Goal: Task Accomplishment & Management: Manage account settings

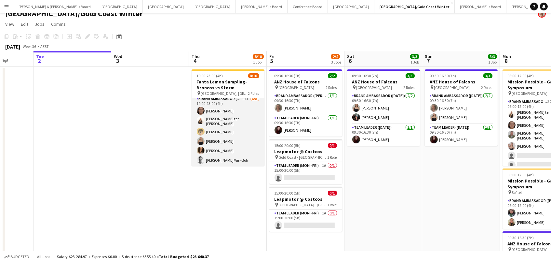
scroll to position [2, 0]
click at [225, 136] on app-card-role "Brand Ambassador (Evening) 11I 6/8 19:00-23:00 (4h) Leyre Ginard Raquel ter Haa…" at bounding box center [228, 141] width 73 height 90
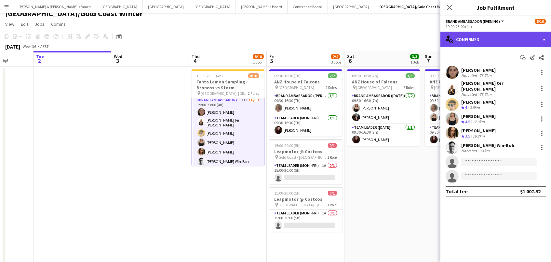
click at [509, 43] on div "single-neutral-actions-check-2 Confirmed" at bounding box center [496, 40] width 111 height 16
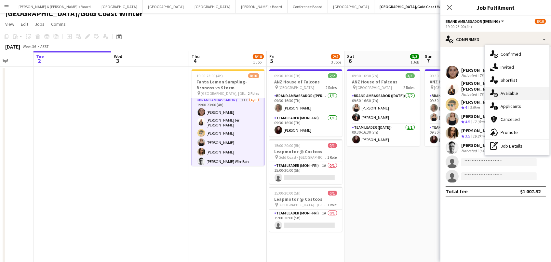
click at [510, 91] on div "single-neutral-actions-upload Available" at bounding box center [517, 93] width 64 height 13
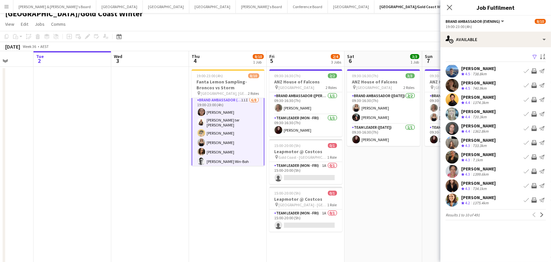
click at [533, 57] on app-icon "Filter" at bounding box center [535, 57] width 5 height 6
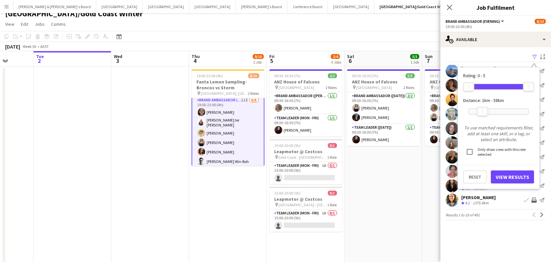
click at [483, 109] on div at bounding box center [499, 111] width 60 height 5
click at [492, 109] on div at bounding box center [499, 111] width 60 height 5
click at [505, 176] on button "View Results" at bounding box center [512, 176] width 43 height 13
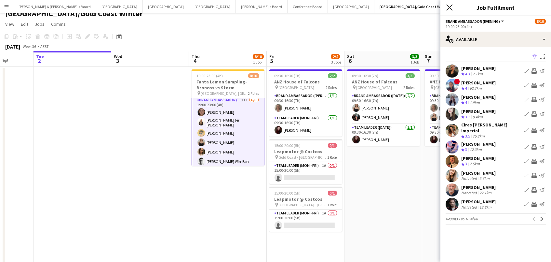
click at [450, 5] on icon "Close pop-in" at bounding box center [450, 7] width 6 height 6
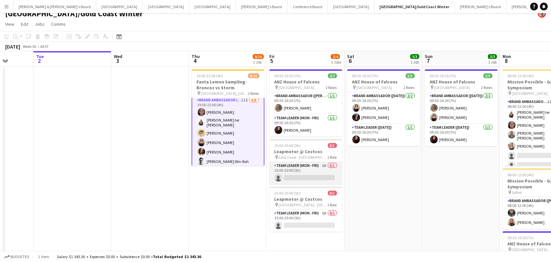
click at [333, 172] on app-card-role "Team Leader (Mon - Fri) 1A 0/1 15:00-20:00 (5h) single-neutral-actions" at bounding box center [306, 173] width 73 height 22
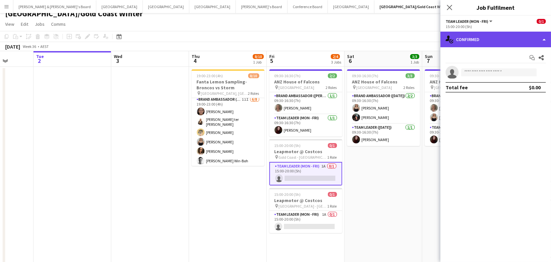
click at [519, 38] on div "single-neutral-actions-check-2 Confirmed" at bounding box center [496, 40] width 111 height 16
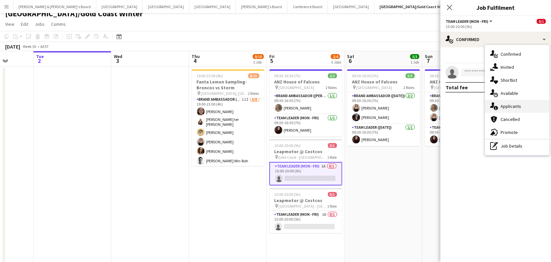
click at [513, 108] on div "single-neutral-actions-information Applicants" at bounding box center [517, 106] width 64 height 13
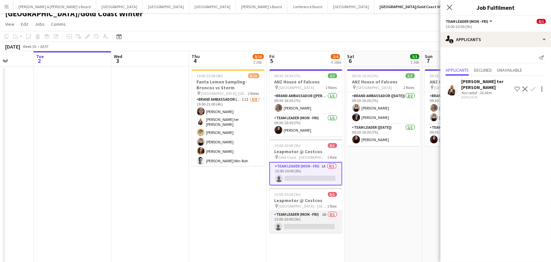
click at [295, 218] on app-card-role "Team Leader (Mon - Fri) 1A 0/1 15:00-20:00 (5h) single-neutral-actions" at bounding box center [306, 222] width 73 height 22
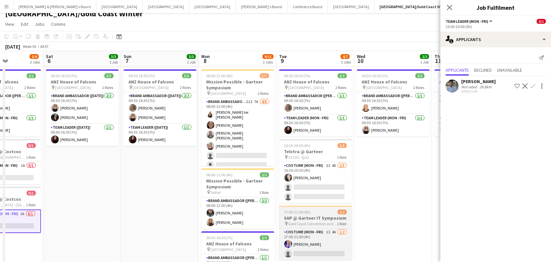
click at [333, 216] on h3 "SAP @ Gartner IT Symposium" at bounding box center [315, 218] width 73 height 6
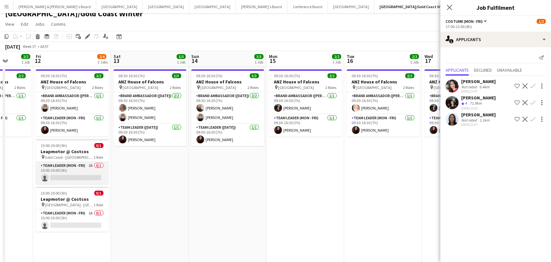
scroll to position [0, 199]
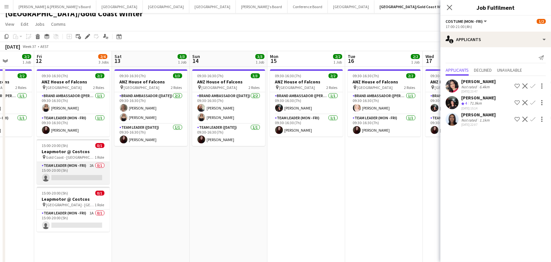
click at [49, 165] on app-card-role "Team Leader (Mon - Fri) 2A 0/1 15:00-20:00 (5h) single-neutral-actions" at bounding box center [73, 173] width 73 height 22
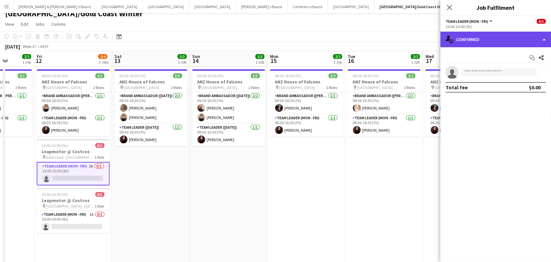
click at [493, 39] on div "single-neutral-actions-check-2 Confirmed" at bounding box center [496, 40] width 111 height 16
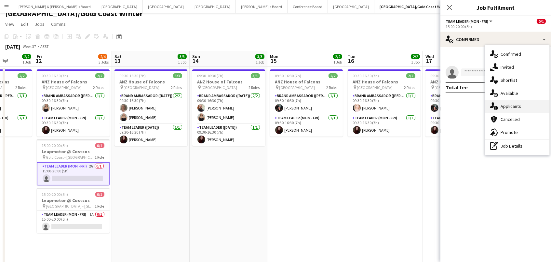
click at [517, 107] on div "single-neutral-actions-information Applicants" at bounding box center [517, 106] width 64 height 13
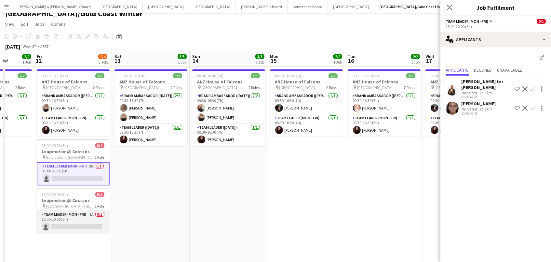
click at [89, 215] on app-card-role "Team Leader (Mon - Fri) 1A 0/1 15:00-20:00 (5h) single-neutral-actions" at bounding box center [73, 222] width 73 height 22
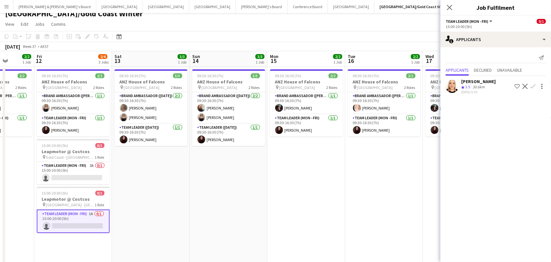
scroll to position [0, 221]
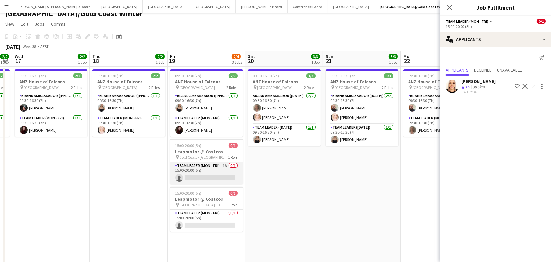
click at [207, 171] on app-card-role "Team Leader (Mon - Fri) 1A 0/1 15:00-20:00 (5h) single-neutral-actions" at bounding box center [206, 173] width 73 height 22
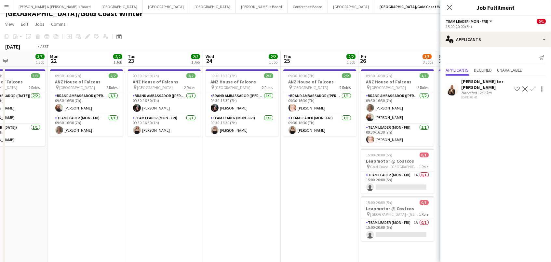
scroll to position [0, 177]
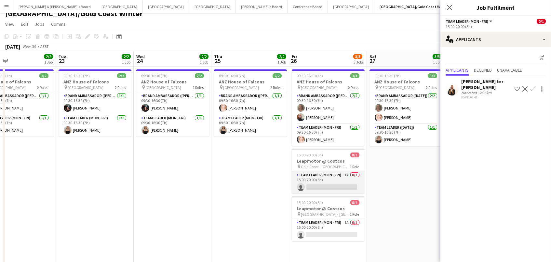
click at [306, 183] on app-card-role "Team Leader (Mon - Fri) 1A 0/1 15:00-20:00 (5h) single-neutral-actions" at bounding box center [328, 182] width 73 height 22
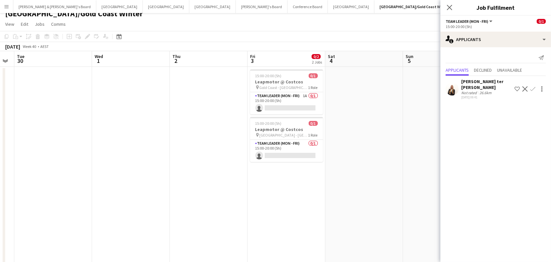
scroll to position [0, 328]
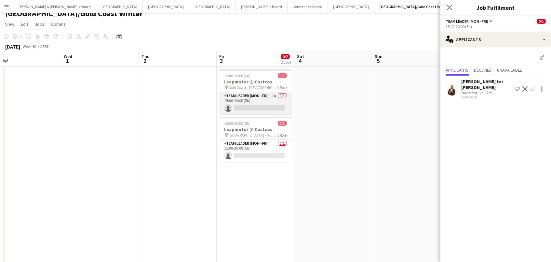
click at [265, 107] on app-card-role "Team Leader (Mon - Fri) 1A 0/1 15:00-20:00 (5h) single-neutral-actions" at bounding box center [255, 103] width 73 height 22
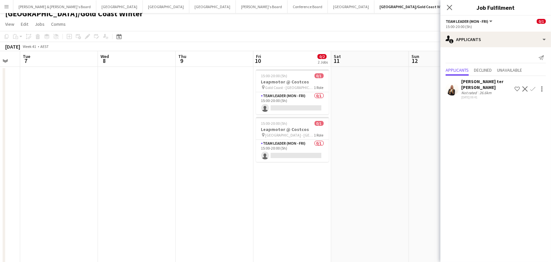
scroll to position [0, 233]
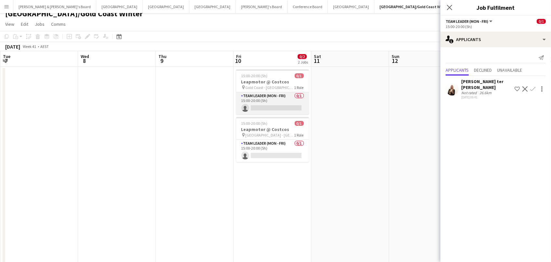
click at [290, 105] on app-card-role "Team Leader (Mon - Fri) 0/1 15:00-20:00 (5h) single-neutral-actions" at bounding box center [272, 103] width 73 height 22
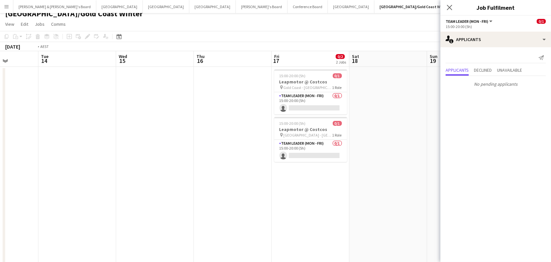
scroll to position [0, 188]
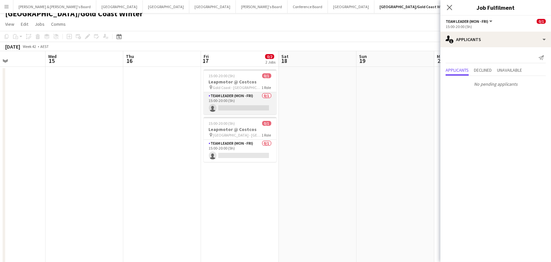
click at [268, 103] on app-card-role "Team Leader (Mon - Fri) 0/1 15:00-20:00 (5h) single-neutral-actions" at bounding box center [240, 103] width 73 height 22
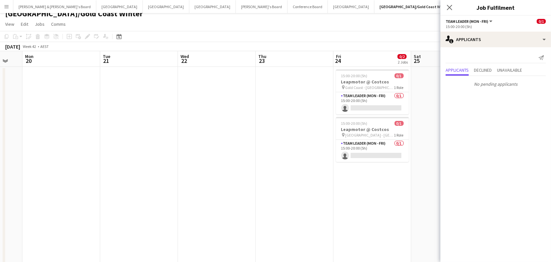
scroll to position [0, 292]
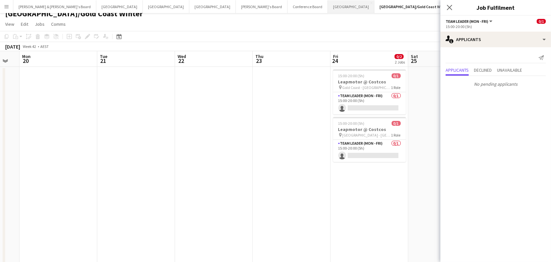
click at [328, 6] on button "Sydney Close" at bounding box center [351, 6] width 47 height 13
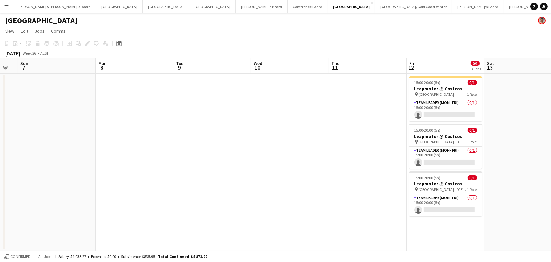
scroll to position [0, 293]
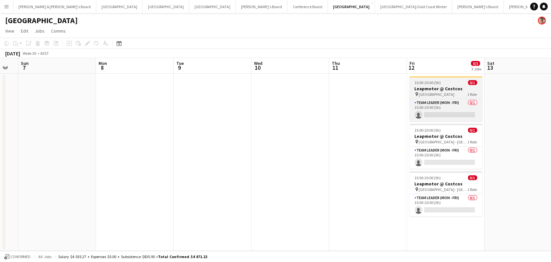
click at [446, 79] on app-job-card "15:00-20:00 (5h) 0/1 Leapmotor @ Costcos pin Canberra Airport 1 Role Team Leade…" at bounding box center [446, 98] width 73 height 45
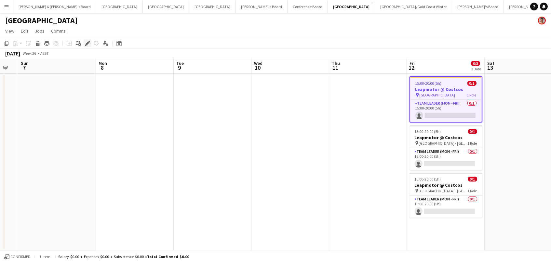
click at [89, 41] on icon at bounding box center [90, 42] width 2 height 2
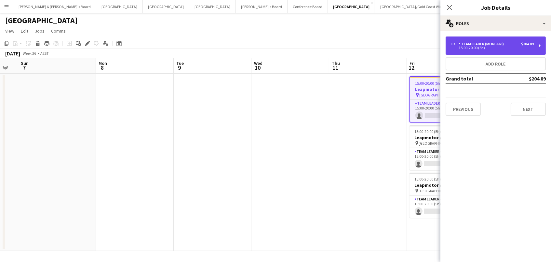
click at [506, 45] on div "Team Leader (Mon - Fri)" at bounding box center [483, 44] width 48 height 5
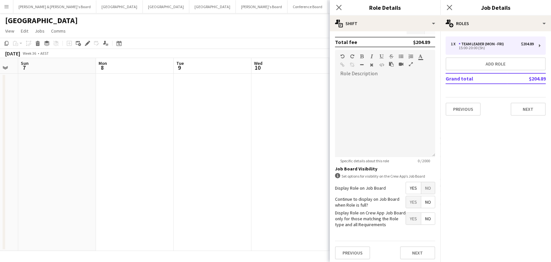
click at [242, 168] on app-date-cell at bounding box center [213, 162] width 78 height 177
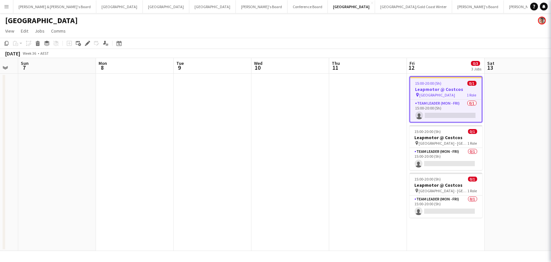
scroll to position [176, 0]
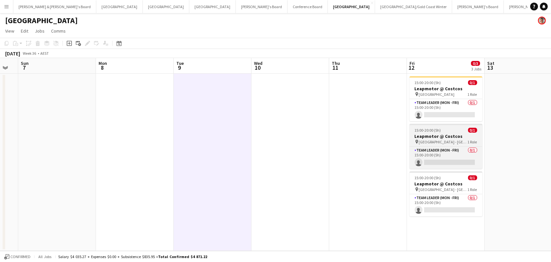
click at [449, 143] on span "Lake Macquarie - NSW" at bounding box center [443, 141] width 49 height 5
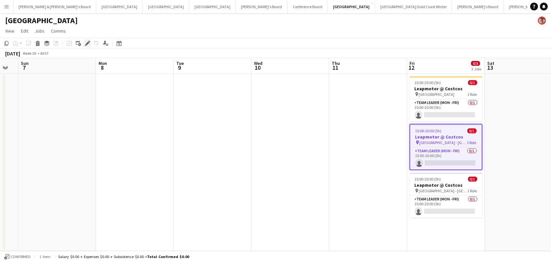
click at [86, 44] on icon at bounding box center [88, 44] width 4 height 4
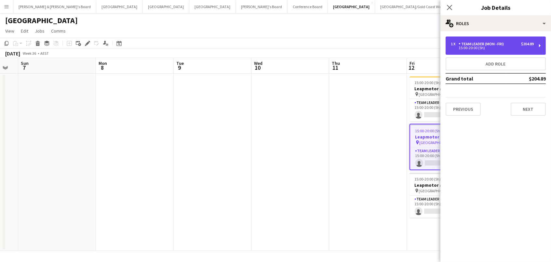
click at [486, 41] on div "1 x Team Leader (Mon - Fri) $204.89 15:00-20:00 (5h)" at bounding box center [496, 45] width 100 height 18
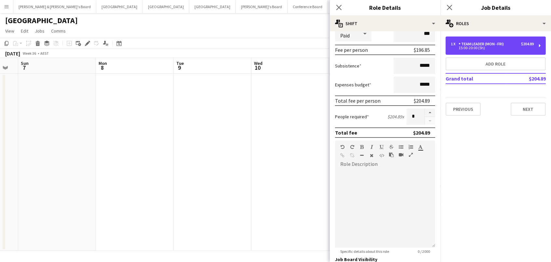
scroll to position [123, 0]
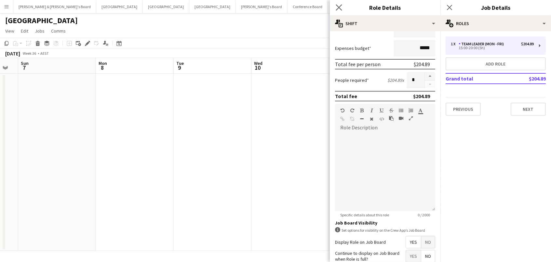
click at [335, 10] on app-icon "Close pop-in" at bounding box center [339, 7] width 9 height 9
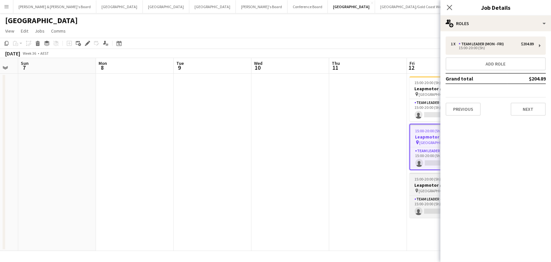
click at [430, 190] on span "Marsden Park - NSW" at bounding box center [443, 190] width 49 height 5
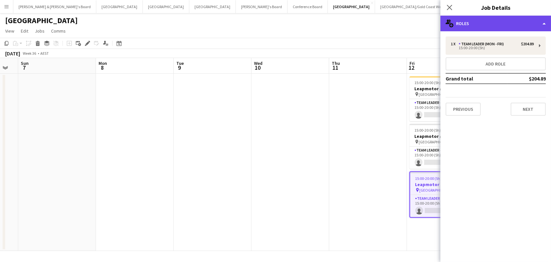
click at [474, 28] on div "multiple-users-add Roles" at bounding box center [496, 24] width 111 height 16
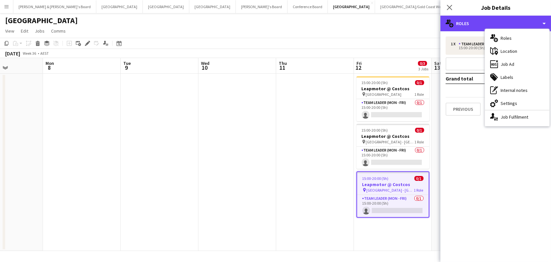
scroll to position [0, 211]
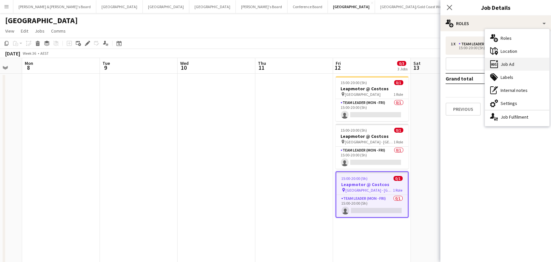
click at [507, 58] on div "ads-window Job Ad" at bounding box center [517, 64] width 64 height 13
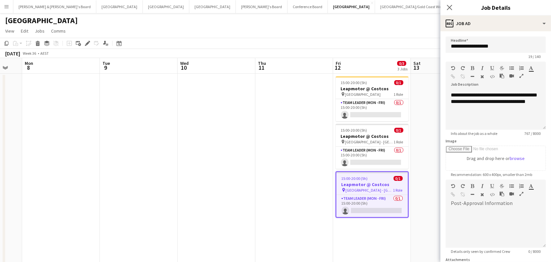
scroll to position [135, 0]
click at [428, 117] on app-date-cell at bounding box center [450, 204] width 78 height 260
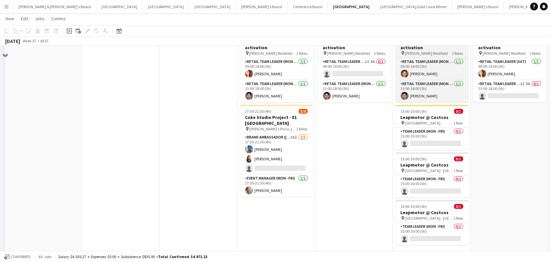
scroll to position [131, 0]
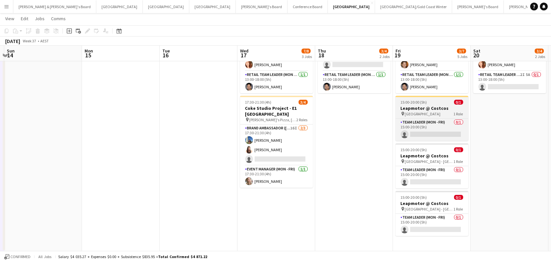
click at [422, 111] on span "Canberra Airport" at bounding box center [423, 113] width 36 height 5
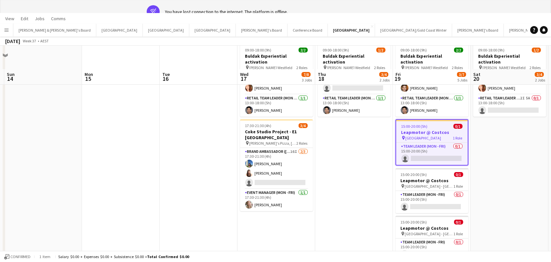
click at [414, 0] on app-banner "wifi-off You have lost connection to the internet. The platform is offline." at bounding box center [275, 11] width 551 height 23
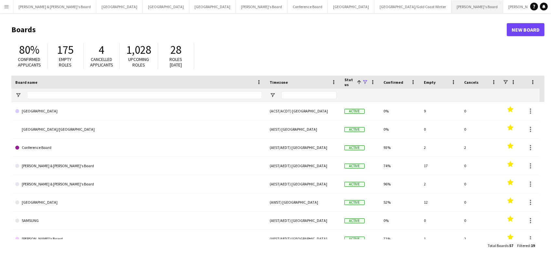
click at [452, 4] on button "Vicky's Board Close" at bounding box center [478, 6] width 52 height 13
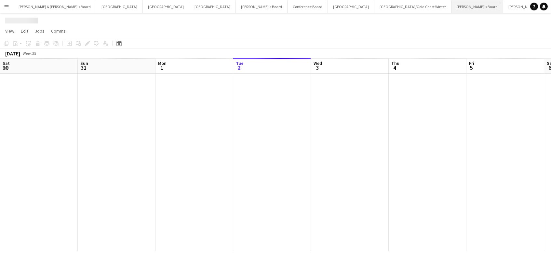
scroll to position [0, 155]
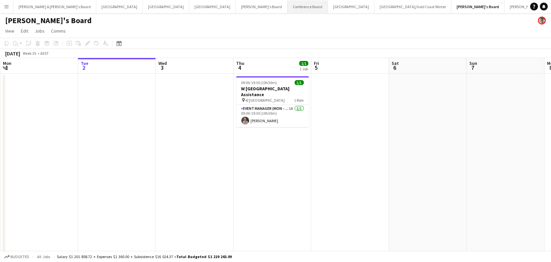
click at [288, 4] on button "Conference Board Close" at bounding box center [308, 6] width 40 height 13
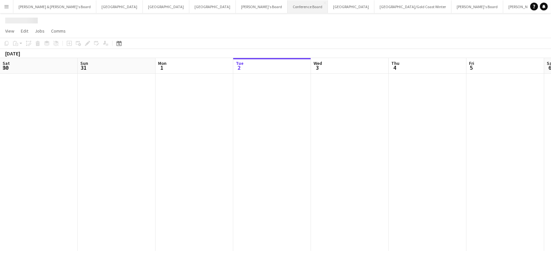
scroll to position [0, 155]
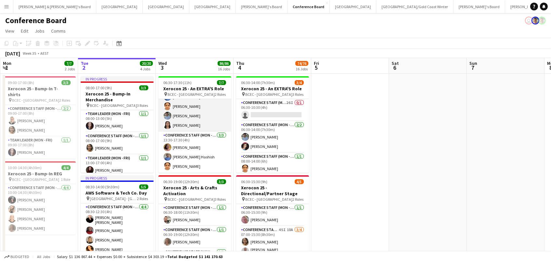
click at [196, 118] on app-card-role "Conference Staff (Mon - Fri) 4/4 06:30-10:30 (4h) Sohib Hashish Sayuri Sawant A…" at bounding box center [195, 106] width 73 height 50
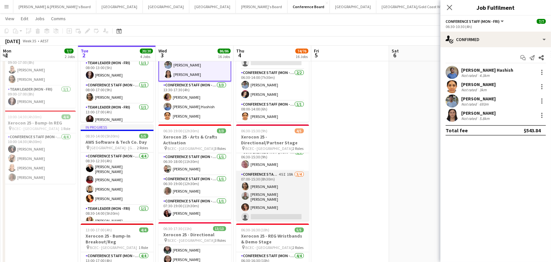
scroll to position [4, 0]
click at [276, 202] on app-card-role "Conference Staff (Mon - Fri) 45I 10A [DATE] 07:00-15:30 (8h30m) Kailyn [PERSON_…" at bounding box center [272, 197] width 73 height 52
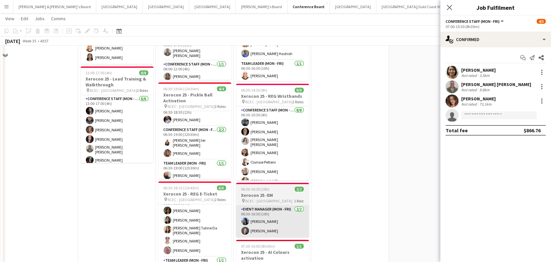
scroll to position [309, 0]
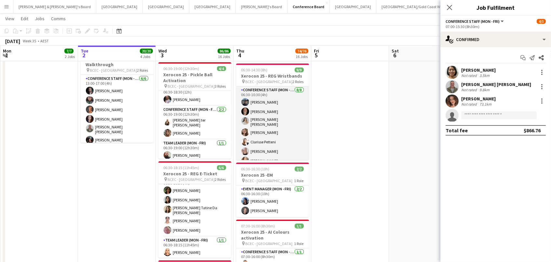
click at [273, 120] on app-card-role "Conference Staff (Mon - Fri) 8/8 06:30-10:30 (4h) Manish Yadav Russ Gallagher R…" at bounding box center [272, 131] width 73 height 90
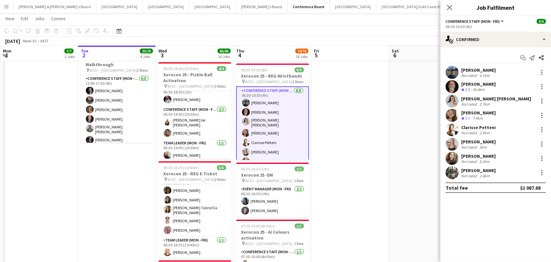
scroll to position [5, 0]
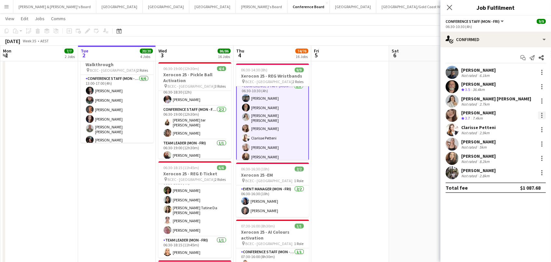
click at [544, 114] on div at bounding box center [542, 115] width 8 height 8
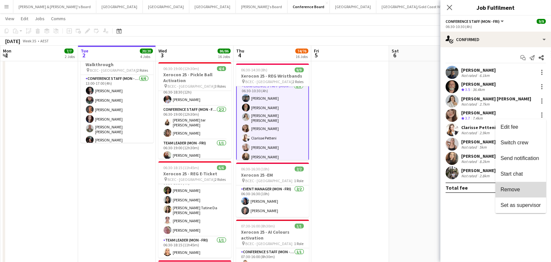
click at [523, 185] on button "Remove" at bounding box center [521, 190] width 51 height 16
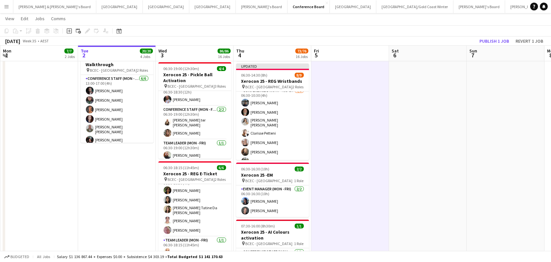
scroll to position [0, 155]
click at [496, 38] on button "Publish 1 job" at bounding box center [494, 41] width 35 height 8
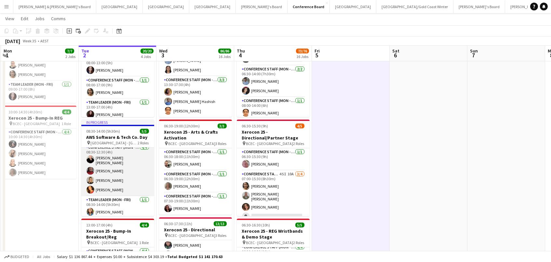
scroll to position [4, 0]
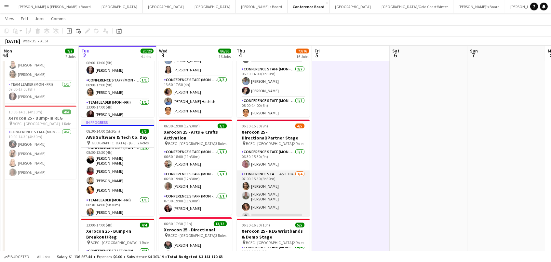
click at [285, 183] on app-card-role "Conference Staff (Mon - Fri) 45I 10A 3/4 07:00-15:30 (8h30m) Kailyn Yong Jofre …" at bounding box center [273, 196] width 73 height 52
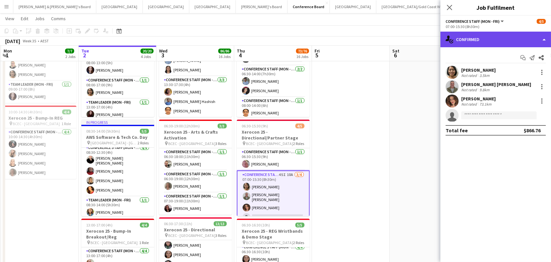
click at [464, 36] on div "single-neutral-actions-check-2 Confirmed" at bounding box center [496, 40] width 111 height 16
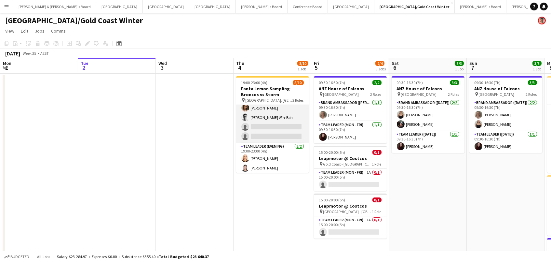
scroll to position [51, 0]
click at [276, 131] on app-card-role "Brand Ambassador (Evening) 11I 6/8 19:00-23:00 (4h) Leyre Ginard Raquel ter Haa…" at bounding box center [272, 98] width 73 height 90
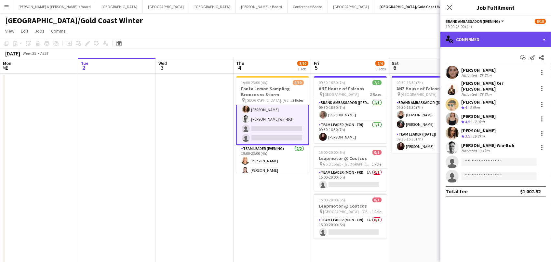
click at [476, 46] on div "single-neutral-actions-check-2 Confirmed" at bounding box center [496, 40] width 111 height 16
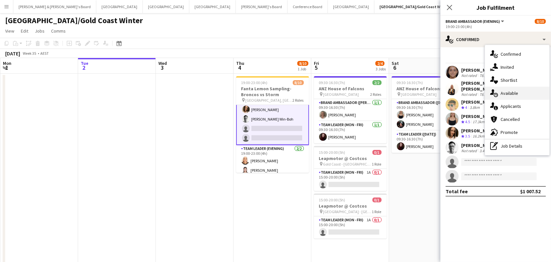
click at [523, 92] on div "single-neutral-actions-upload Available" at bounding box center [517, 93] width 64 height 13
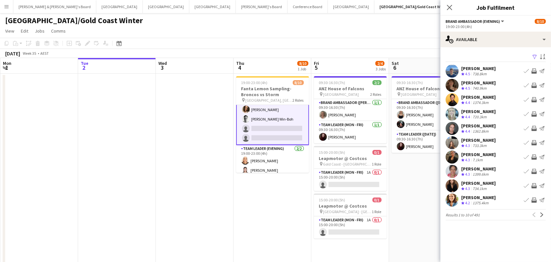
click at [533, 57] on app-icon "Filter" at bounding box center [535, 57] width 5 height 6
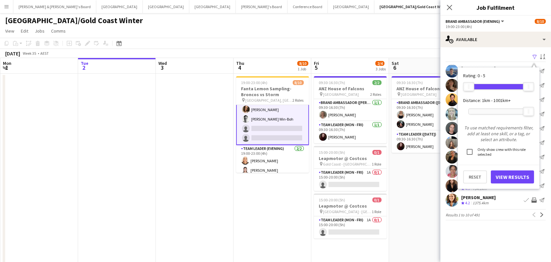
click at [490, 109] on div at bounding box center [499, 111] width 60 height 5
click at [507, 172] on button "View Results" at bounding box center [512, 176] width 43 height 13
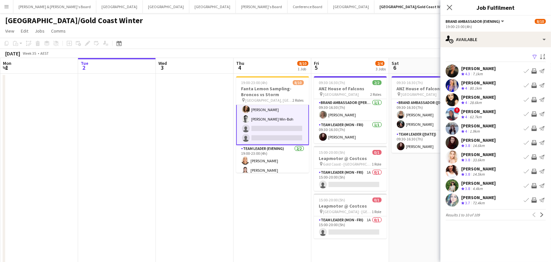
click at [535, 85] on app-icon "Invite crew" at bounding box center [534, 85] width 5 height 5
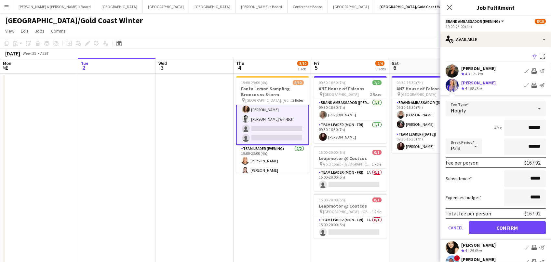
click at [500, 229] on button "Confirm" at bounding box center [507, 227] width 77 height 13
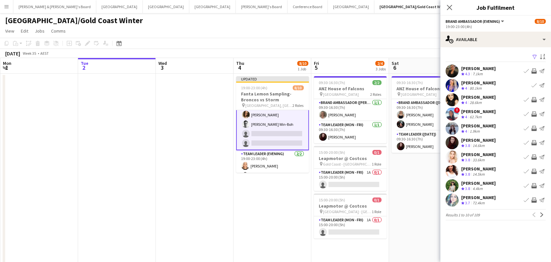
click at [534, 185] on app-icon "Invite crew" at bounding box center [534, 185] width 5 height 5
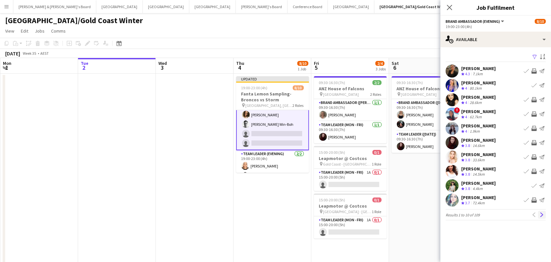
click at [542, 214] on app-icon "Next" at bounding box center [542, 214] width 5 height 5
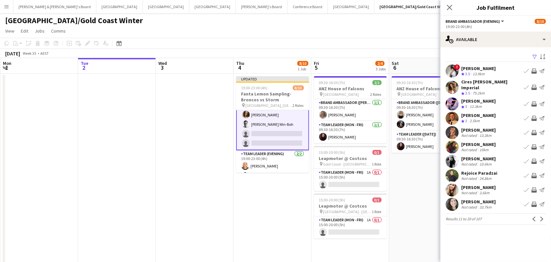
click at [533, 85] on app-icon "Invite crew" at bounding box center [534, 87] width 5 height 5
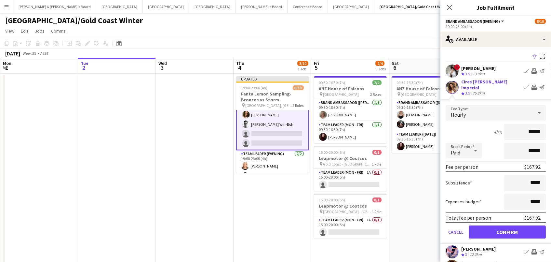
click at [507, 230] on button "Confirm" at bounding box center [507, 231] width 77 height 13
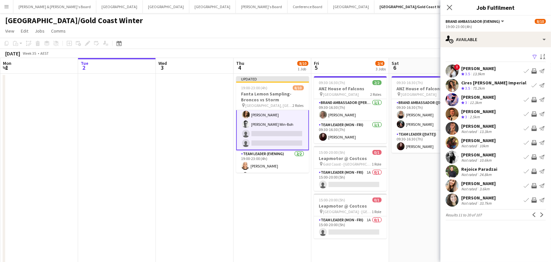
click at [535, 201] on app-icon "Invite crew" at bounding box center [534, 199] width 5 height 5
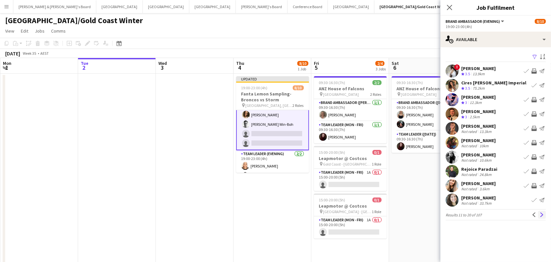
click at [542, 217] on app-icon "Next" at bounding box center [542, 214] width 5 height 5
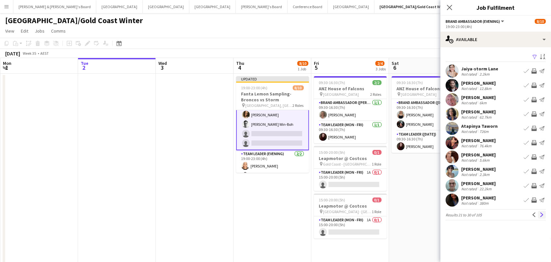
click at [542, 215] on app-icon "Next" at bounding box center [542, 214] width 5 height 5
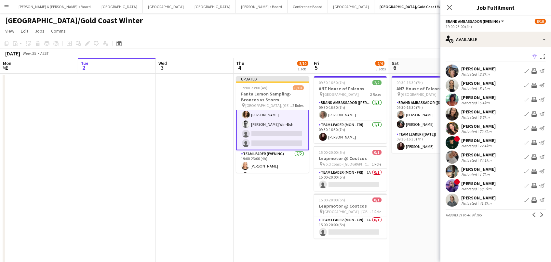
click at [535, 112] on app-icon "Invite crew" at bounding box center [534, 113] width 5 height 5
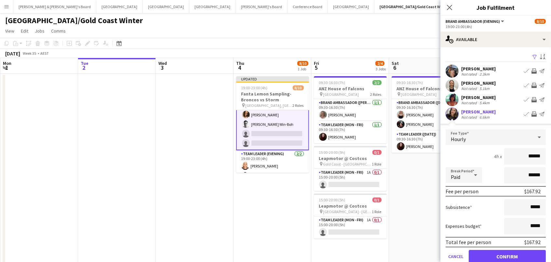
click at [507, 255] on button "Confirm" at bounding box center [507, 256] width 77 height 13
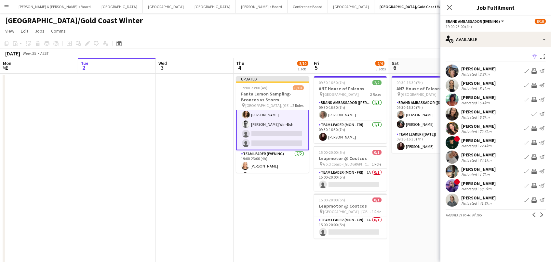
scroll to position [67, 0]
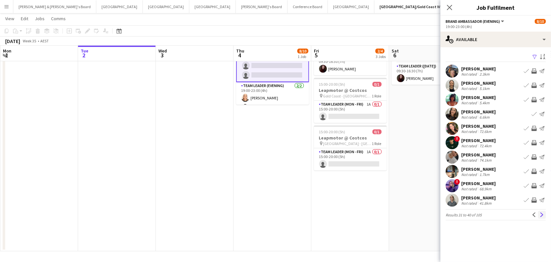
click at [543, 214] on app-icon "Next" at bounding box center [542, 214] width 5 height 5
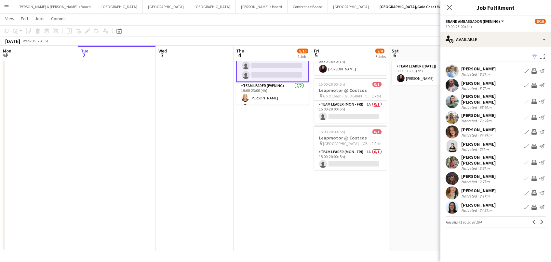
click at [535, 70] on app-icon "Invite crew" at bounding box center [534, 70] width 5 height 5
click at [540, 219] on app-icon "Next" at bounding box center [542, 221] width 5 height 5
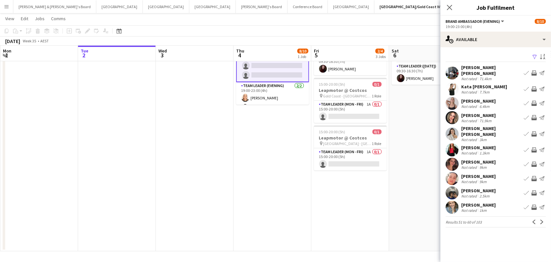
click at [534, 189] on button "Invite crew" at bounding box center [535, 193] width 8 height 8
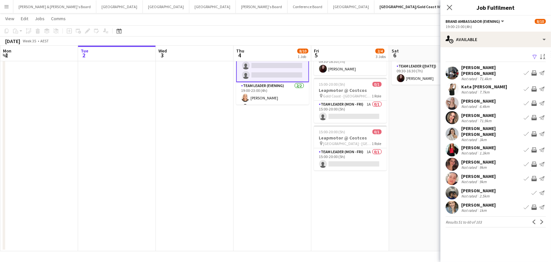
click at [533, 104] on app-icon "Invite crew" at bounding box center [534, 103] width 5 height 5
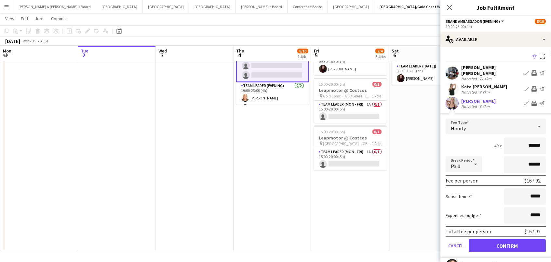
click at [507, 244] on button "Confirm" at bounding box center [507, 245] width 77 height 13
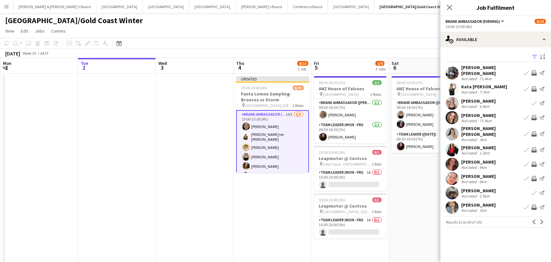
scroll to position [0, 0]
click at [544, 219] on app-icon "Next" at bounding box center [542, 221] width 5 height 5
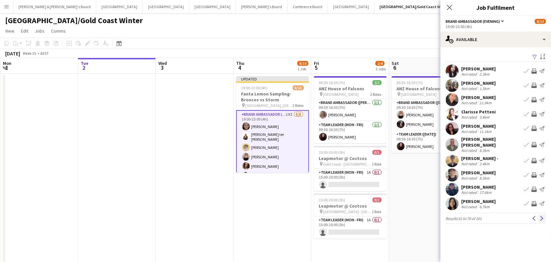
click at [543, 216] on button "Next" at bounding box center [542, 218] width 8 height 8
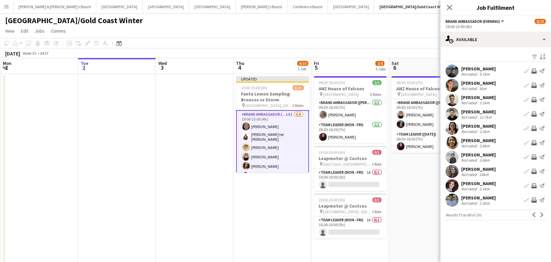
click at [504, 96] on div "Sabrina Spreafico Not rated 3.1km Book crew Invite crew Send notification" at bounding box center [496, 99] width 111 height 13
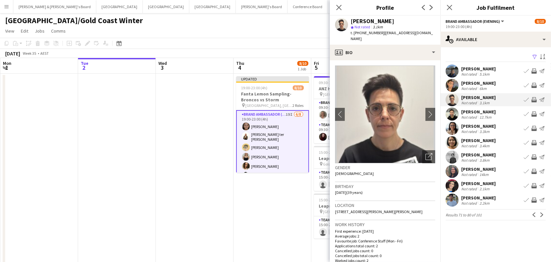
click at [463, 115] on div "Not rated" at bounding box center [470, 117] width 17 height 5
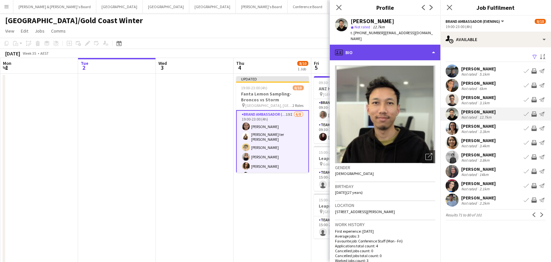
click at [395, 45] on div "profile Bio" at bounding box center [385, 53] width 111 height 16
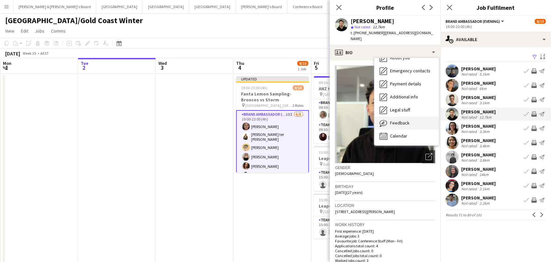
scroll to position [48, 0]
click at [413, 117] on div "Feedback Feedback" at bounding box center [407, 123] width 64 height 13
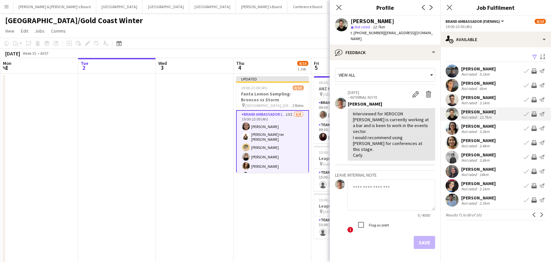
click at [483, 129] on div "3.3km" at bounding box center [484, 131] width 13 height 5
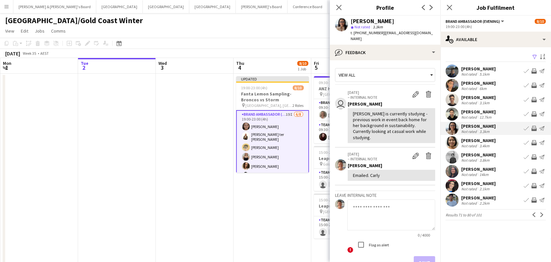
click at [480, 158] on div "3.8km" at bounding box center [484, 160] width 13 height 5
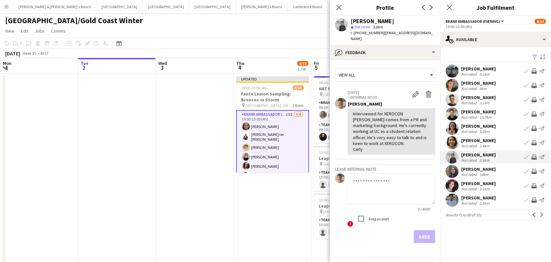
click at [535, 155] on app-icon "Invite crew" at bounding box center [534, 156] width 5 height 5
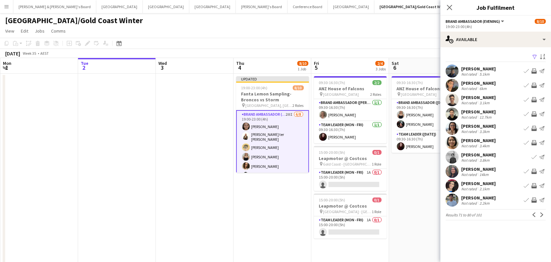
click at [420, 198] on app-date-cell "09:30-16:30 (7h) 3/3 ANZ House of Falcons pin Brisbane 2 Roles Brand Ambassador…" at bounding box center [428, 196] width 78 height 245
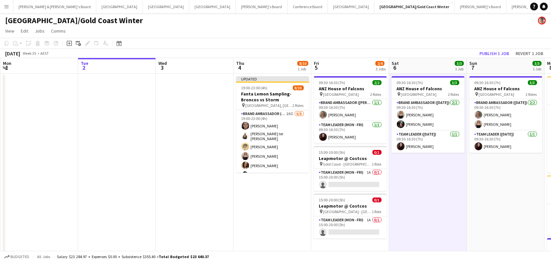
scroll to position [0, 155]
click at [491, 52] on button "Publish 1 job" at bounding box center [494, 53] width 35 height 8
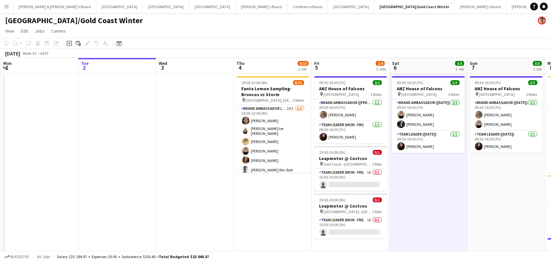
click at [6, 5] on app-icon "Menu" at bounding box center [6, 6] width 5 height 5
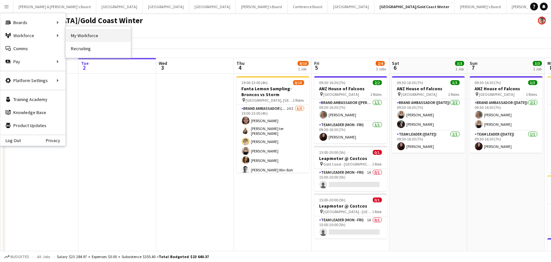
click at [85, 34] on link "My Workforce" at bounding box center [98, 35] width 65 height 13
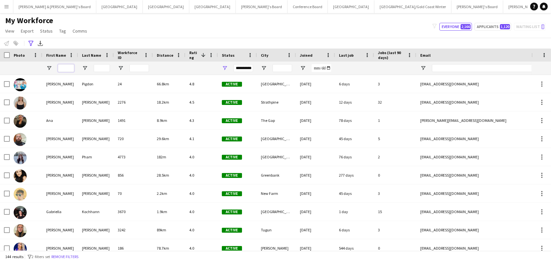
click at [69, 70] on input "First Name Filter Input" at bounding box center [66, 68] width 16 height 8
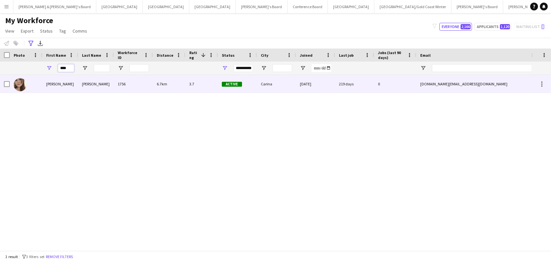
type input "****"
click at [89, 81] on div "[PERSON_NAME]" at bounding box center [96, 84] width 36 height 18
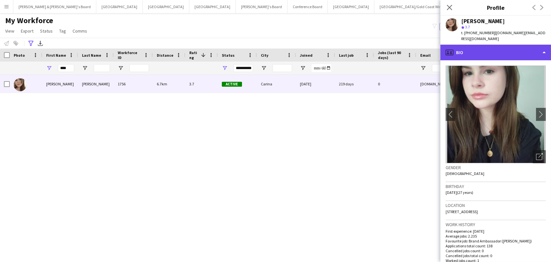
click at [482, 46] on div "profile Bio" at bounding box center [496, 53] width 111 height 16
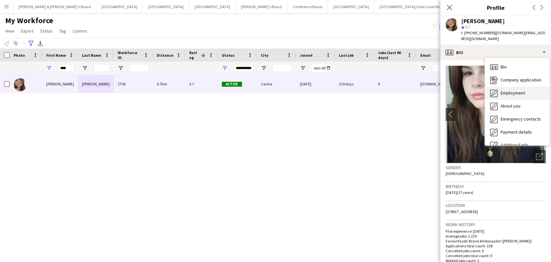
click at [496, 92] on div "Employment Employment" at bounding box center [517, 93] width 64 height 13
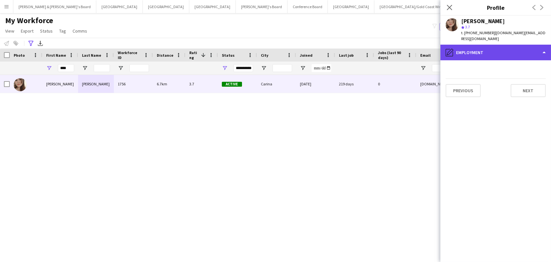
click at [510, 45] on div "pencil4 Employment" at bounding box center [496, 53] width 111 height 16
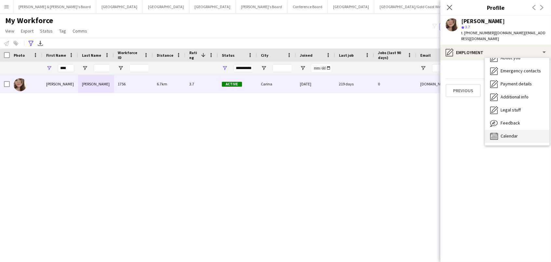
scroll to position [48, 0]
click at [534, 132] on div "Calendar Calendar" at bounding box center [517, 136] width 64 height 13
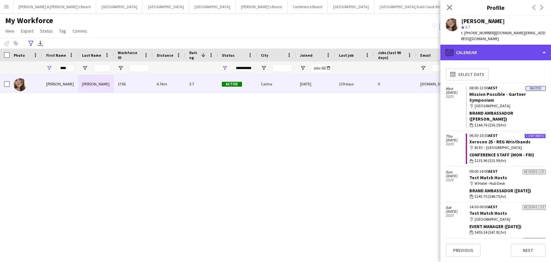
click at [528, 45] on div "calendar-full Calendar" at bounding box center [496, 53] width 111 height 16
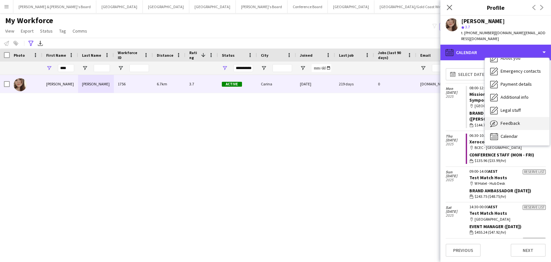
scroll to position [0, 0]
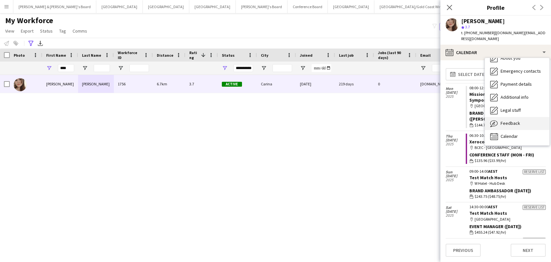
click at [520, 117] on div "Feedback Feedback" at bounding box center [517, 123] width 64 height 13
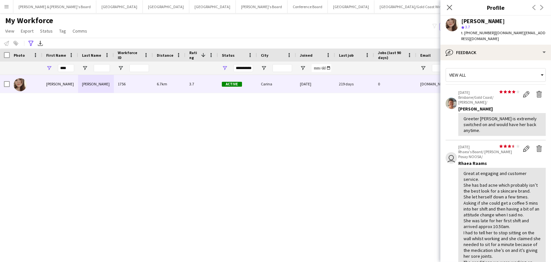
click at [472, 178] on div "Great at engaging and customer service. She has bad acne which probably isn’t t…" at bounding box center [502, 223] width 77 height 107
click at [487, 69] on div "View all" at bounding box center [492, 75] width 93 height 12
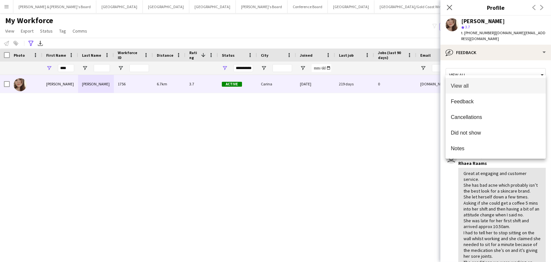
click at [483, 42] on div at bounding box center [275, 131] width 551 height 262
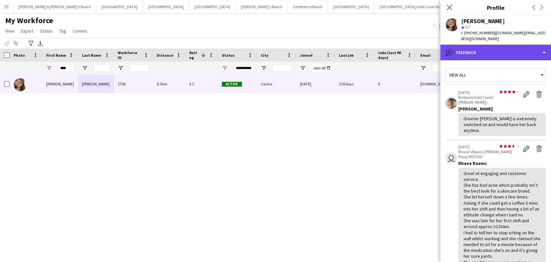
click at [478, 47] on div "bubble-pencil Feedback" at bounding box center [496, 53] width 111 height 16
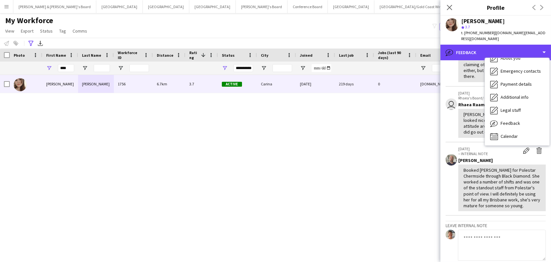
scroll to position [322, 0]
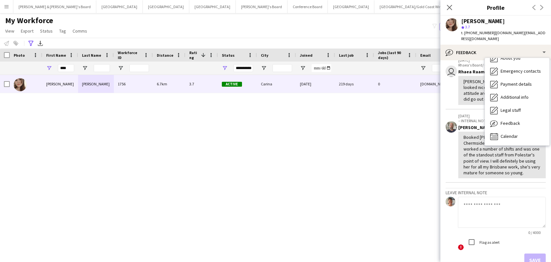
click at [476, 197] on textarea at bounding box center [502, 212] width 88 height 31
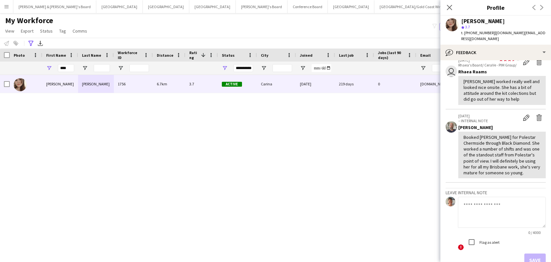
click at [476, 197] on textarea at bounding box center [502, 212] width 88 height 31
click at [503, 197] on textarea "**********" at bounding box center [502, 212] width 88 height 31
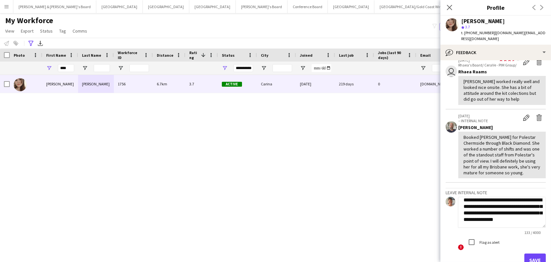
scroll to position [7, 0]
type textarea "**********"
click at [539, 253] on button "Save" at bounding box center [535, 259] width 21 height 13
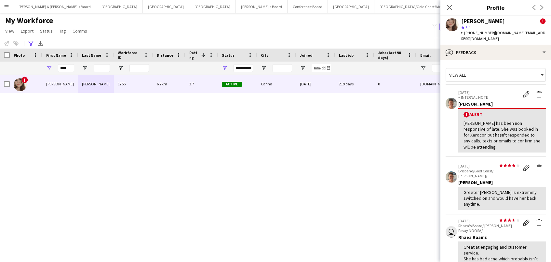
scroll to position [0, 0]
click at [446, 23] on app-user-avatar at bounding box center [452, 24] width 13 height 13
click at [452, 9] on icon "Close pop-in" at bounding box center [450, 7] width 6 height 6
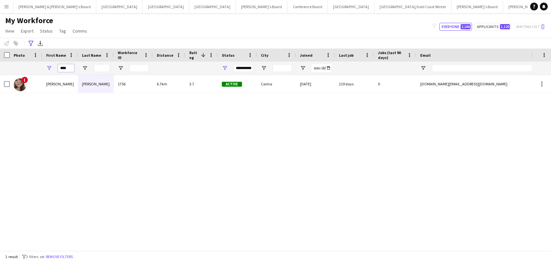
drag, startPoint x: 68, startPoint y: 71, endPoint x: 0, endPoint y: 34, distance: 77.2
click at [0, 34] on main "My Workforce View Views Default view New view Update view Delete view Edit name…" at bounding box center [275, 133] width 551 height 240
type input "*******"
drag, startPoint x: 0, startPoint y: 34, endPoint x: 123, endPoint y: 93, distance: 136.9
click at [123, 93] on div "Britney Pham 4773 182m 4.0 Active Brisbane City 06-03-2025 76 days 2 britneykph…" at bounding box center [266, 162] width 532 height 175
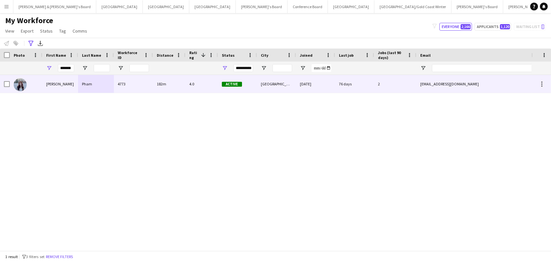
click at [139, 86] on div "4773" at bounding box center [133, 84] width 39 height 18
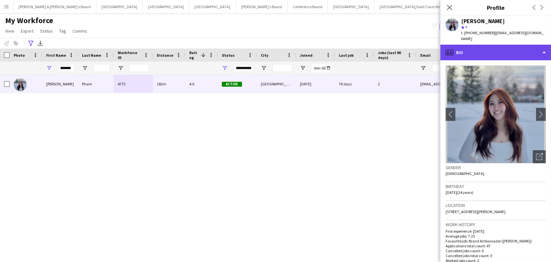
click at [485, 49] on div "profile Bio" at bounding box center [496, 53] width 111 height 16
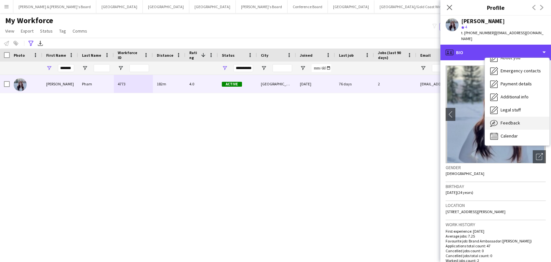
scroll to position [48, 0]
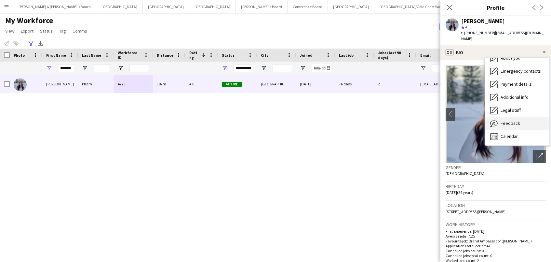
click at [512, 121] on div "Feedback Feedback" at bounding box center [517, 123] width 64 height 13
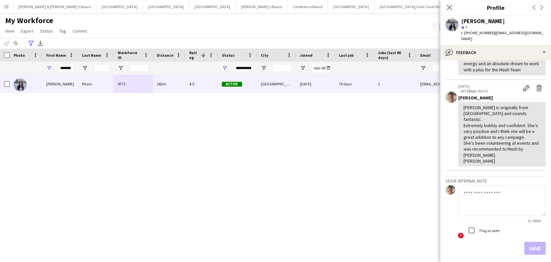
scroll to position [137, 0]
click at [490, 186] on textarea at bounding box center [502, 201] width 88 height 31
click at [474, 178] on h3 "Leave internal note" at bounding box center [496, 181] width 100 height 6
click at [471, 186] on textarea at bounding box center [502, 201] width 88 height 31
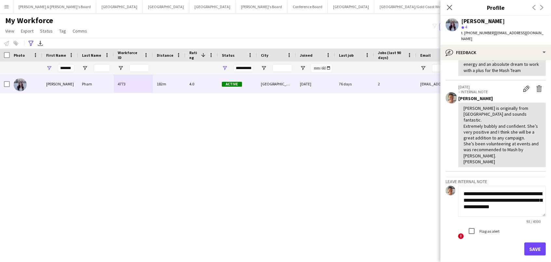
click at [530, 186] on textarea "**********" at bounding box center [502, 201] width 88 height 31
type textarea "**********"
click at [541, 242] on button "Save" at bounding box center [535, 248] width 21 height 13
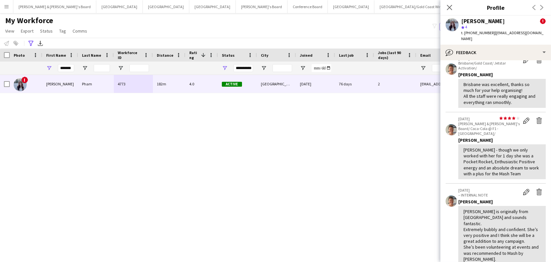
scroll to position [105, 0]
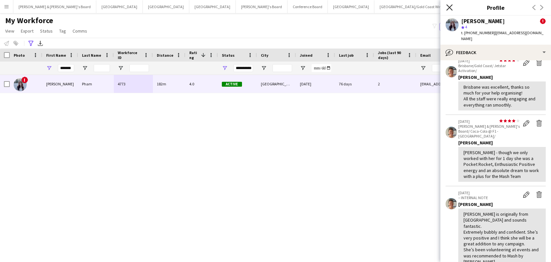
click at [449, 6] on icon "Close pop-in" at bounding box center [450, 7] width 6 height 6
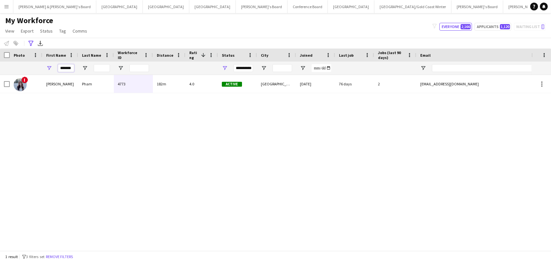
drag, startPoint x: 73, startPoint y: 68, endPoint x: 47, endPoint y: 62, distance: 26.6
click at [47, 62] on div "*******" at bounding box center [60, 68] width 36 height 13
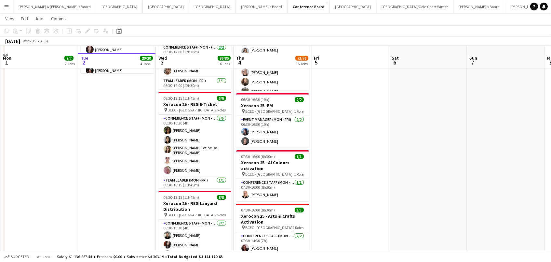
scroll to position [385, 0]
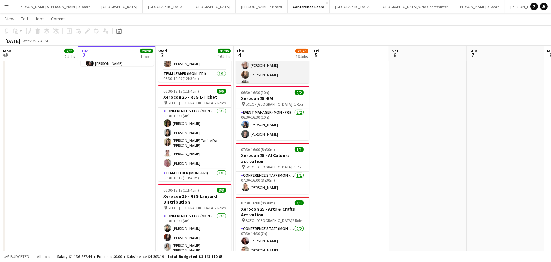
click at [264, 77] on app-card-role "Conference Staff (Mon - Fri) 46I 1A [DATE] 06:30-10:30 (4h) [PERSON_NAME] [PERS…" at bounding box center [272, 55] width 73 height 90
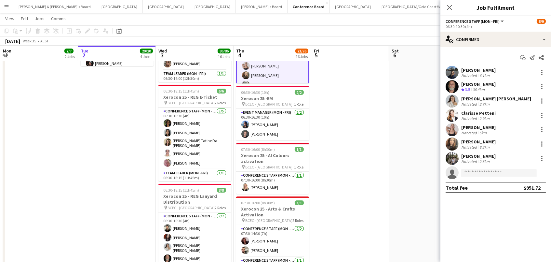
click at [474, 27] on div "06:30-10:30 (4h)" at bounding box center [496, 26] width 100 height 5
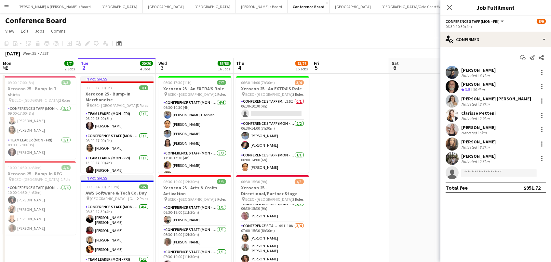
scroll to position [0, 0]
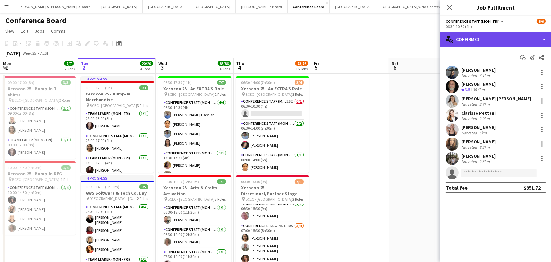
click at [487, 39] on div "single-neutral-actions-check-2 Confirmed" at bounding box center [496, 40] width 111 height 16
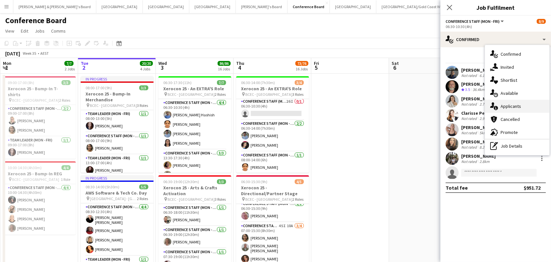
click at [511, 105] on div "single-neutral-actions-information Applicants" at bounding box center [517, 106] width 64 height 13
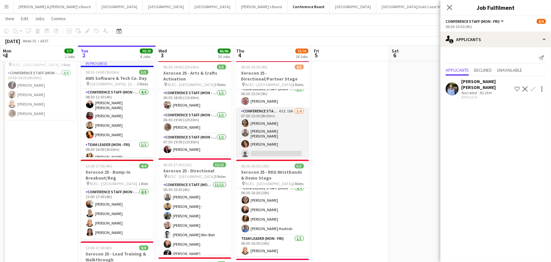
scroll to position [0, 155]
click at [266, 132] on app-card-role "Conference Staff (Mon - Fri) 45I 10A [DATE] 07:00-15:30 (8h30m) Kailyn [PERSON_…" at bounding box center [273, 133] width 73 height 52
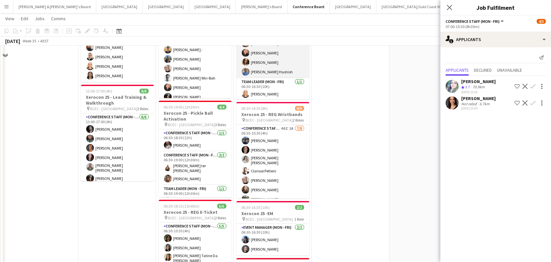
scroll to position [332, 0]
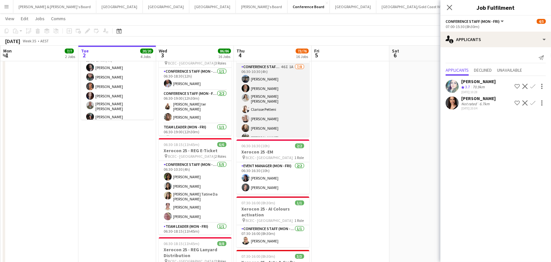
click at [268, 120] on app-card-role "Conference Staff (Mon - Fri) 46I 1A [DATE] 06:30-10:30 (4h) [PERSON_NAME] [PERS…" at bounding box center [273, 108] width 73 height 90
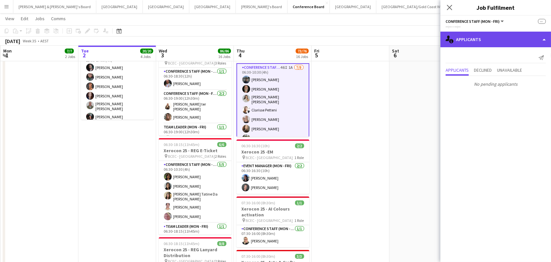
click at [505, 36] on div "single-neutral-actions-information Applicants" at bounding box center [496, 40] width 111 height 16
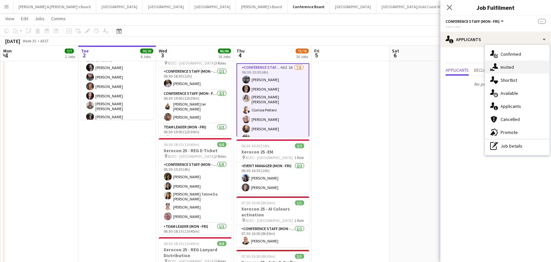
click at [509, 64] on div "single-neutral-actions-share-1 Invited" at bounding box center [517, 67] width 64 height 13
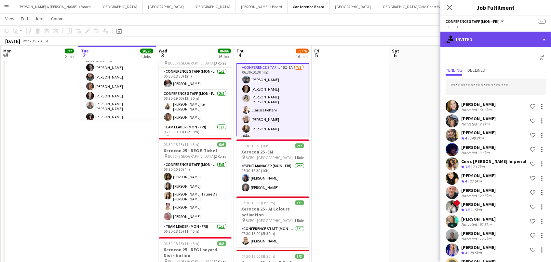
click at [494, 44] on div "single-neutral-actions-share-1 Invited" at bounding box center [496, 40] width 111 height 16
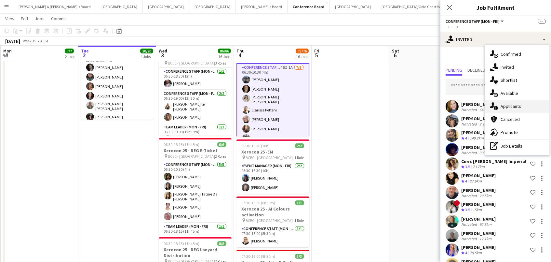
click at [511, 104] on div "single-neutral-actions-information Applicants" at bounding box center [517, 106] width 64 height 13
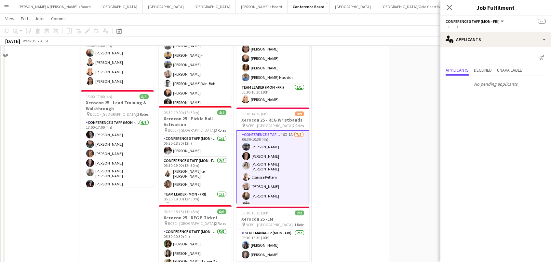
scroll to position [211, 0]
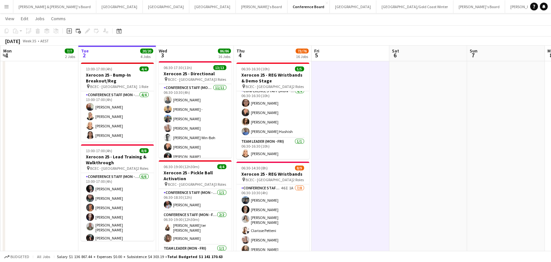
scroll to position [4, 0]
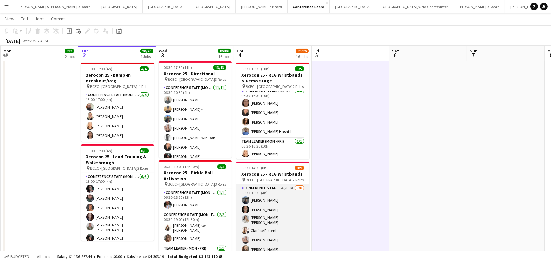
click at [289, 202] on app-card-role "Conference Staff (Mon - Fri) 46I 1A 7/8 06:30-10:30 (4h) Manish Yadav Russ Gall…" at bounding box center [273, 229] width 73 height 90
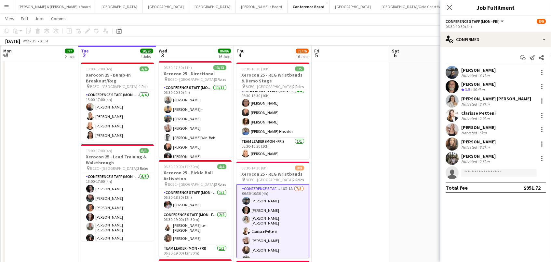
click at [485, 52] on div "Start chat Send notification Share" at bounding box center [496, 57] width 100 height 11
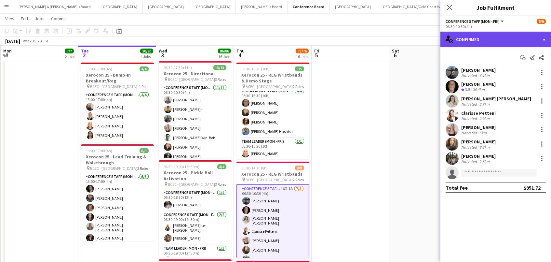
click at [484, 45] on div "single-neutral-actions-check-2 Confirmed" at bounding box center [496, 40] width 111 height 16
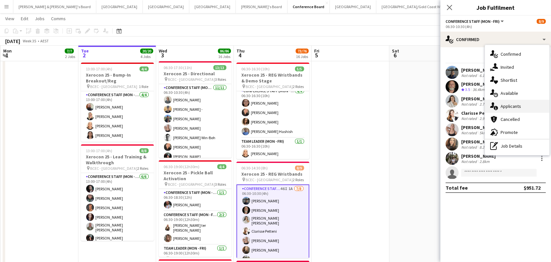
click at [512, 102] on div "single-neutral-actions-information Applicants" at bounding box center [517, 106] width 64 height 13
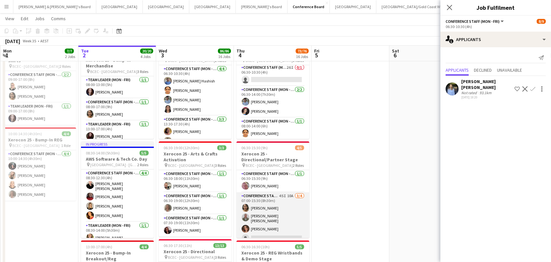
scroll to position [0, 0]
click at [274, 217] on app-card-role "Conference Staff (Mon - Fri) 45I 10A 3/4 07:00-15:30 (8h30m) Kailyn Yong Jofre …" at bounding box center [273, 218] width 73 height 52
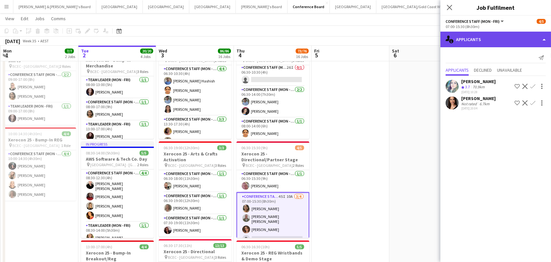
click at [477, 42] on div "single-neutral-actions-information Applicants" at bounding box center [496, 40] width 111 height 16
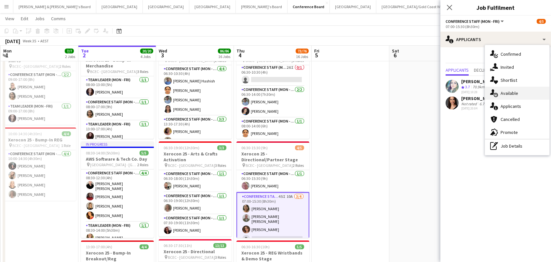
click at [522, 94] on div "single-neutral-actions-upload Available" at bounding box center [517, 93] width 64 height 13
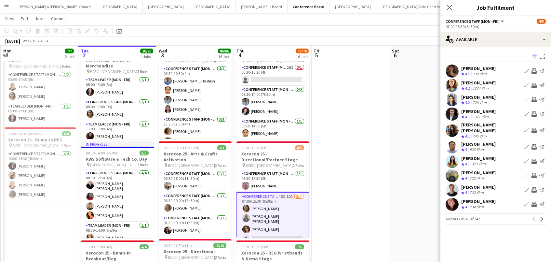
click at [537, 53] on button "Filter" at bounding box center [535, 57] width 8 height 8
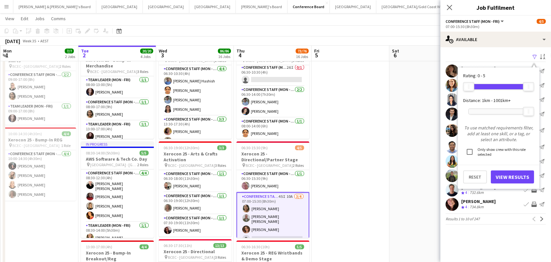
click at [493, 108] on div "1001km+" at bounding box center [499, 111] width 61 height 6
click at [492, 109] on div at bounding box center [499, 111] width 60 height 5
click at [517, 170] on button "View Results" at bounding box center [512, 176] width 43 height 13
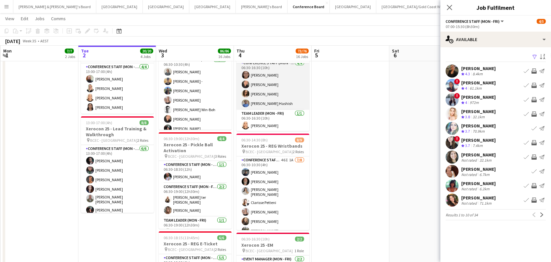
scroll to position [307, 0]
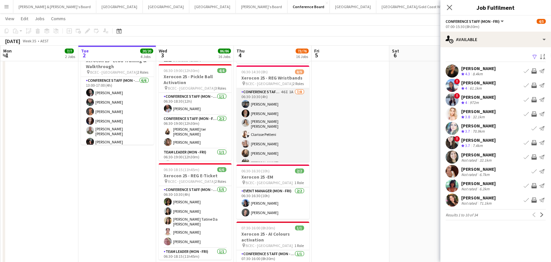
click at [282, 132] on app-card-role "Conference Staff (Mon - Fri) 46I 1A 7/8 06:30-10:30 (4h) Manish Yadav Russ Gall…" at bounding box center [273, 133] width 73 height 90
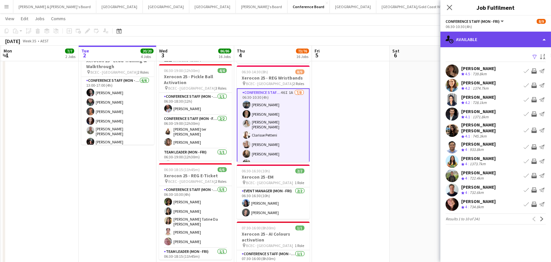
click at [478, 39] on div "single-neutral-actions-upload Available" at bounding box center [496, 40] width 111 height 16
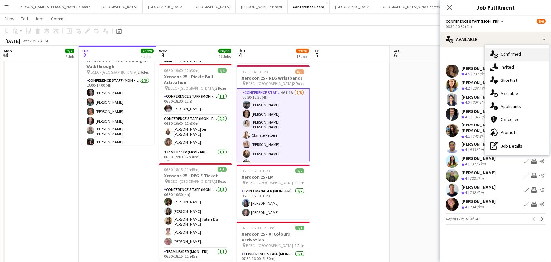
click at [506, 50] on div "single-neutral-actions-check-2 Confirmed" at bounding box center [517, 54] width 64 height 13
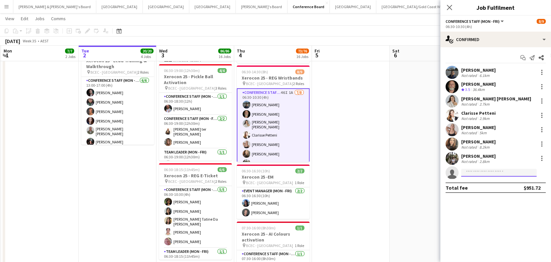
click at [474, 172] on input at bounding box center [500, 173] width 76 height 8
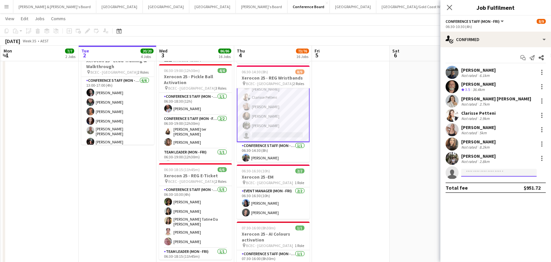
scroll to position [37, 0]
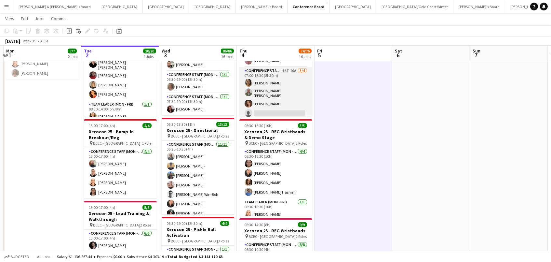
scroll to position [0, 151]
click at [293, 81] on app-card-role "Conference Staff (Mon - Fri) 45I 10A 3/4 07:00-15:30 (8h30m) Kailyn Yong Jofre …" at bounding box center [276, 93] width 73 height 52
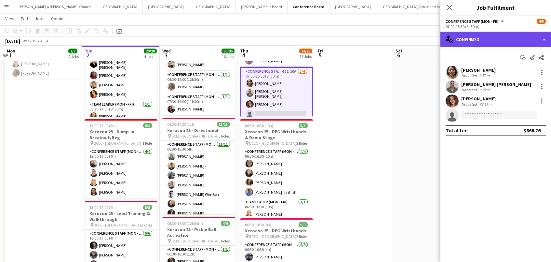
click at [517, 38] on div "single-neutral-actions-check-2 Confirmed" at bounding box center [496, 40] width 111 height 16
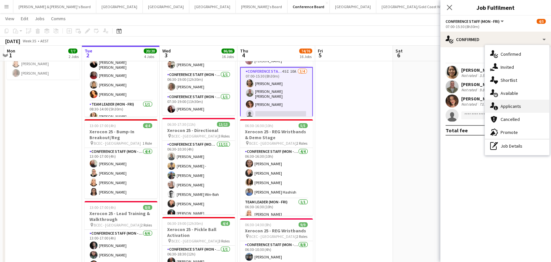
click at [514, 108] on div "single-neutral-actions-information Applicants" at bounding box center [517, 106] width 64 height 13
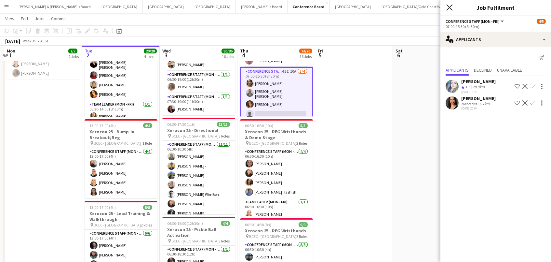
click at [449, 7] on icon "Close pop-in" at bounding box center [450, 7] width 6 height 6
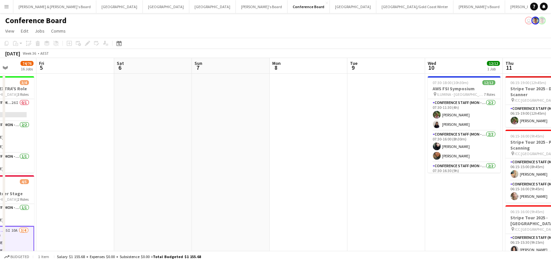
scroll to position [1, 0]
click at [96, 10] on button "Adelaide Close" at bounding box center [119, 6] width 47 height 13
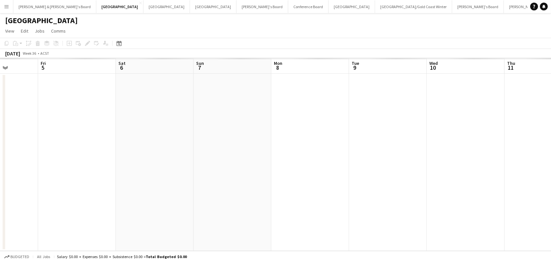
scroll to position [0, 152]
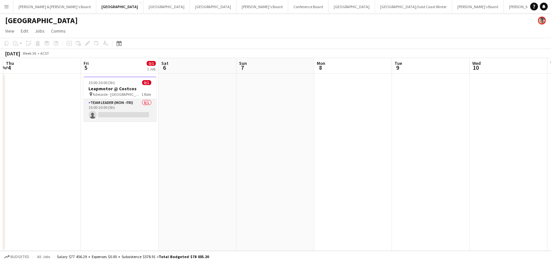
click at [113, 111] on app-card-role "Team Leader (Mon - Fri) 0/1 15:00-20:00 (5h) single-neutral-actions" at bounding box center [120, 110] width 73 height 22
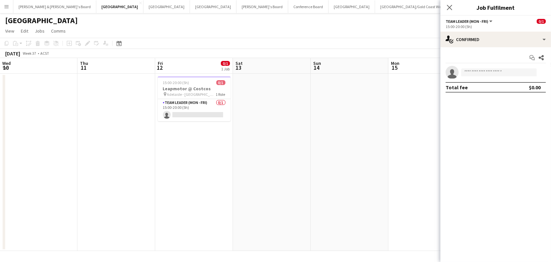
scroll to position [0, 319]
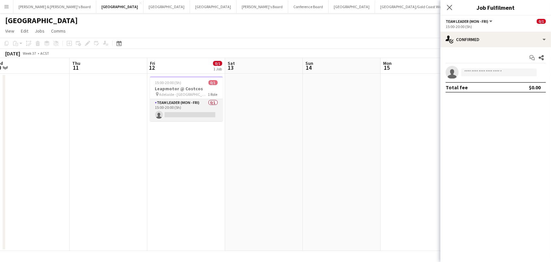
click at [203, 113] on app-card-role "Team Leader (Mon - Fri) 0/1 15:00-20:00 (5h) single-neutral-actions" at bounding box center [186, 110] width 73 height 22
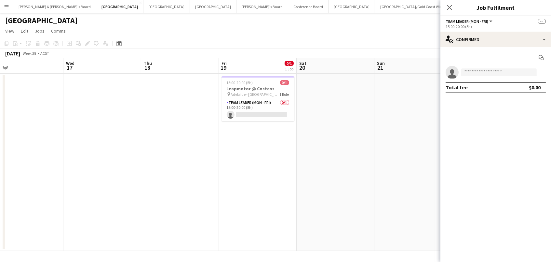
scroll to position [0, 253]
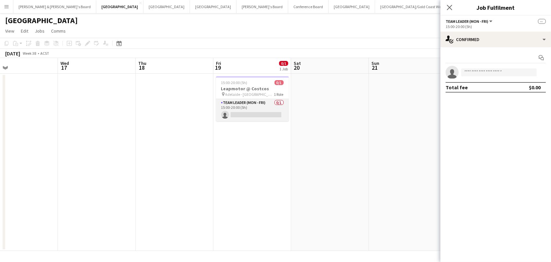
click at [262, 105] on app-card-role "Team Leader (Mon - Fri) 0/1 15:00-20:00 (5h) single-neutral-actions" at bounding box center [252, 110] width 73 height 22
click at [264, 105] on app-card-role "Team Leader (Mon - Fri) 0/1 15:00-20:00 (5h) single-neutral-actions" at bounding box center [254, 110] width 73 height 22
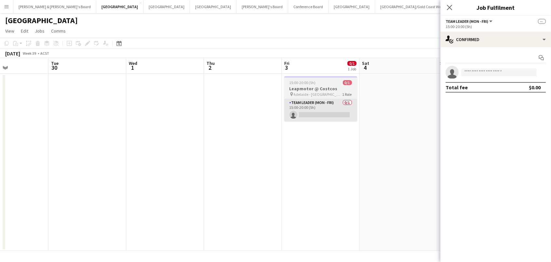
scroll to position [0, 186]
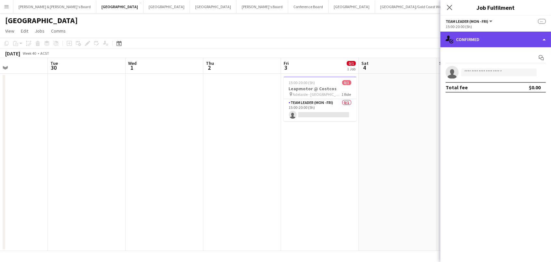
click at [496, 38] on div "single-neutral-actions-check-2 Confirmed" at bounding box center [496, 40] width 111 height 16
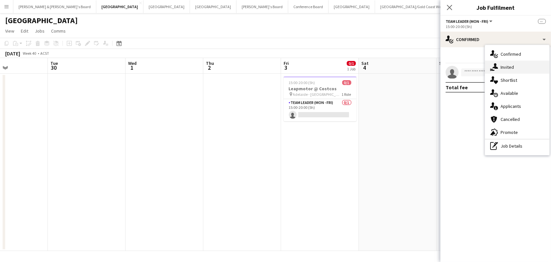
click at [504, 66] on div "single-neutral-actions-share-1 Invited" at bounding box center [517, 67] width 64 height 13
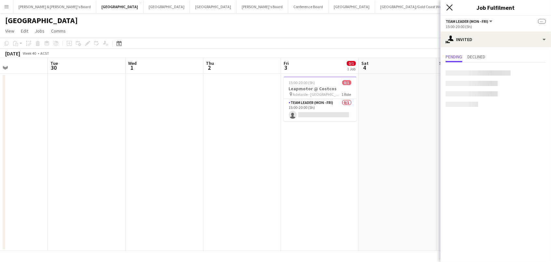
click at [450, 7] on icon "Close pop-in" at bounding box center [450, 7] width 6 height 6
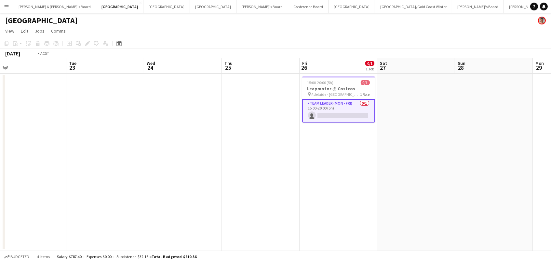
scroll to position [0, 219]
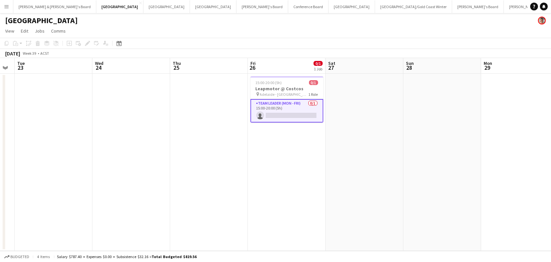
click at [303, 105] on app-card-role "Team Leader (Mon - Fri) 0/1 15:00-20:00 (5h) single-neutral-actions" at bounding box center [287, 110] width 73 height 23
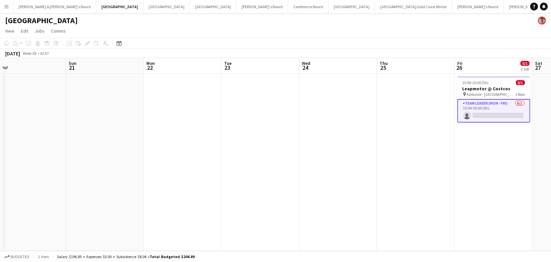
scroll to position [0, 137]
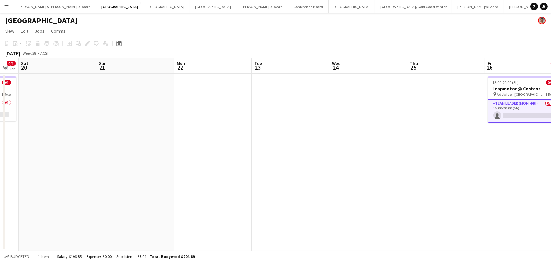
click at [507, 112] on app-card-role "Team Leader (Mon - Fri) 0/1 15:00-20:00 (5h) single-neutral-actions" at bounding box center [524, 110] width 73 height 23
click at [507, 112] on app-card-role "Team Leader (Mon - Fri) 0/1 15:00-20:00 (5h) single-neutral-actions" at bounding box center [524, 110] width 73 height 22
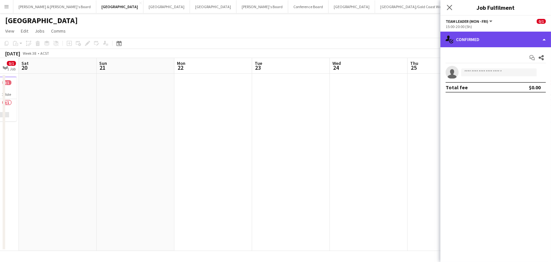
click at [511, 35] on div "single-neutral-actions-check-2 Confirmed" at bounding box center [496, 40] width 111 height 16
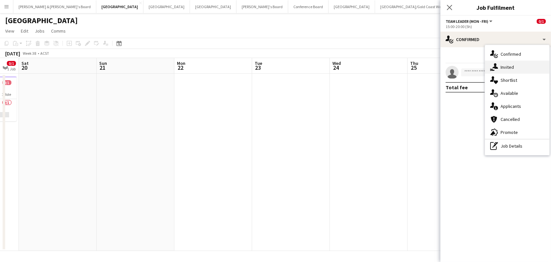
click at [510, 71] on div "single-neutral-actions-share-1 Invited" at bounding box center [517, 67] width 64 height 13
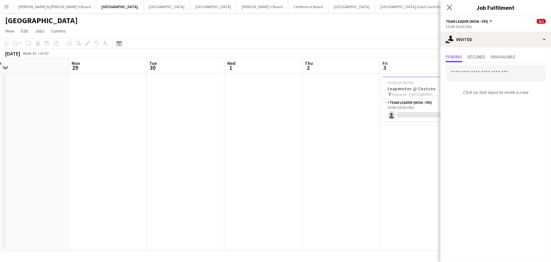
scroll to position [0, 218]
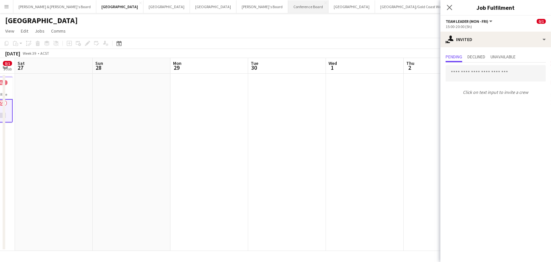
click at [288, 8] on button "Conference Board Close" at bounding box center [308, 6] width 40 height 13
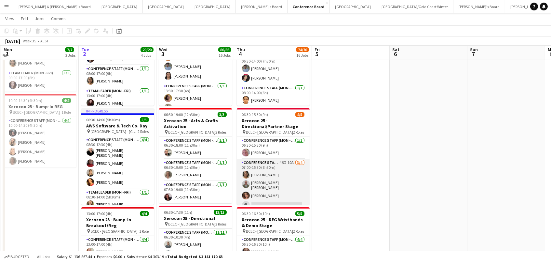
scroll to position [64, 0]
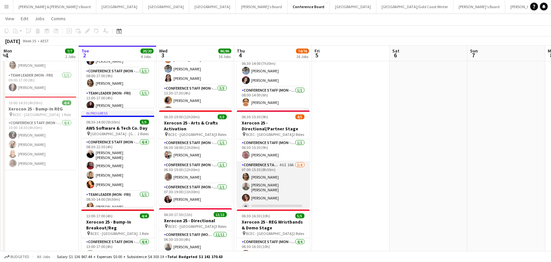
click at [267, 189] on app-card-role "Conference Staff (Mon - Fri) 45I 10A 3/4 07:00-15:30 (8h30m) Kailyn Yong Jofre …" at bounding box center [273, 187] width 73 height 52
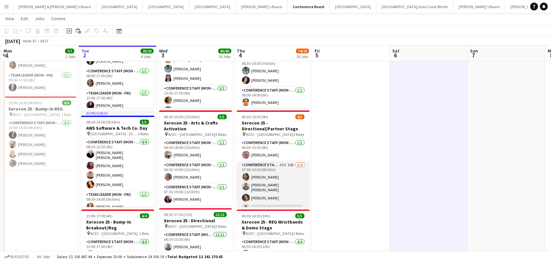
click at [271, 185] on app-card-role "Conference Staff (Mon - Fri) 45I 10A 3/4 07:00-15:30 (8h30m) Kailyn Yong Jofre …" at bounding box center [273, 187] width 73 height 52
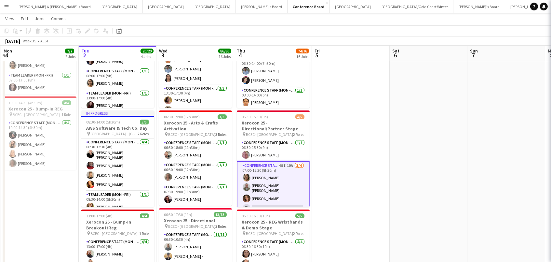
scroll to position [0, 154]
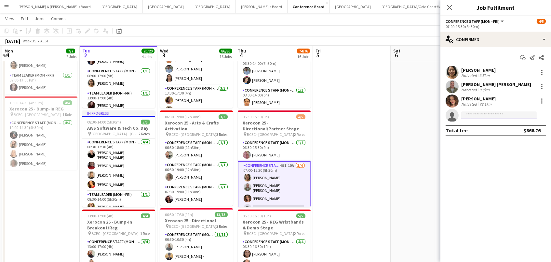
click at [488, 114] on input at bounding box center [500, 115] width 76 height 8
type input "*****"
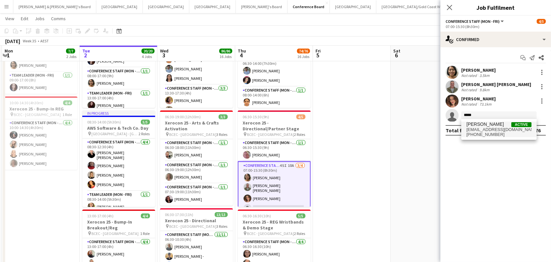
click at [493, 127] on span "Tarah Avery-Flack Active taveryflack@gmail.com +610475397669" at bounding box center [499, 129] width 65 height 16
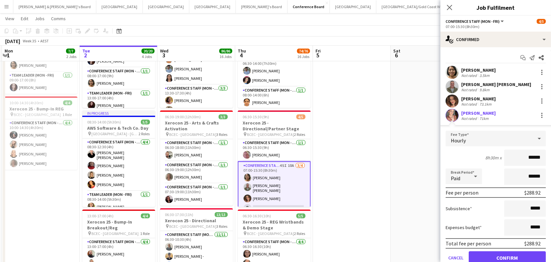
click at [505, 259] on button "Confirm" at bounding box center [507, 257] width 77 height 13
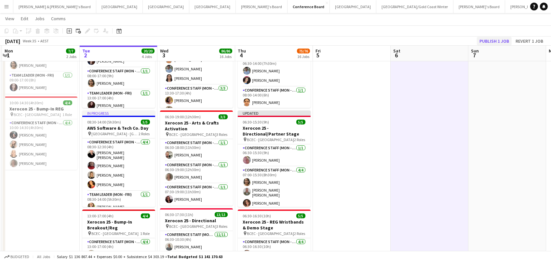
click at [495, 37] on button "Publish 1 job" at bounding box center [494, 41] width 35 height 8
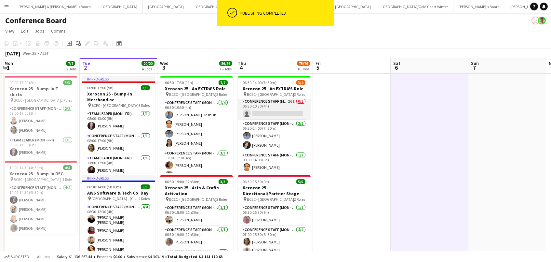
scroll to position [0, 0]
click at [279, 112] on app-card-role "Conference Staff (Mon - Fri) 26I 0/1 06:30-10:30 (4h) single-neutral-actions" at bounding box center [274, 109] width 73 height 22
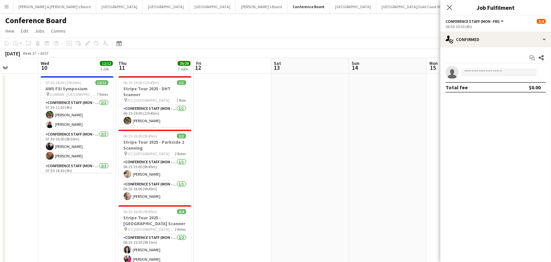
scroll to position [0, 0]
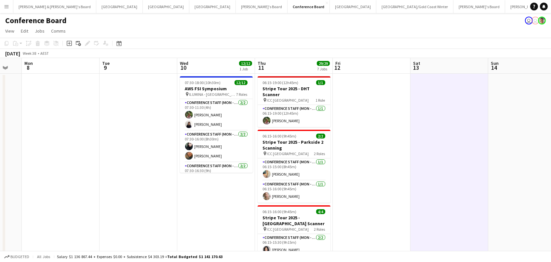
scroll to position [0, 165]
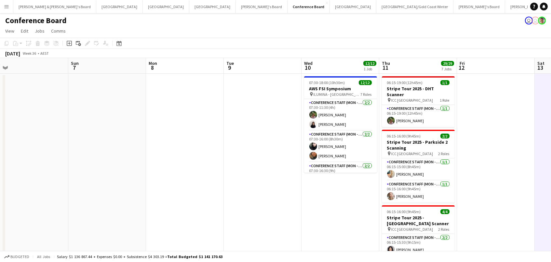
click at [427, 0] on app-navbar "Menu Boards Boards Boards All jobs Status Workforce Workforce My Workforce Recr…" at bounding box center [275, 6] width 551 height 13
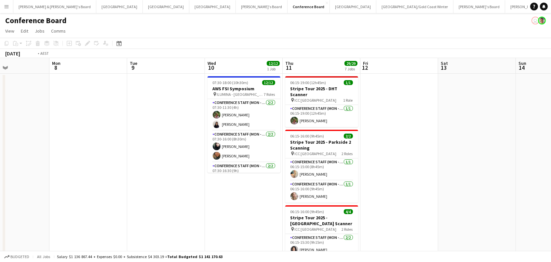
scroll to position [0, 314]
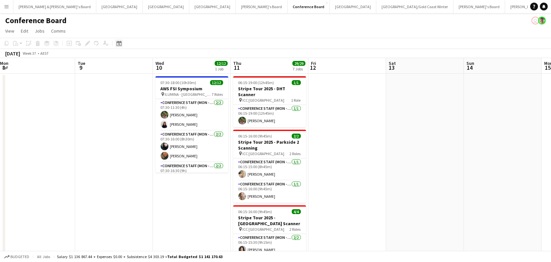
click at [120, 47] on div "Date picker" at bounding box center [119, 43] width 8 height 8
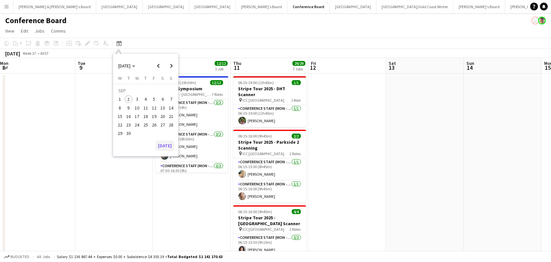
click at [162, 143] on button "Today" at bounding box center [165, 145] width 19 height 10
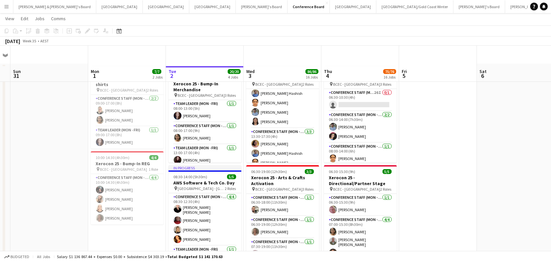
scroll to position [99, 0]
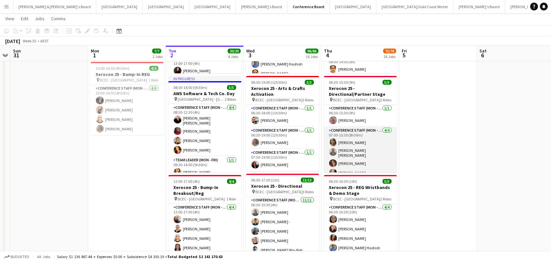
click at [374, 142] on app-card-role "Conference Staff (Mon - Fri) 4/4 07:00-15:30 (8h30m) Kailyn Yong Jofre Maestrac…" at bounding box center [360, 153] width 73 height 52
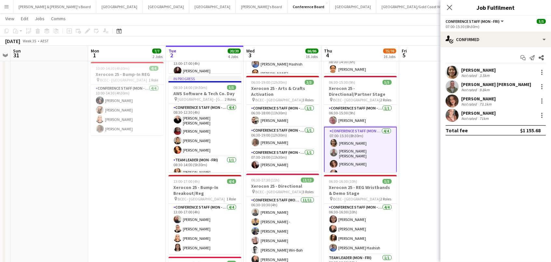
click at [480, 102] on div "73.1km" at bounding box center [485, 104] width 15 height 5
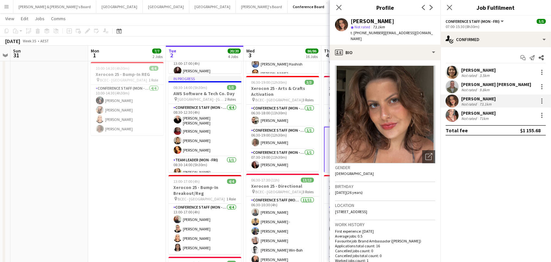
scroll to position [3, 0]
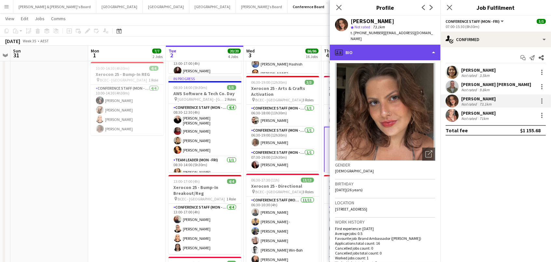
click at [369, 45] on div "profile Bio" at bounding box center [385, 53] width 111 height 16
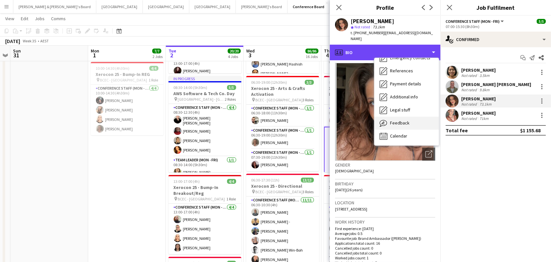
scroll to position [61, 0]
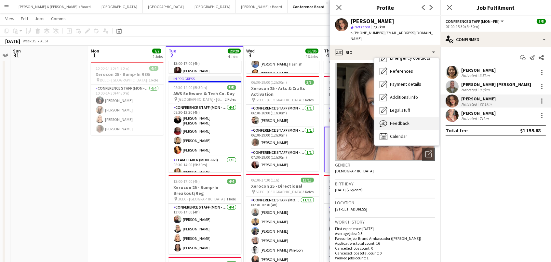
click at [402, 120] on span "Feedback" at bounding box center [400, 123] width 20 height 6
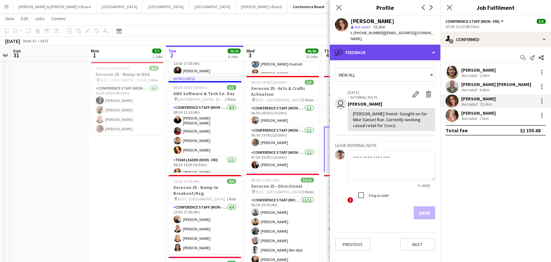
click at [378, 45] on div "bubble-pencil Feedback" at bounding box center [385, 53] width 111 height 16
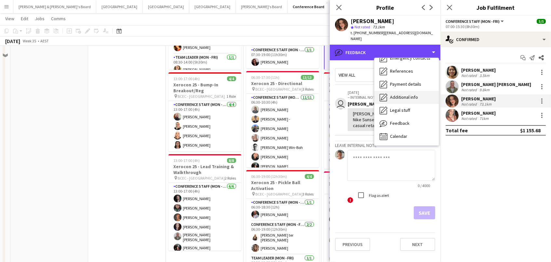
scroll to position [292, 0]
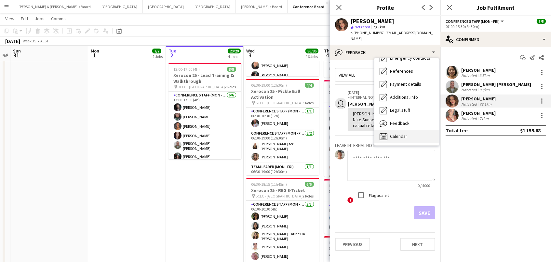
click at [406, 133] on span "Calendar" at bounding box center [398, 136] width 17 height 6
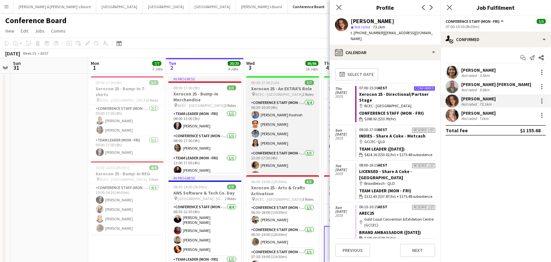
scroll to position [0, 0]
click at [265, 87] on h3 "Xerocon 25 - An EXTRA'S Role" at bounding box center [282, 89] width 73 height 6
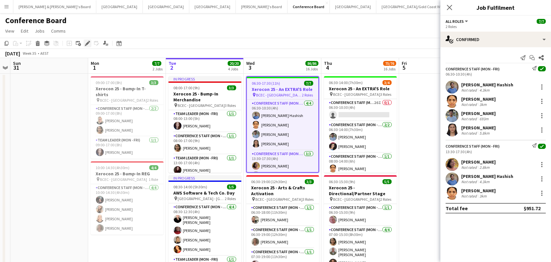
click at [88, 45] on icon "Edit" at bounding box center [87, 43] width 5 height 5
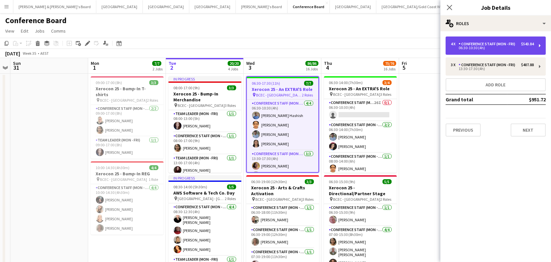
click at [464, 51] on div "4 x Conference Staff (Mon - Fri) $543.84 06:30-10:30 (4h)" at bounding box center [496, 45] width 100 height 18
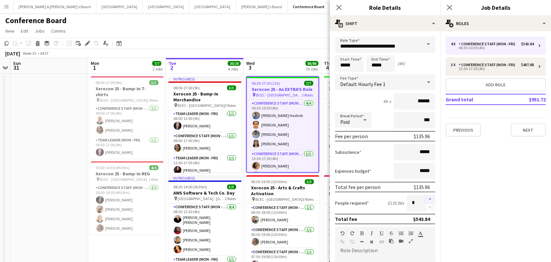
click at [428, 196] on button "button" at bounding box center [430, 199] width 10 height 8
type input "*"
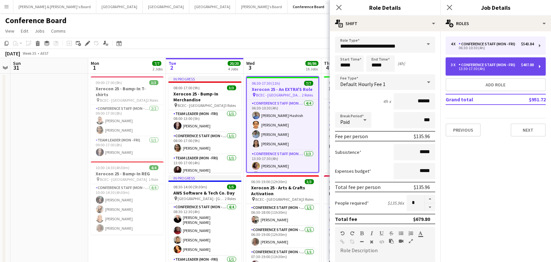
click at [452, 70] on div "3 x Conference Staff (Mon - Fri) $407.88 13:30-17:30 (4h)" at bounding box center [496, 66] width 100 height 18
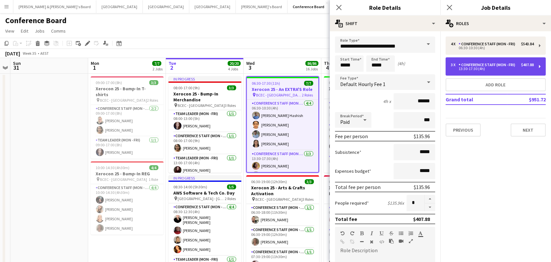
type input "*****"
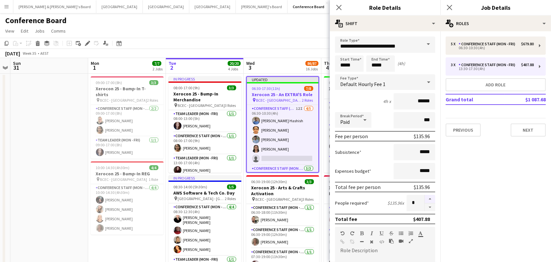
click at [430, 199] on button "button" at bounding box center [430, 199] width 10 height 8
type input "*"
click at [293, 27] on app-page-menu "View Day view expanded Day view collapsed Month view Date picker Jump to today …" at bounding box center [275, 31] width 551 height 12
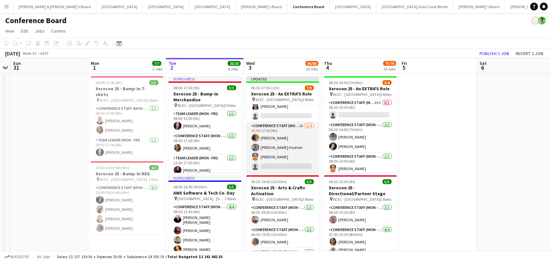
scroll to position [42, 0]
click at [285, 148] on app-card-role "Conference Staff (Mon - Fri) 1A 3/4 13:30-17:30 (4h) Sally Dobson Sohib Hashish…" at bounding box center [282, 147] width 73 height 50
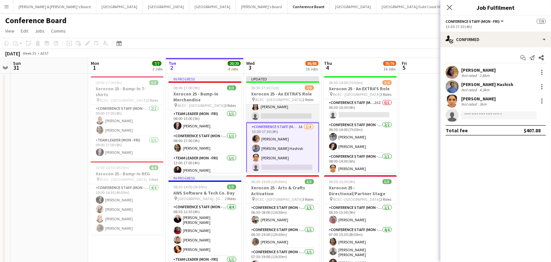
click at [283, 110] on app-card-role "Conference Staff (Mon - Fri) 12I 4/5 06:30-10:30 (4h) Sohib Hashish Sayuri Sawa…" at bounding box center [282, 92] width 73 height 60
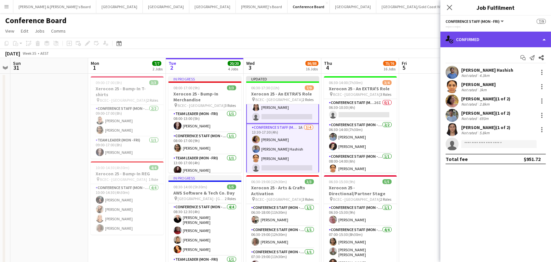
click at [506, 36] on div "single-neutral-actions-check-2 Confirmed" at bounding box center [496, 40] width 111 height 16
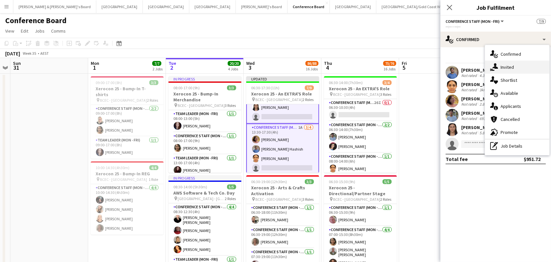
click at [514, 65] on div "single-neutral-actions-share-1 Invited" at bounding box center [517, 67] width 64 height 13
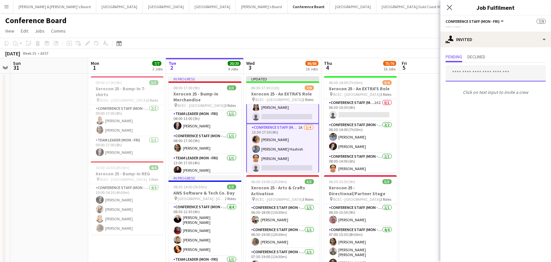
click at [496, 77] on input "text" at bounding box center [496, 73] width 100 height 16
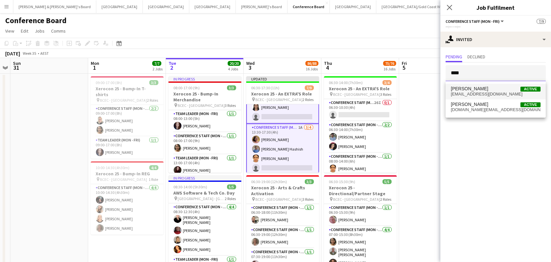
type input "****"
click at [503, 89] on span "Tarah Avery-Flack Active" at bounding box center [496, 89] width 90 height 6
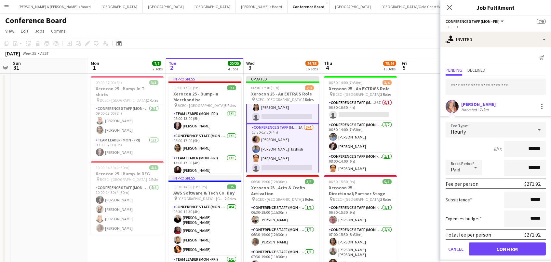
click at [507, 248] on button "Confirm" at bounding box center [507, 248] width 77 height 13
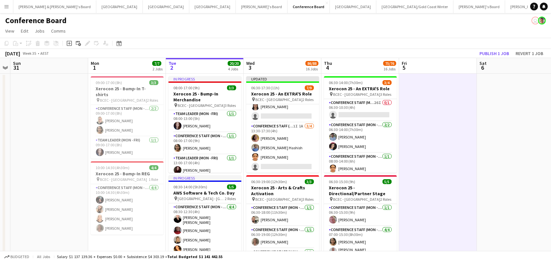
scroll to position [0, 223]
click at [502, 55] on button "Publish 1 job" at bounding box center [494, 53] width 35 height 8
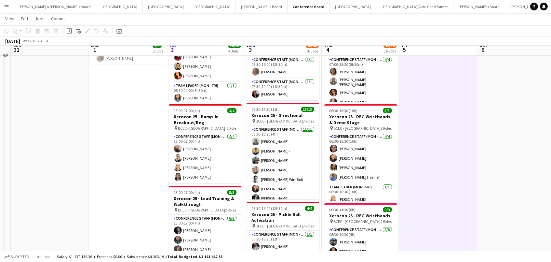
scroll to position [177, 0]
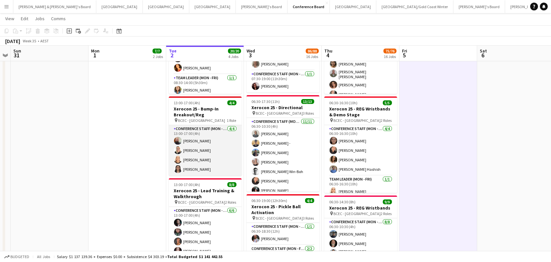
click at [195, 162] on app-card-role "Conference Staff (Mon - Fri) 4/4 13:00-17:00 (4h) Ricky Chaplin Maddie Reith Ni…" at bounding box center [205, 150] width 73 height 50
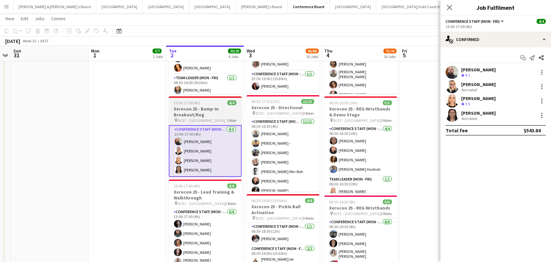
click at [193, 99] on app-job-card "13:00-17:00 (4h) 4/4 Xerocon 25 - Bump-In Breakout/Reg pin BCEC - Brisbane 1 Ro…" at bounding box center [205, 136] width 73 height 80
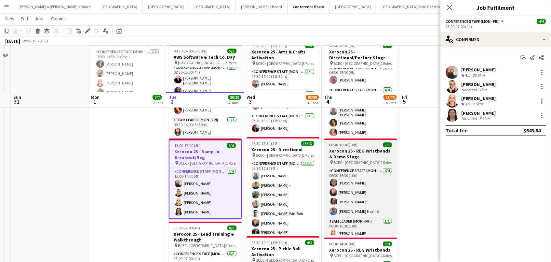
scroll to position [181, 0]
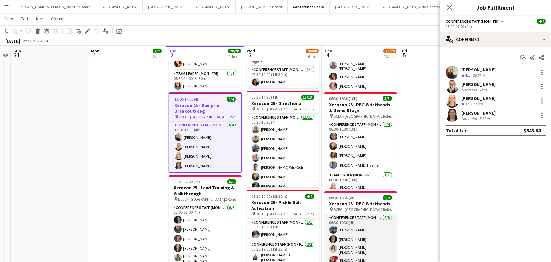
click at [358, 241] on app-card-role "Conference Staff (Mon - Fri) 8/8 06:30-10:30 (4h) Manish Yadav Russ Gallagher R…" at bounding box center [361, 259] width 73 height 90
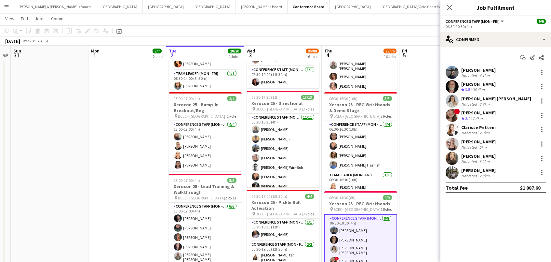
click at [468, 117] on span "3.7" at bounding box center [467, 118] width 5 height 5
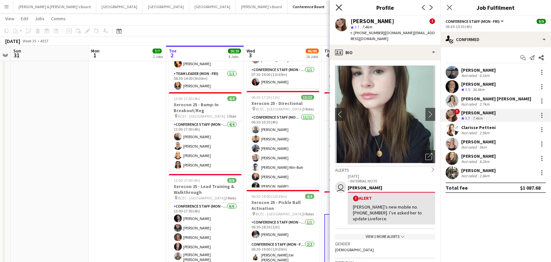
click at [338, 10] on icon "Close pop-in" at bounding box center [339, 7] width 6 height 6
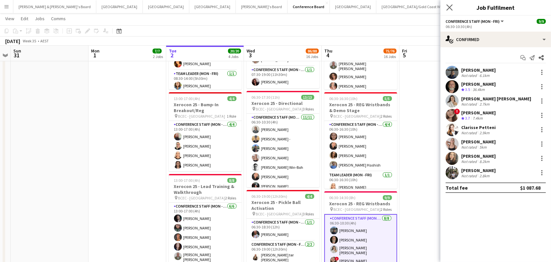
click at [446, 6] on app-icon "Close pop-in" at bounding box center [449, 7] width 9 height 9
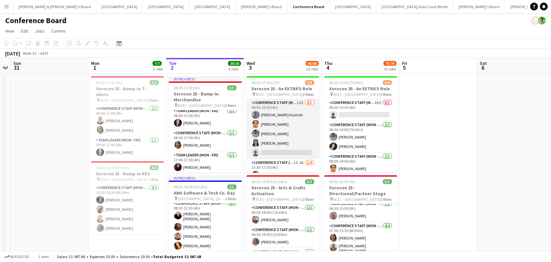
scroll to position [0, 0]
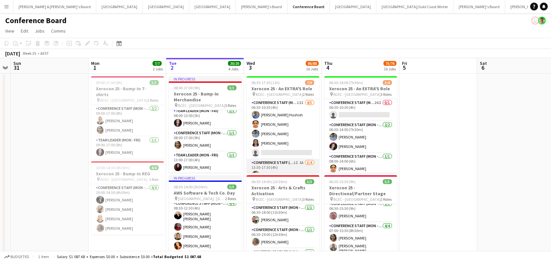
click at [306, 166] on app-card-role "Conference Staff (Mon - Fri) 1I 1A 3/4 13:30-17:30 (4h) Sally Dobson Sohib Hash…" at bounding box center [283, 184] width 73 height 50
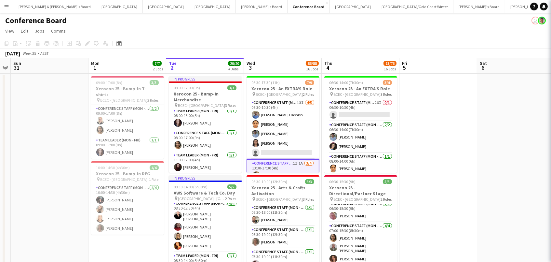
scroll to position [0, 222]
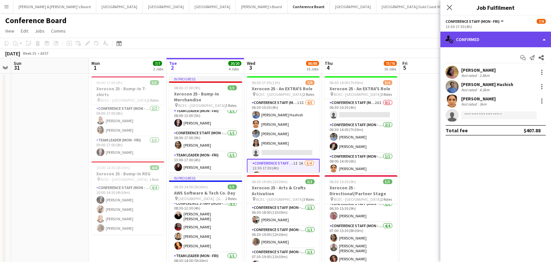
click at [486, 38] on div "single-neutral-actions-check-2 Confirmed" at bounding box center [496, 40] width 111 height 16
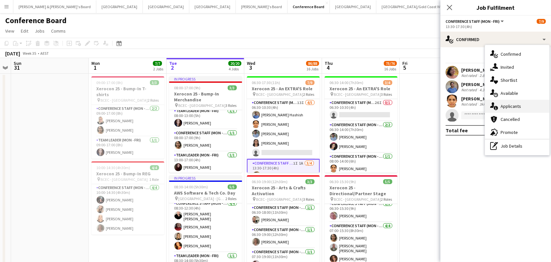
click at [523, 107] on div "single-neutral-actions-information Applicants" at bounding box center [517, 106] width 64 height 13
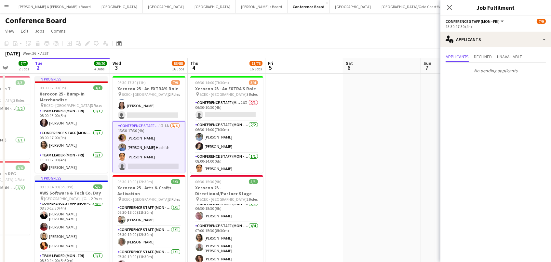
scroll to position [0, 199]
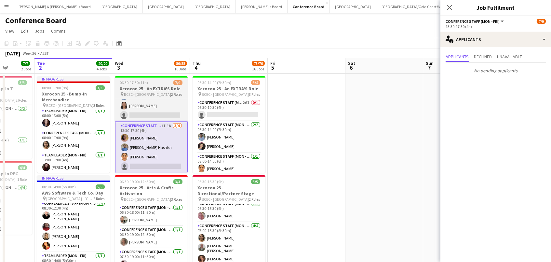
click at [154, 92] on div "pin BCEC - Brisbane 2 Roles" at bounding box center [151, 93] width 73 height 5
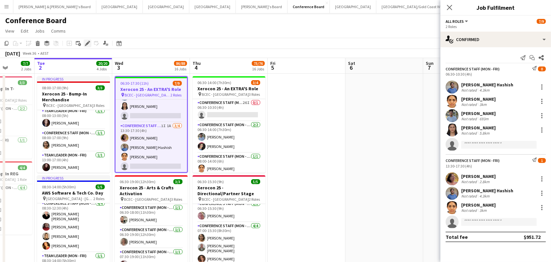
click at [86, 43] on icon "Edit" at bounding box center [87, 43] width 5 height 5
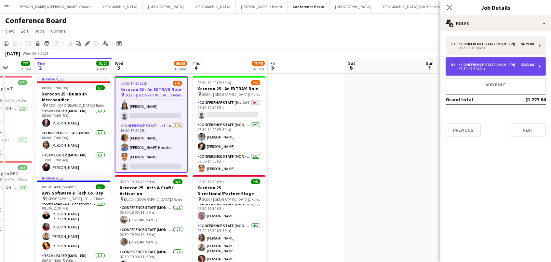
click at [473, 67] on div "13:30-17:30 (4h)" at bounding box center [492, 68] width 83 height 3
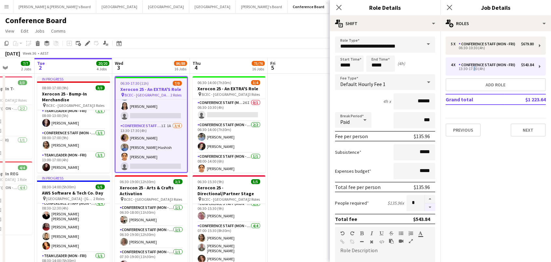
click at [431, 207] on button "button" at bounding box center [430, 207] width 10 height 8
type input "*"
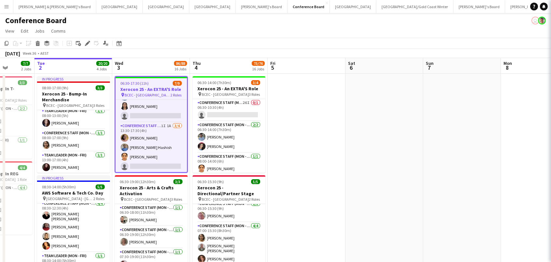
scroll to position [32, 0]
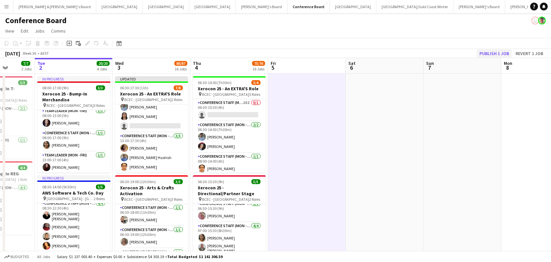
click at [499, 54] on button "Publish 1 job" at bounding box center [494, 53] width 35 height 8
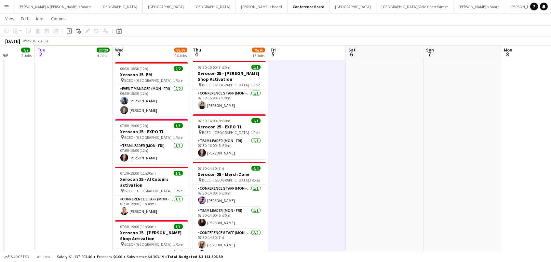
scroll to position [606, 0]
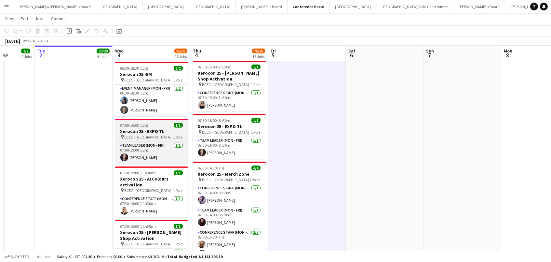
click at [151, 134] on div "pin BCEC - Brisbane 1 Role" at bounding box center [151, 136] width 73 height 5
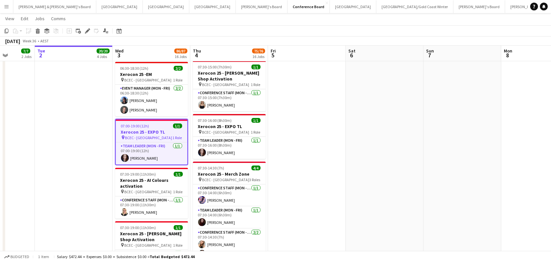
click at [151, 133] on h3 "Xerocon 25 - EXPO TL" at bounding box center [152, 132] width 72 height 6
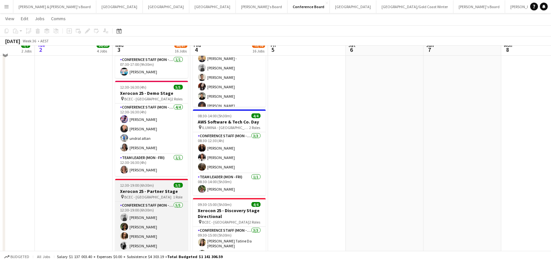
scroll to position [0, 0]
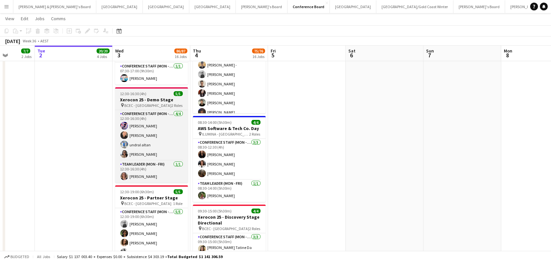
click at [140, 91] on span "12:30-16:30 (4h)" at bounding box center [133, 93] width 26 height 5
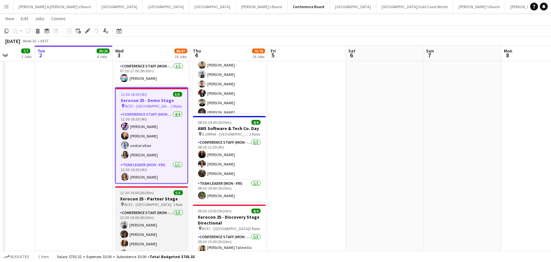
click at [161, 201] on div "pin BCEC - Brisbane 1 Role" at bounding box center [151, 203] width 73 height 5
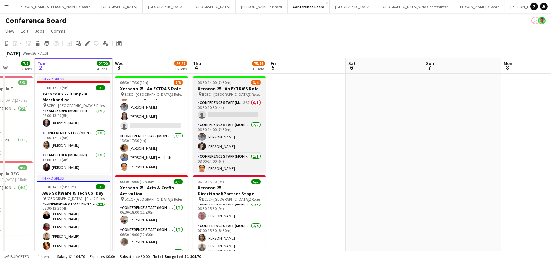
scroll to position [0, 202]
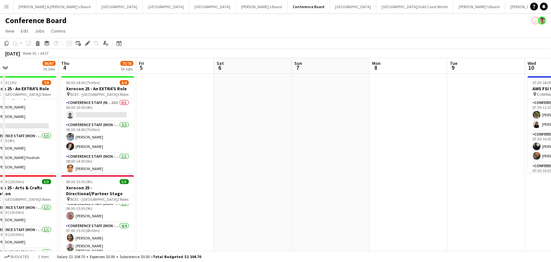
drag, startPoint x: 287, startPoint y: 161, endPoint x: 154, endPoint y: 129, distance: 136.9
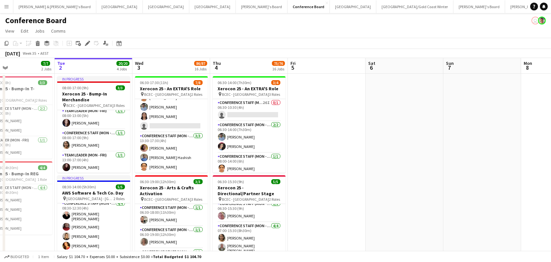
scroll to position [0, 206]
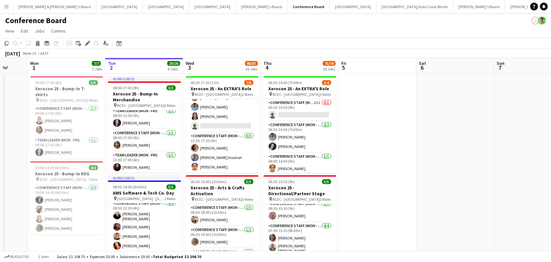
click at [8, 10] on button "Menu" at bounding box center [6, 6] width 13 height 13
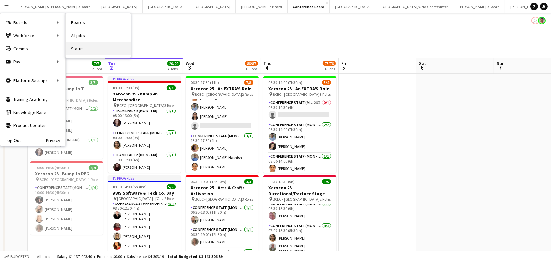
click at [84, 46] on link "Status" at bounding box center [98, 48] width 65 height 13
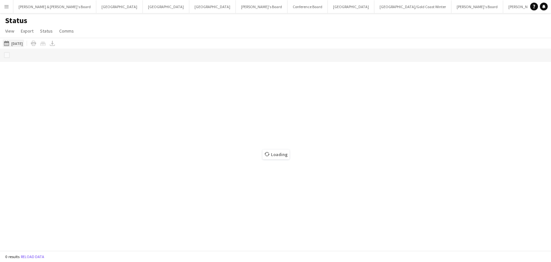
click at [18, 44] on button "02-09-2025 to 08-09-2025 15-07-2025" at bounding box center [13, 43] width 21 height 8
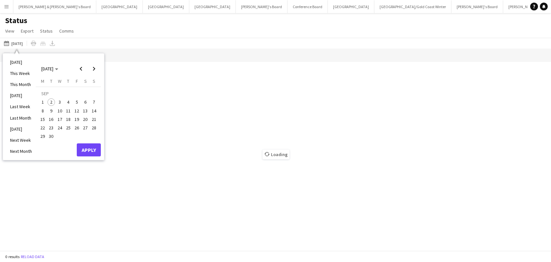
click at [53, 101] on span "2" at bounding box center [52, 102] width 8 height 8
click at [70, 101] on span "4" at bounding box center [68, 102] width 8 height 8
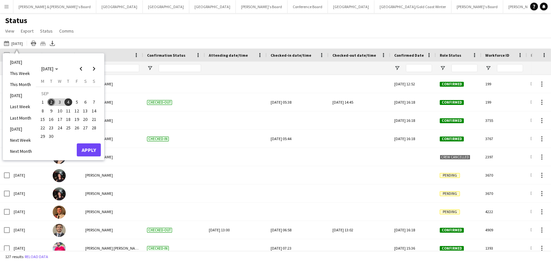
click at [90, 146] on button "Apply" at bounding box center [89, 149] width 24 height 13
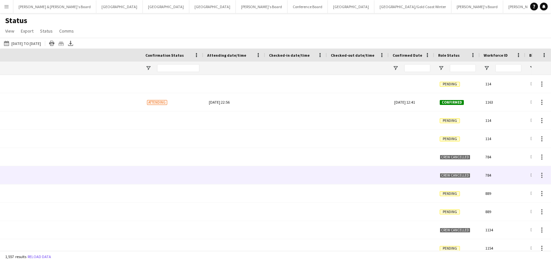
scroll to position [0, -18]
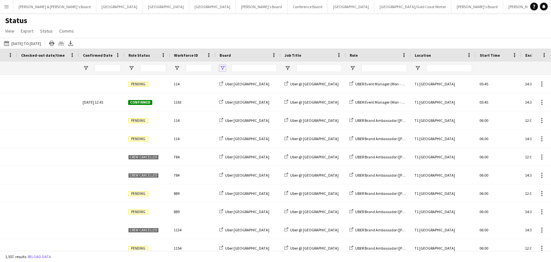
click at [220, 68] on span "Open Filter Menu" at bounding box center [223, 68] width 6 height 6
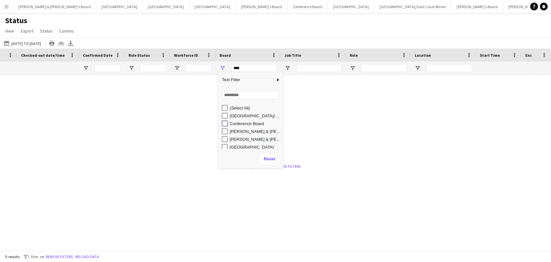
type input "**********"
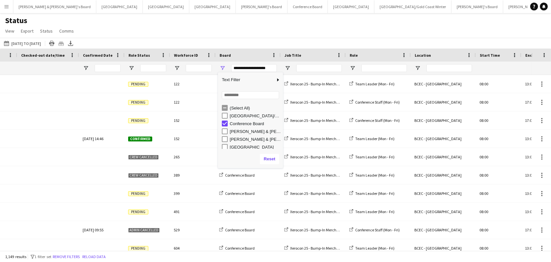
click at [226, 35] on div "Status View Views Default view New view Update view Delete view Edit name Custo…" at bounding box center [275, 27] width 551 height 22
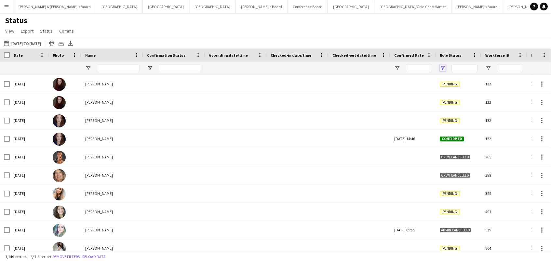
click at [442, 68] on span "Open Filter Menu" at bounding box center [443, 68] width 6 height 6
drag, startPoint x: 410, startPoint y: 53, endPoint x: 205, endPoint y: 58, distance: 205.1
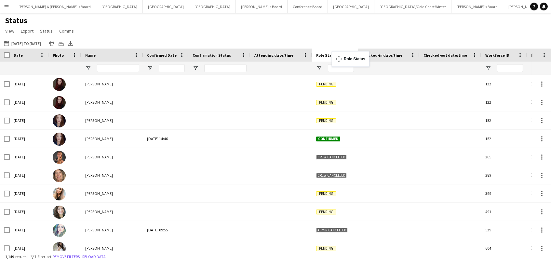
drag, startPoint x: 455, startPoint y: 56, endPoint x: 335, endPoint y: 54, distance: 120.8
click at [341, 57] on div "Role Status" at bounding box center [331, 55] width 30 height 10
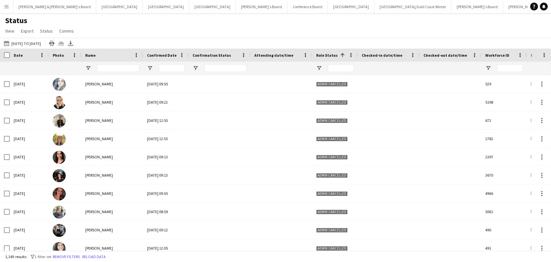
click at [341, 57] on span at bounding box center [343, 55] width 6 height 6
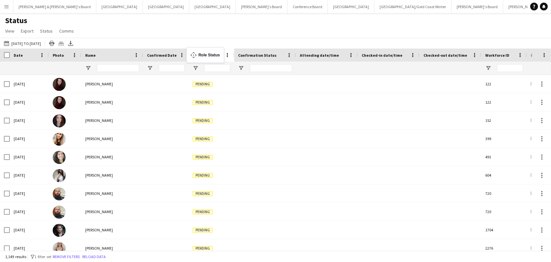
drag, startPoint x: 333, startPoint y: 55, endPoint x: 190, endPoint y: 51, distance: 143.0
click at [199, 51] on div "Role Status 1" at bounding box center [208, 55] width 30 height 10
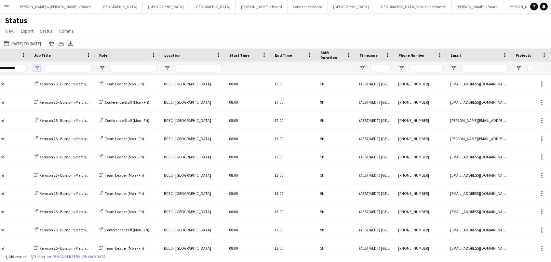
click at [35, 67] on span "Open Filter Menu" at bounding box center [37, 68] width 6 height 6
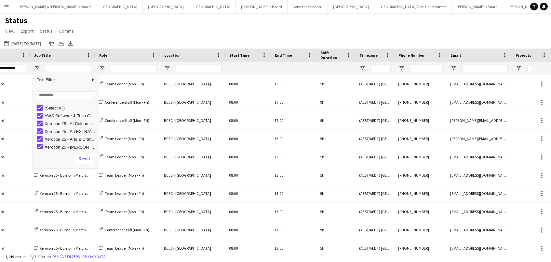
type input "***"
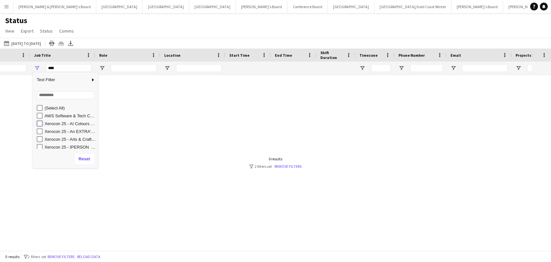
type input "**********"
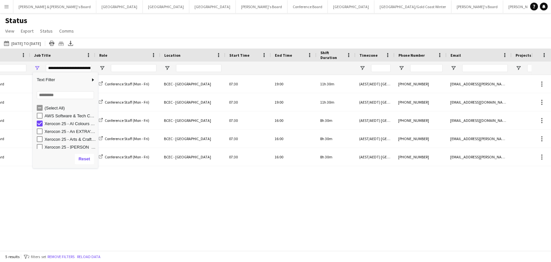
type input "**********"
click at [40, 135] on div "Xerocon 25 - Arts & Crafts Activation" at bounding box center [67, 139] width 61 height 8
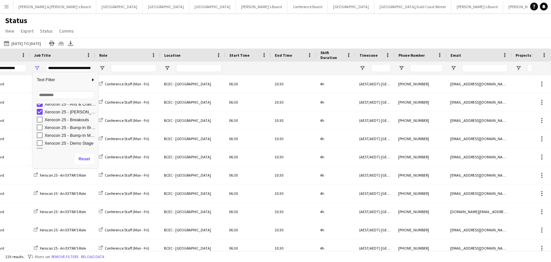
click at [39, 122] on div "Xerocon 25 - Breakouts" at bounding box center [67, 120] width 61 height 8
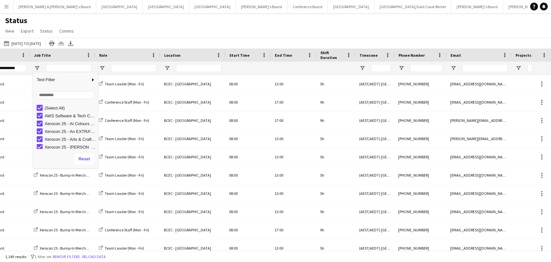
type input "***"
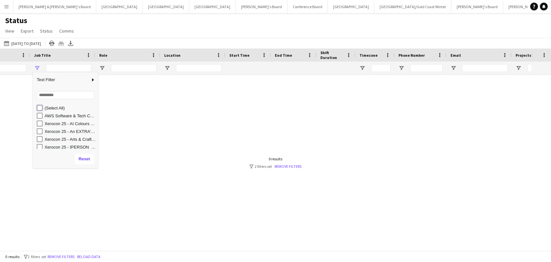
type input "**********"
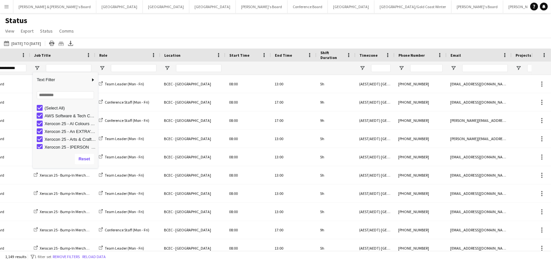
type input "**********"
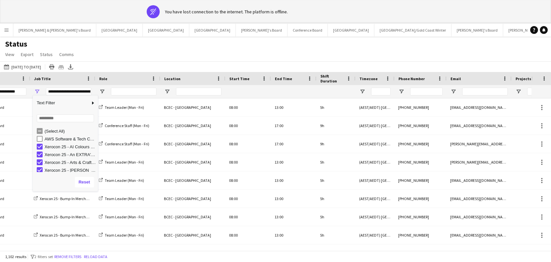
click at [248, 50] on div "Status View Views Default view New view Update view Delete view Edit name Custo…" at bounding box center [275, 50] width 551 height 22
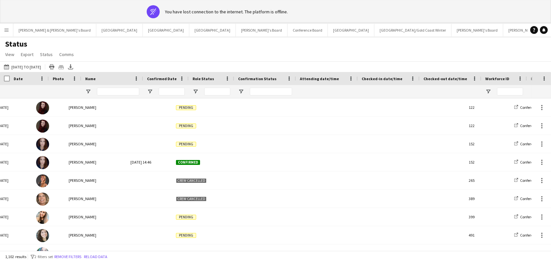
scroll to position [0, -19]
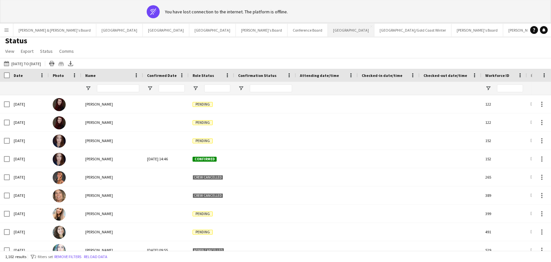
click at [328, 34] on button "Sydney Close" at bounding box center [351, 30] width 47 height 13
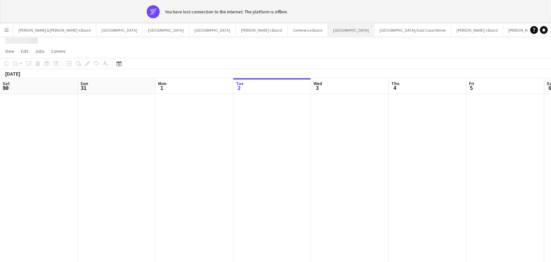
scroll to position [0, 155]
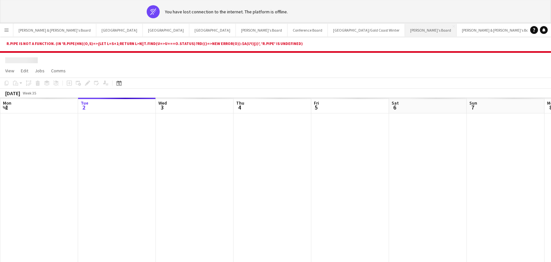
click at [405, 34] on button "Vicky's Board Close" at bounding box center [431, 30] width 52 height 13
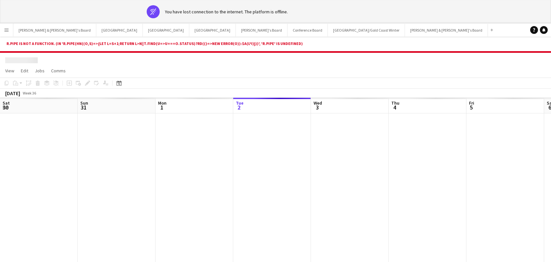
scroll to position [0, 155]
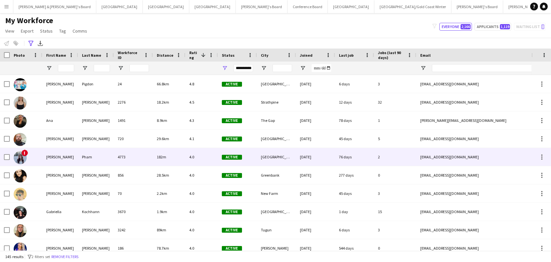
click at [71, 159] on div "[PERSON_NAME]" at bounding box center [60, 157] width 36 height 18
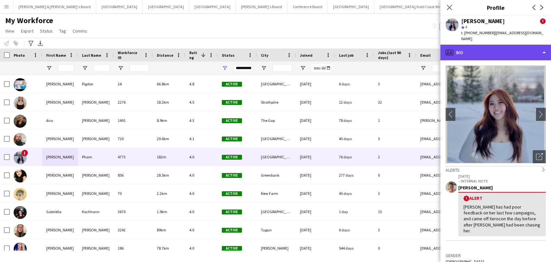
click at [492, 45] on div "profile Bio" at bounding box center [496, 53] width 111 height 16
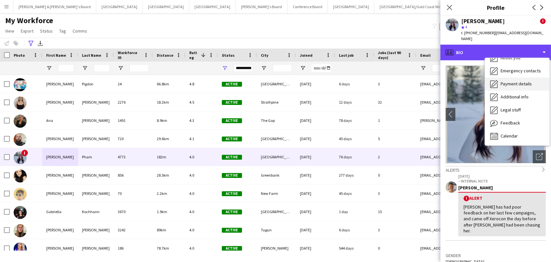
scroll to position [48, 0]
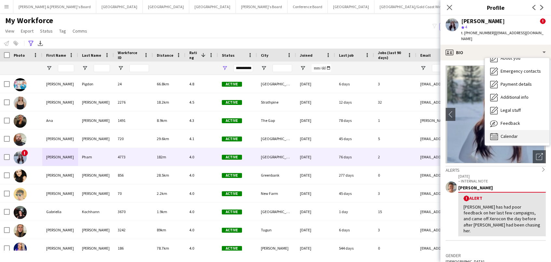
click at [506, 130] on div "Calendar Calendar" at bounding box center [517, 136] width 64 height 13
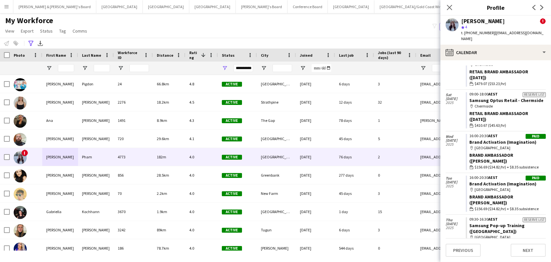
scroll to position [274, 0]
click at [449, 7] on icon "Close pop-in" at bounding box center [450, 7] width 6 height 6
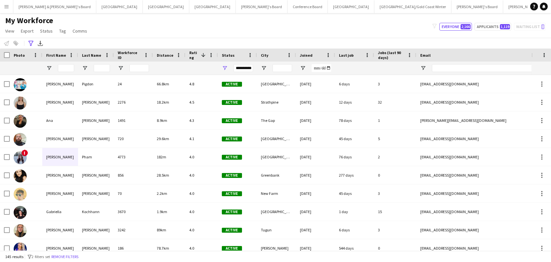
click at [225, 14] on main "My Workforce View Views Default view New view Update view Delete view Edit name…" at bounding box center [275, 133] width 551 height 240
click at [328, 9] on button "Sydney Close" at bounding box center [351, 6] width 47 height 13
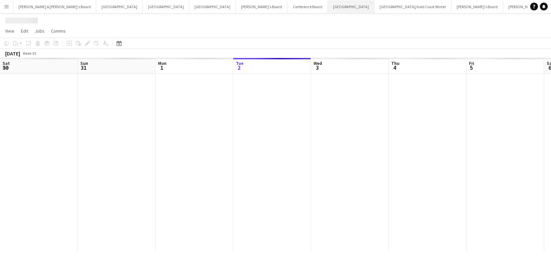
scroll to position [0, 155]
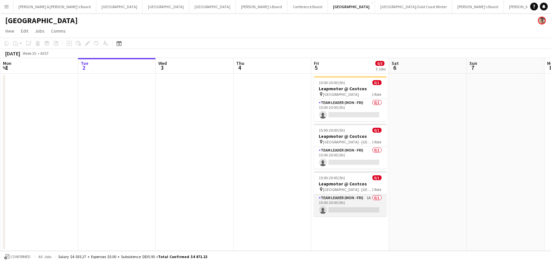
click at [360, 204] on app-card-role "Team Leader (Mon - Fri) 1A 0/1 15:00-20:00 (5h) single-neutral-actions" at bounding box center [350, 205] width 73 height 22
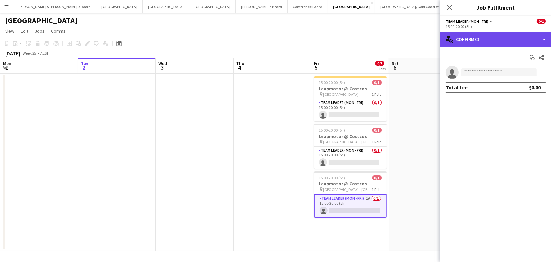
click at [474, 35] on div "single-neutral-actions-check-2 Confirmed" at bounding box center [496, 40] width 111 height 16
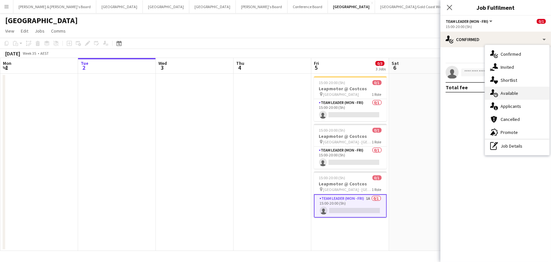
click at [489, 92] on div "single-neutral-actions-upload Available" at bounding box center [517, 93] width 64 height 13
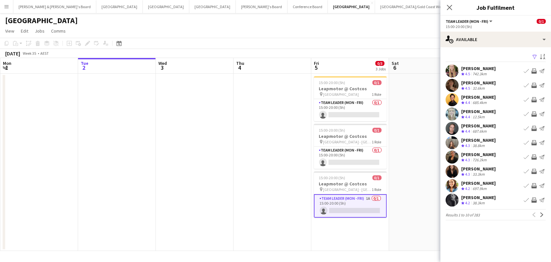
drag, startPoint x: 442, startPoint y: 73, endPoint x: 425, endPoint y: 73, distance: 16.6
click at [435, 71] on body "Menu Boards Boards Boards All jobs Status Workforce Workforce My Workforce Recr…" at bounding box center [275, 131] width 551 height 262
click at [255, 122] on app-date-cell at bounding box center [273, 162] width 78 height 177
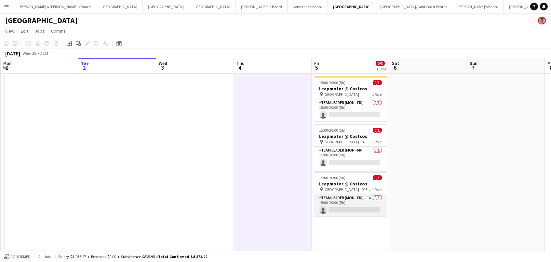
click at [337, 206] on app-card-role "Team Leader (Mon - Fri) 1A 0/1 15:00-20:00 (5h) single-neutral-actions" at bounding box center [350, 205] width 73 height 22
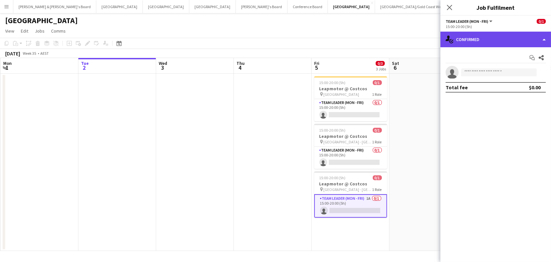
click at [461, 33] on div "single-neutral-actions-check-2 Confirmed" at bounding box center [496, 40] width 111 height 16
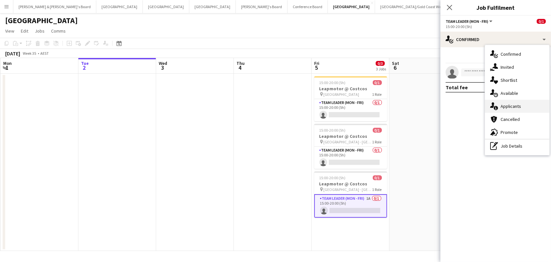
click at [506, 104] on div "single-neutral-actions-information Applicants" at bounding box center [517, 106] width 64 height 13
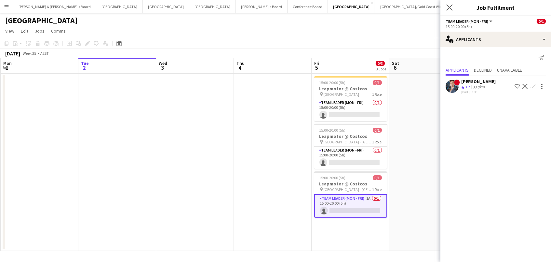
click at [451, 10] on app-icon "Close pop-in" at bounding box center [449, 7] width 9 height 9
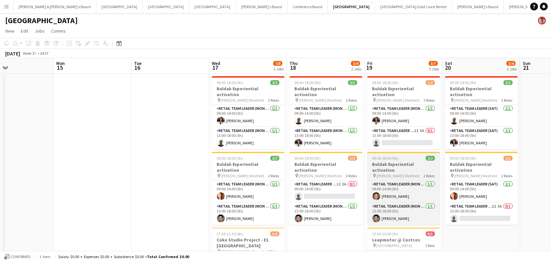
scroll to position [0, 284]
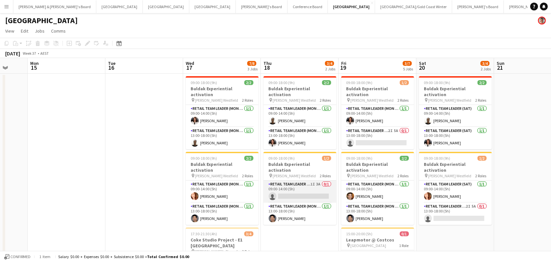
click at [321, 185] on app-card-role "RETAIL Team Leader (Mon - Fri) 1I 3A 0/1 09:00-14:00 (5h) single-neutral-actions" at bounding box center [300, 191] width 73 height 22
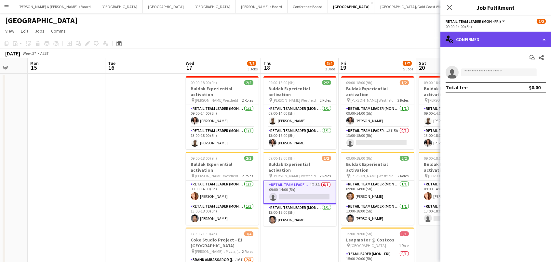
click at [489, 39] on div "single-neutral-actions-check-2 Confirmed" at bounding box center [496, 40] width 111 height 16
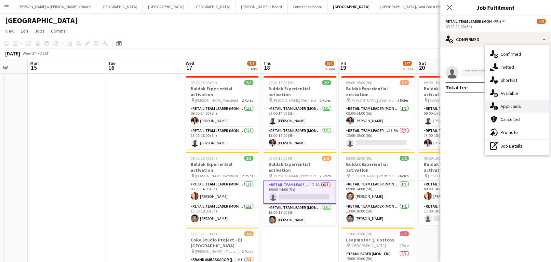
click at [526, 103] on div "single-neutral-actions-information Applicants" at bounding box center [517, 106] width 64 height 13
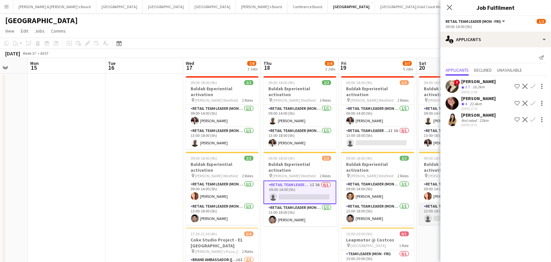
click at [422, 202] on app-card-role "RETAIL Team Leader (Sat) 2I 5A 0/1 13:00-18:00 (5h) single-neutral-actions" at bounding box center [455, 213] width 73 height 22
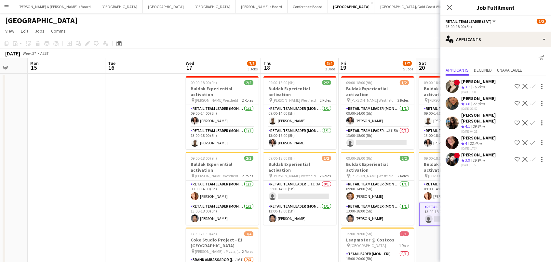
click at [309, 38] on app-toolbar "Copy Paste Paste Command V Paste with crew Command Shift V Paste linked Job Del…" at bounding box center [275, 43] width 551 height 11
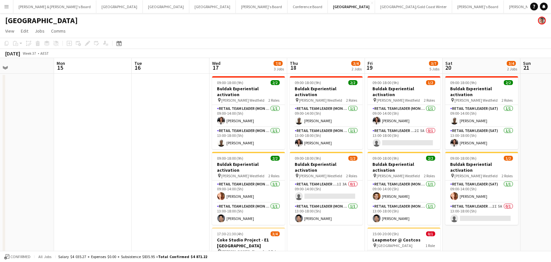
scroll to position [0, 155]
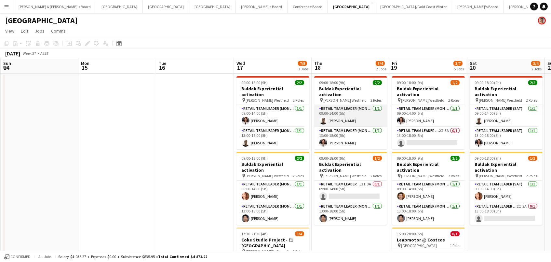
click at [350, 112] on app-card-role "RETAIL Team Leader (Mon - Fri) 1/1 09:00-14:00 (5h) Rhia Fraser" at bounding box center [350, 116] width 73 height 22
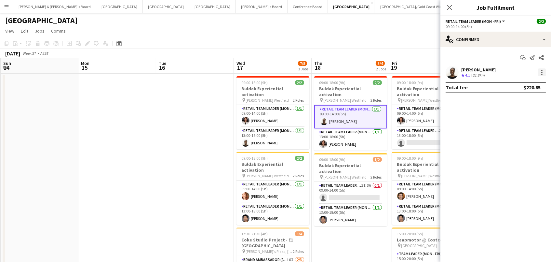
click at [544, 72] on div at bounding box center [542, 72] width 8 height 8
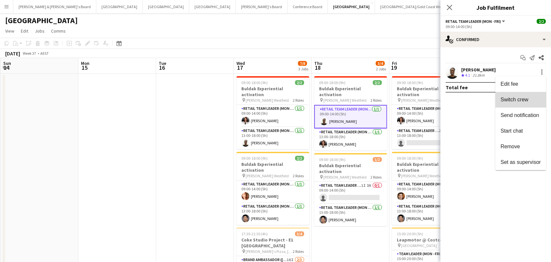
click at [528, 103] on button "Switch crew" at bounding box center [521, 100] width 51 height 16
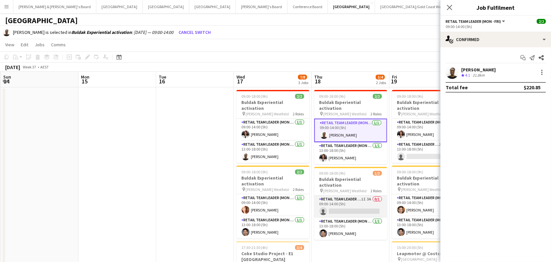
click at [363, 196] on app-card-role "RETAIL Team Leader (Mon - Fri) 1I 3A 0/1 09:00-14:00 (5h) single-neutral-actions" at bounding box center [350, 206] width 73 height 22
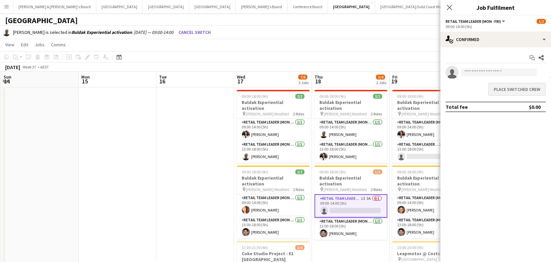
click at [497, 86] on button "Place switched crew" at bounding box center [518, 89] width 58 height 13
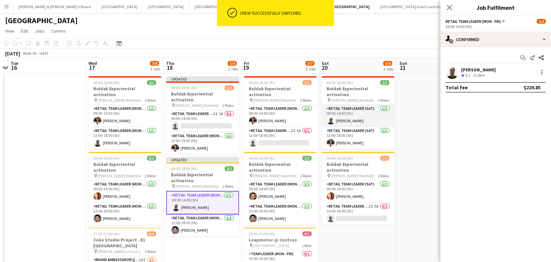
click at [367, 107] on app-card-role "RETAIL Team Leader (Sat) 1/1 09:00-14:00 (5h) Rhia Fraser" at bounding box center [358, 116] width 73 height 22
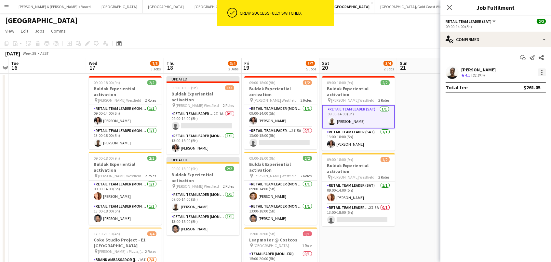
click at [543, 72] on div at bounding box center [542, 72] width 8 height 8
click at [514, 103] on button "Switch crew" at bounding box center [521, 100] width 51 height 16
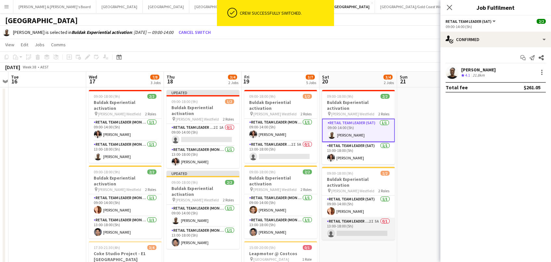
click at [368, 222] on app-card-role "RETAIL Team Leader (Sat) 2I 5A 0/1 13:00-18:00 (5h) single-neutral-actions" at bounding box center [358, 228] width 73 height 22
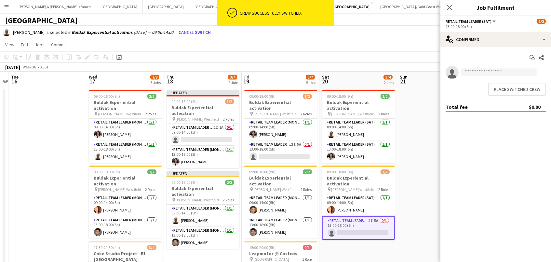
scroll to position [0, 302]
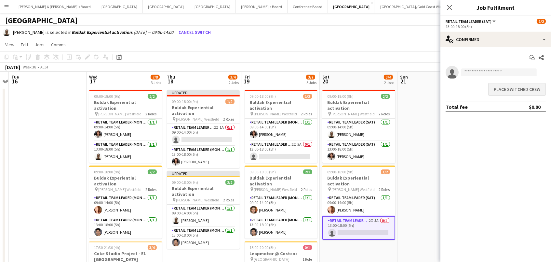
click at [504, 92] on button "Place switched crew" at bounding box center [518, 89] width 58 height 13
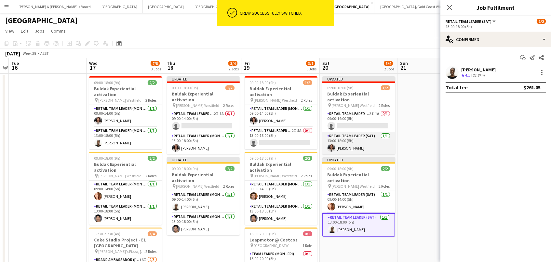
click at [360, 135] on app-card-role "RETAIL Team Leader (Sat) 1/1 13:00-18:00 (5h) Marina Dietz" at bounding box center [359, 143] width 73 height 22
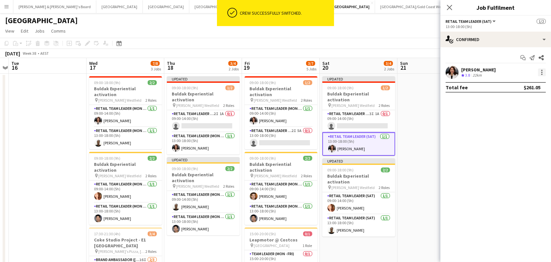
click at [543, 75] on div at bounding box center [542, 72] width 8 height 8
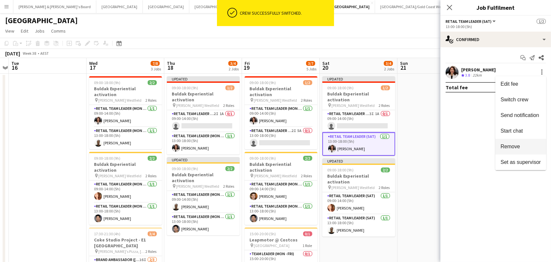
click at [516, 149] on span "Remove" at bounding box center [511, 147] width 20 height 6
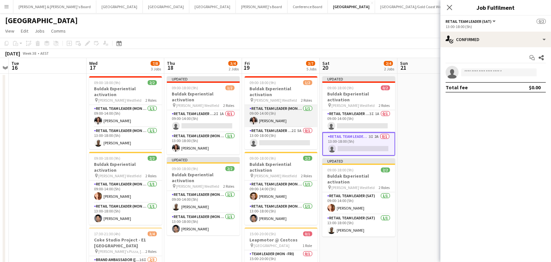
click at [269, 107] on app-card-role "RETAIL Team Leader (Mon - Fri) 1/1 09:00-14:00 (5h) Marina Dietz" at bounding box center [281, 116] width 73 height 22
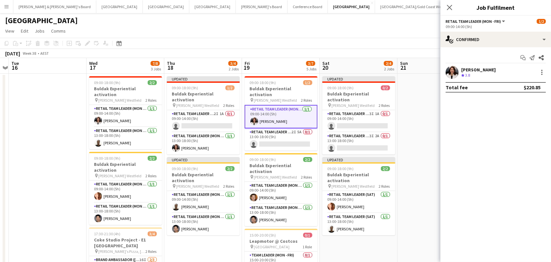
scroll to position [0, 302]
click at [377, 53] on div "September 2025 Week 38 • AEST Publish 4 jobs Revert 4 jobs" at bounding box center [275, 53] width 551 height 9
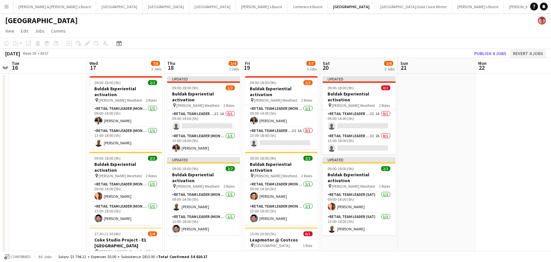
click at [523, 51] on button "Revert 4 jobs" at bounding box center [528, 53] width 35 height 8
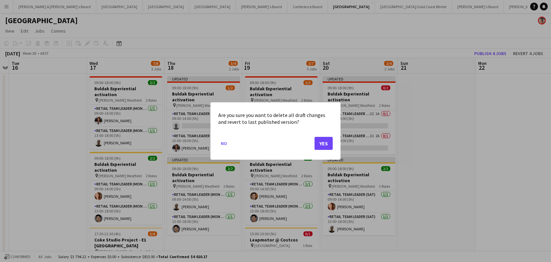
click at [325, 147] on button "Yes" at bounding box center [324, 143] width 18 height 13
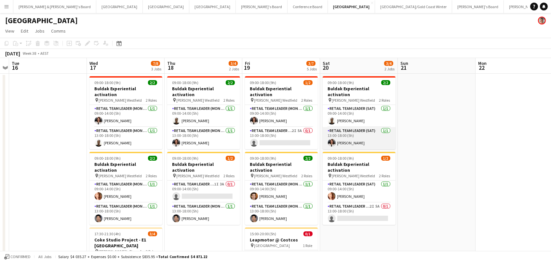
click at [359, 136] on app-card-role "RETAIL Team Leader (Sat) 1/1 13:00-18:00 (5h) Marina Dietz" at bounding box center [359, 138] width 73 height 22
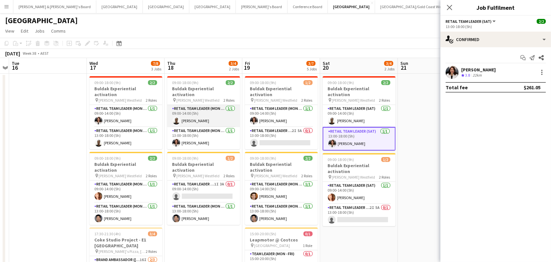
click at [200, 116] on app-card-role "RETAIL Team Leader (Mon - Fri) 1/1 09:00-14:00 (5h) Rhia Fraser" at bounding box center [203, 116] width 73 height 22
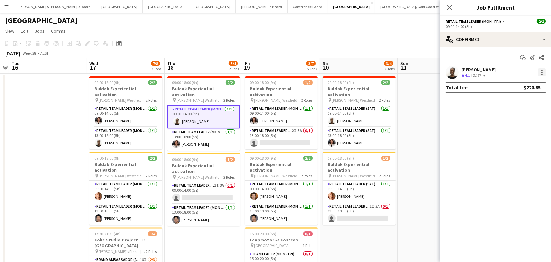
click at [543, 72] on div at bounding box center [542, 72] width 1 height 1
click at [528, 101] on span "Switch crew" at bounding box center [515, 100] width 28 height 6
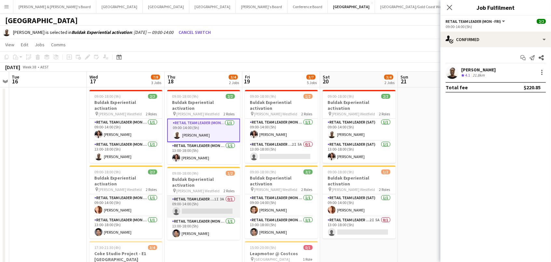
click at [220, 195] on app-card-role "RETAIL Team Leader (Mon - Fri) 1I 3A 0/1 09:00-14:00 (5h) single-neutral-actions" at bounding box center [203, 206] width 73 height 22
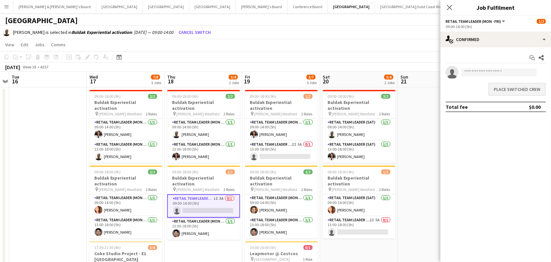
click at [530, 88] on button "Place switched crew" at bounding box center [518, 89] width 58 height 13
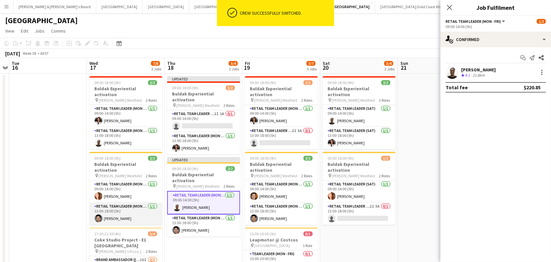
click at [134, 205] on app-card-role "RETAIL Team Leader (Mon - Fri) 1/1 13:00-18:00 (5h) Raymond Padora" at bounding box center [126, 213] width 73 height 22
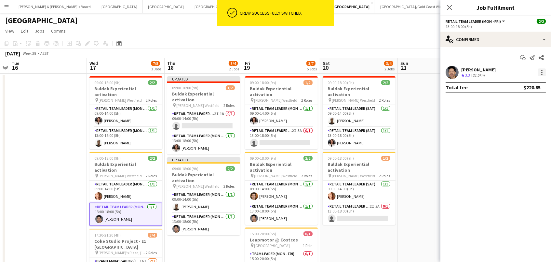
click at [541, 73] on div at bounding box center [542, 72] width 8 height 8
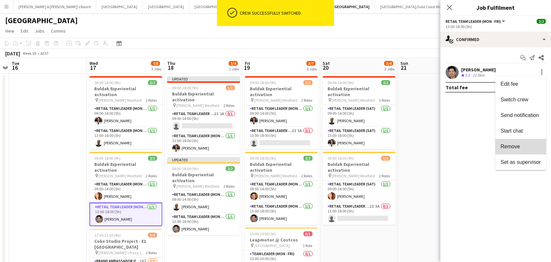
click at [509, 149] on button "Remove" at bounding box center [521, 147] width 51 height 16
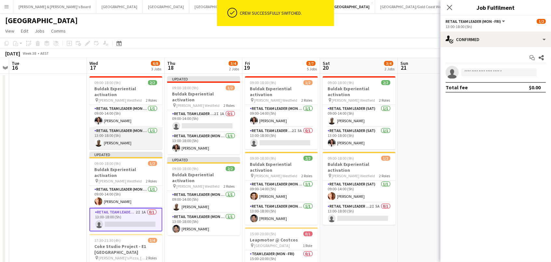
click at [101, 131] on app-card-role "RETAIL Team Leader (Mon - Fri) 1/1 13:00-18:00 (5h) Rhia Fraser" at bounding box center [126, 138] width 73 height 22
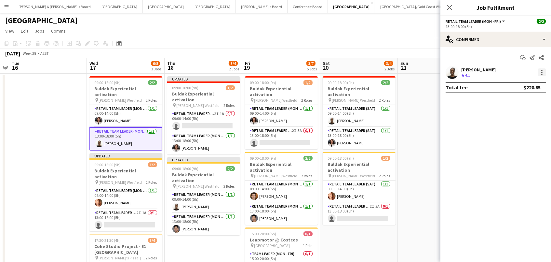
click at [540, 70] on div at bounding box center [542, 72] width 8 height 8
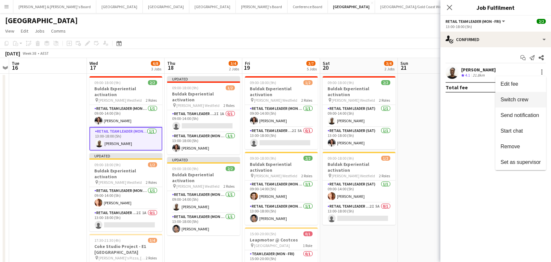
click at [509, 96] on button "Switch crew" at bounding box center [521, 100] width 51 height 16
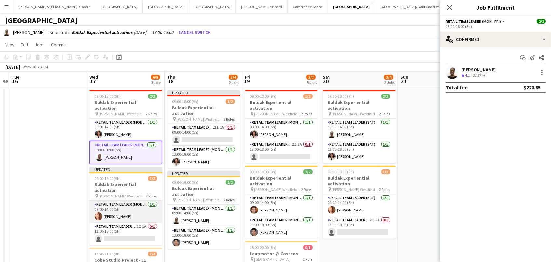
click at [140, 209] on app-card-role "RETAIL Team Leader (Mon - Fri) 1/1 09:00-14:00 (5h) Mel Goh" at bounding box center [126, 212] width 73 height 22
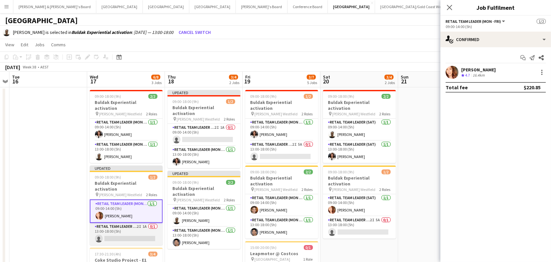
click at [140, 223] on app-card-role "RETAIL Team Leader (Mon - Fri) 2I 1A 0/1 13:00-18:00 (5h) single-neutral-actions" at bounding box center [126, 234] width 73 height 22
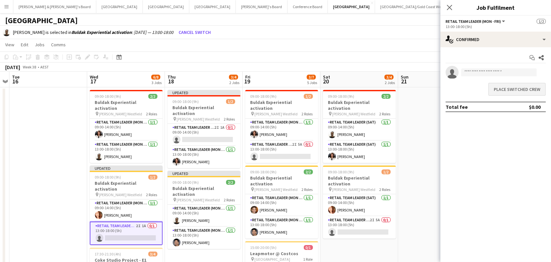
click at [537, 93] on button "Place switched crew" at bounding box center [518, 89] width 58 height 13
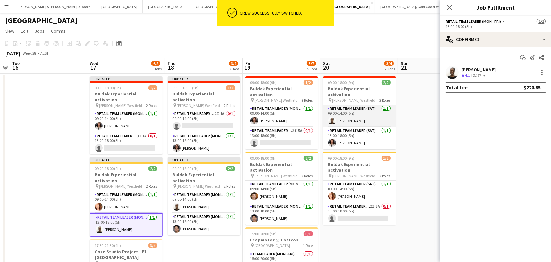
click at [355, 114] on app-card-role "RETAIL Team Leader (Sat) 1/1 09:00-14:00 (5h) Rhia Fraser" at bounding box center [359, 116] width 73 height 22
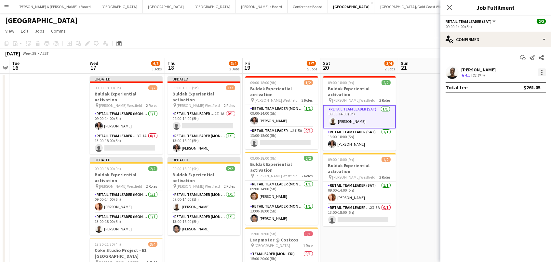
click at [542, 71] on div at bounding box center [542, 72] width 8 height 8
click at [523, 101] on span "Switch crew" at bounding box center [515, 100] width 28 height 6
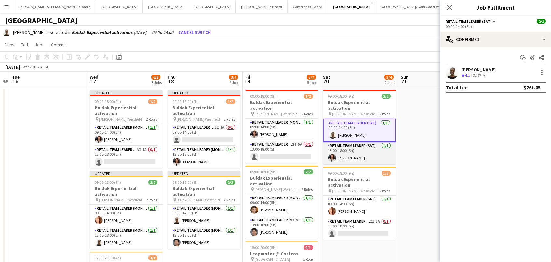
click at [360, 144] on app-card-role "RETAIL Team Leader (Sat) 1/1 13:00-18:00 (5h) Marina Dietz" at bounding box center [359, 153] width 73 height 22
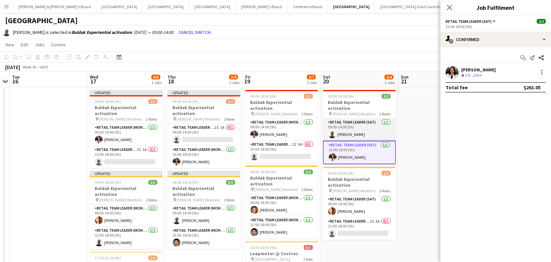
click at [353, 126] on app-card-role "RETAIL Team Leader (Sat) 1/1 09:00-14:00 (5h) Rhia Fraser" at bounding box center [359, 129] width 73 height 22
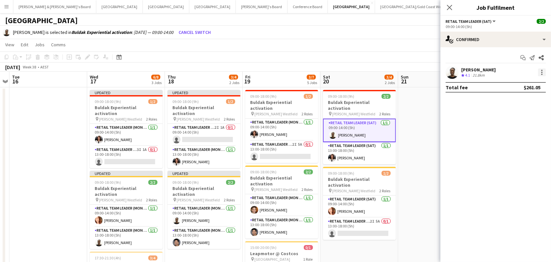
click at [542, 72] on div at bounding box center [542, 72] width 1 height 1
click at [526, 101] on span "Send notification" at bounding box center [520, 100] width 38 height 6
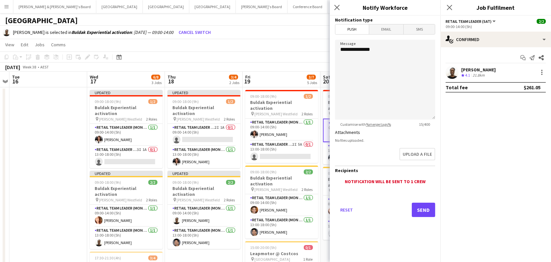
click at [333, 5] on app-icon "Close pop-in" at bounding box center [337, 8] width 8 height 8
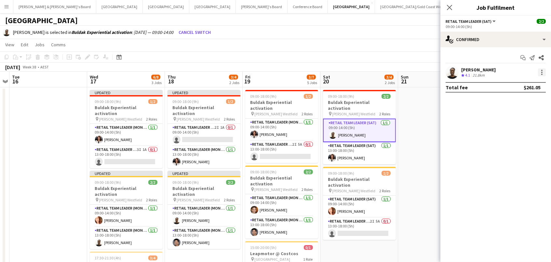
click at [545, 74] on div at bounding box center [542, 72] width 8 height 8
click at [350, 212] on div at bounding box center [275, 131] width 551 height 262
click at [348, 150] on app-card-role "RETAIL Team Leader (Sat) 1/1 13:00-18:00 (5h) Marina Dietz" at bounding box center [359, 153] width 73 height 22
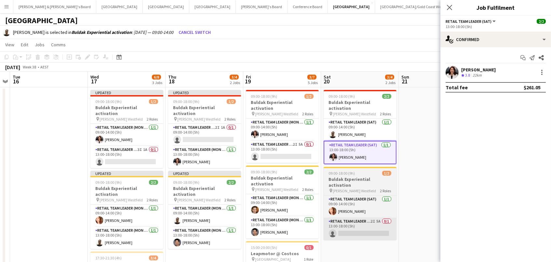
click at [359, 217] on app-card-role "RETAIL Team Leader (Sat) 2I 5A 0/1 13:00-18:00 (5h) single-neutral-actions" at bounding box center [360, 228] width 73 height 22
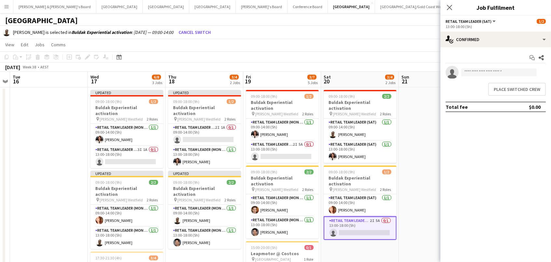
scroll to position [0, 301]
click at [517, 83] on button "Place switched crew" at bounding box center [518, 89] width 58 height 13
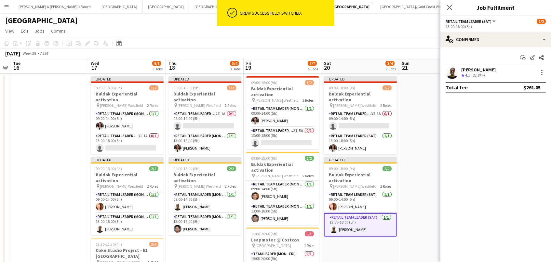
click at [432, 117] on app-date-cell at bounding box center [438, 228] width 78 height 309
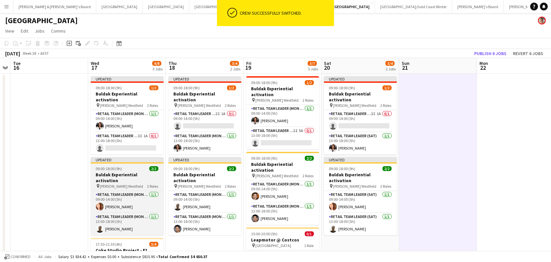
click at [146, 172] on h3 "Buldak Experiential activation" at bounding box center [127, 178] width 73 height 12
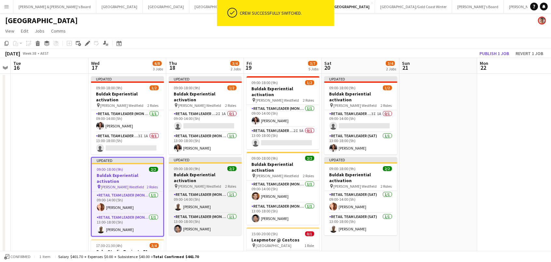
click at [212, 162] on div at bounding box center [205, 162] width 73 height 1
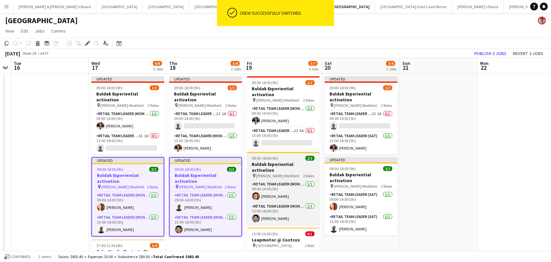
click at [280, 156] on div "09:00-18:00 (9h) 2/2" at bounding box center [283, 158] width 73 height 5
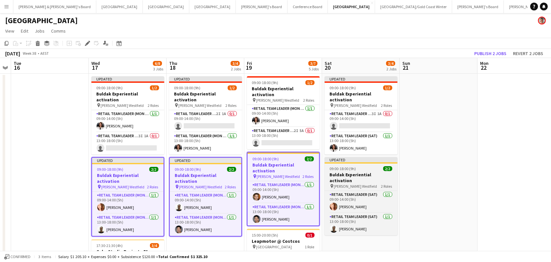
click at [340, 184] on span "Hornsby Westfield" at bounding box center [355, 186] width 43 height 5
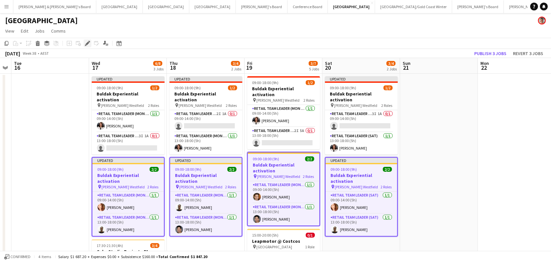
click at [86, 41] on icon "Edit" at bounding box center [87, 43] width 5 height 5
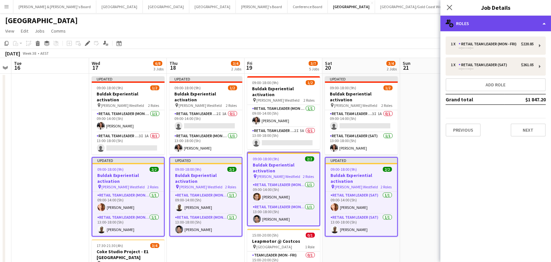
click at [522, 24] on div "multiple-users-add Roles" at bounding box center [496, 24] width 111 height 16
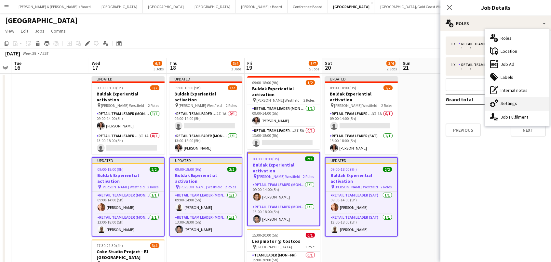
click at [506, 103] on div "cog-double-3 Settings" at bounding box center [517, 103] width 64 height 13
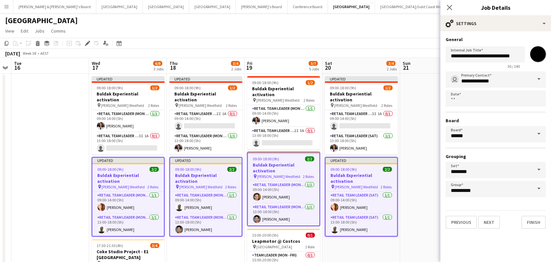
click at [533, 58] on input "*******" at bounding box center [538, 53] width 23 height 23
type input "*******"
click at [467, 136] on input "******" at bounding box center [496, 134] width 100 height 16
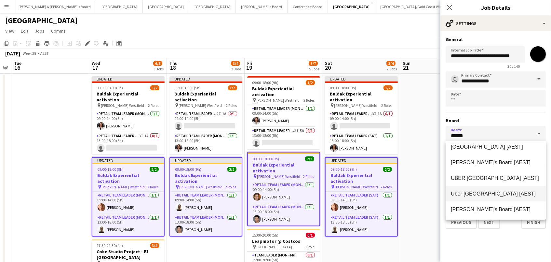
scroll to position [224, 0]
click at [485, 163] on span "Tennille's Board [AEST]" at bounding box center [491, 162] width 80 height 6
type input "**********"
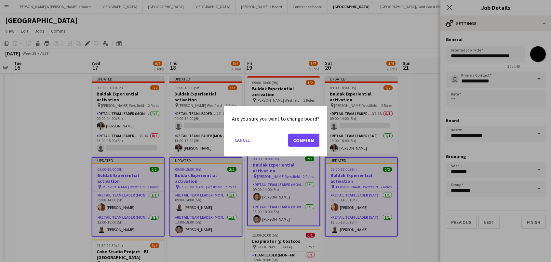
click at [297, 142] on button "Confirm" at bounding box center [303, 139] width 31 height 13
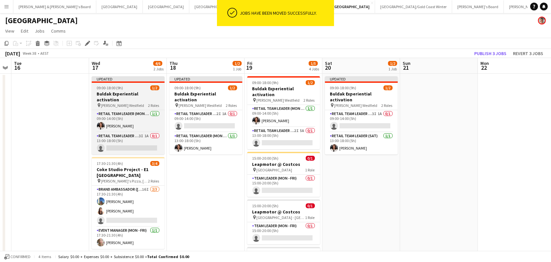
click at [128, 96] on h3 "Buldak Experiential activation" at bounding box center [128, 97] width 73 height 12
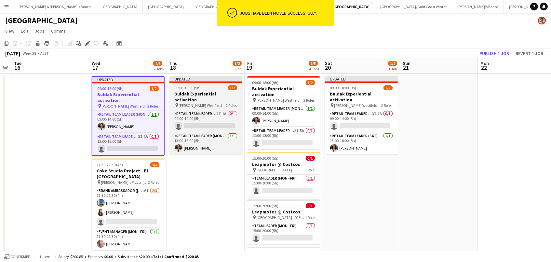
click at [211, 103] on div "pin Hornsby Westfield 2 Roles" at bounding box center [206, 105] width 73 height 5
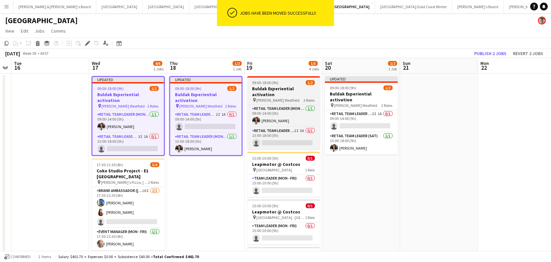
click at [271, 90] on h3 "Buldak Experiential activation" at bounding box center [283, 92] width 73 height 12
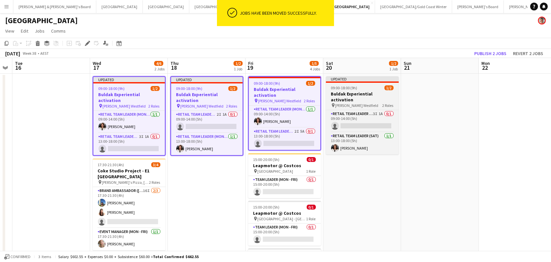
click at [344, 94] on h3 "Buldak Experiential activation" at bounding box center [362, 97] width 73 height 12
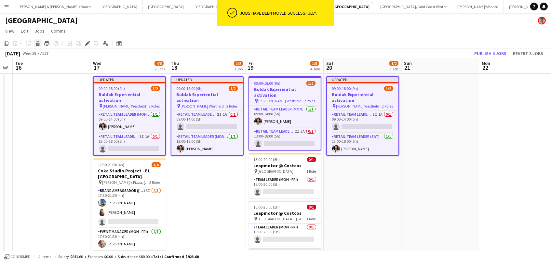
click at [36, 44] on icon at bounding box center [38, 44] width 4 height 3
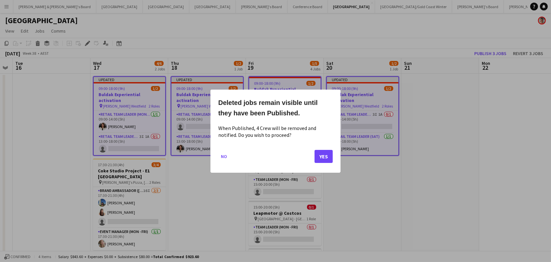
click at [317, 158] on button "Yes" at bounding box center [324, 155] width 18 height 13
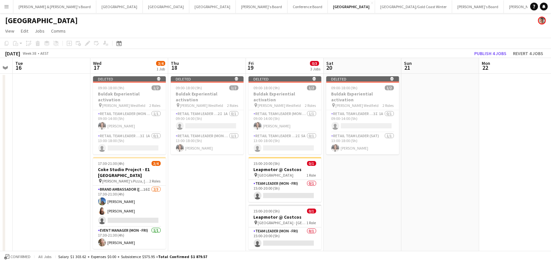
click at [492, 58] on app-board-header-date "Mon 22" at bounding box center [518, 66] width 78 height 16
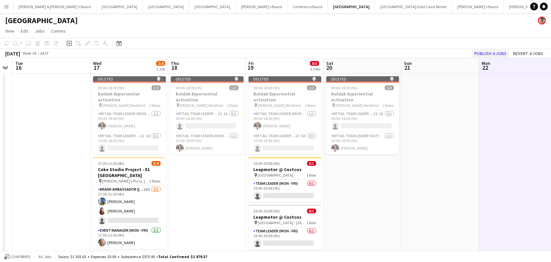
click at [492, 56] on button "Publish 4 jobs" at bounding box center [490, 53] width 37 height 8
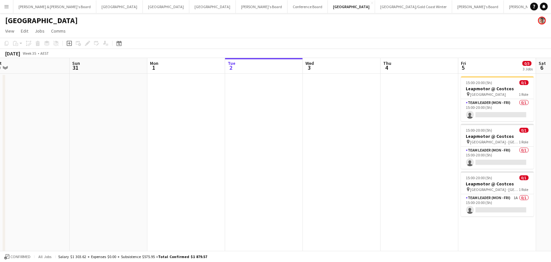
scroll to position [0, 198]
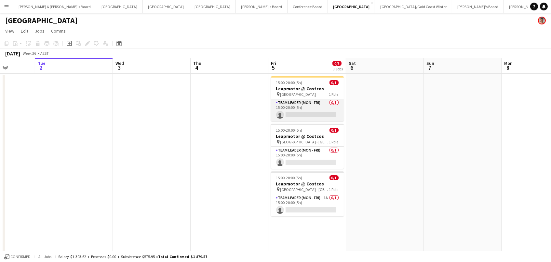
click at [294, 117] on app-card-role "Team Leader (Mon - Fri) 0/1 15:00-20:00 (5h) single-neutral-actions" at bounding box center [307, 110] width 73 height 22
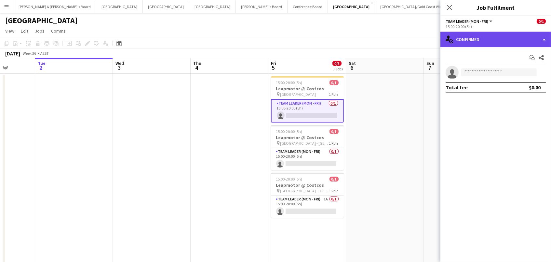
click at [476, 40] on div "single-neutral-actions-check-2 Confirmed" at bounding box center [496, 40] width 111 height 16
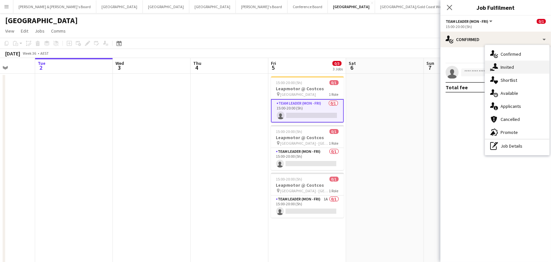
click at [509, 65] on div "single-neutral-actions-share-1 Invited" at bounding box center [517, 67] width 64 height 13
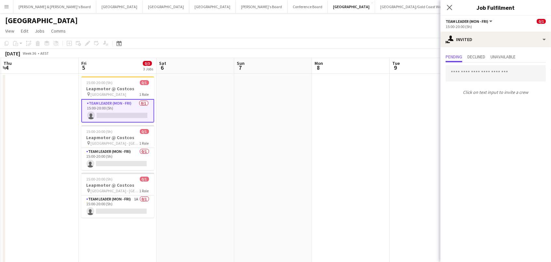
scroll to position [0, 148]
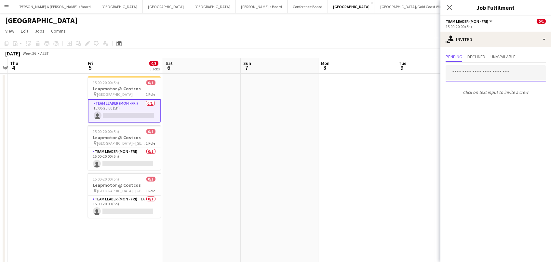
click at [460, 78] on input "text" at bounding box center [496, 73] width 100 height 16
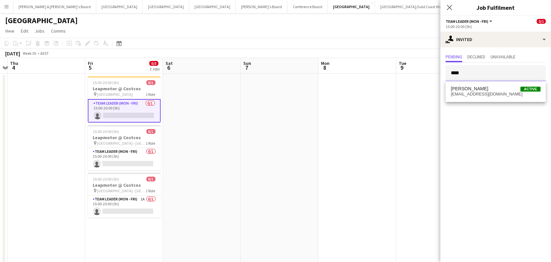
type input "****"
click at [479, 92] on span "jenchin6684@gmail.com" at bounding box center [496, 93] width 90 height 5
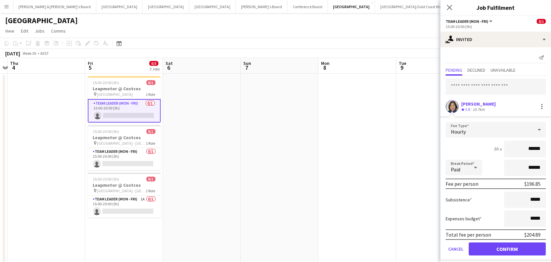
click at [507, 248] on button "Confirm" at bounding box center [507, 248] width 77 height 13
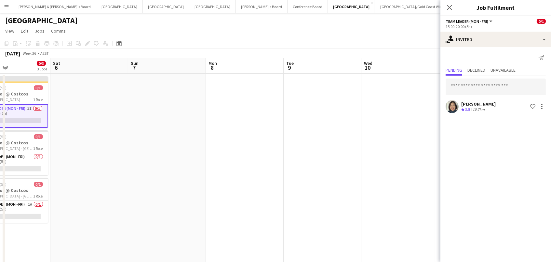
scroll to position [0, 287]
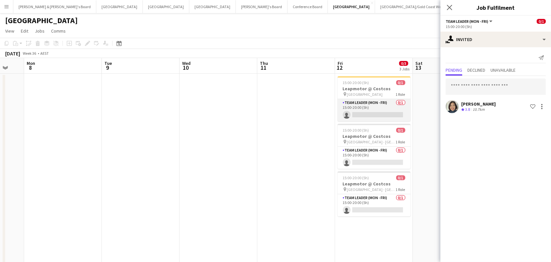
click at [383, 115] on app-card-role "Team Leader (Mon - Fri) 0/1 15:00-20:00 (5h) single-neutral-actions" at bounding box center [374, 110] width 73 height 22
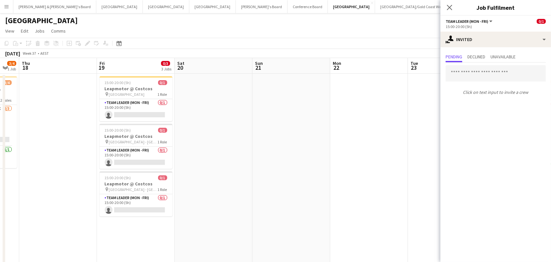
scroll to position [0, 295]
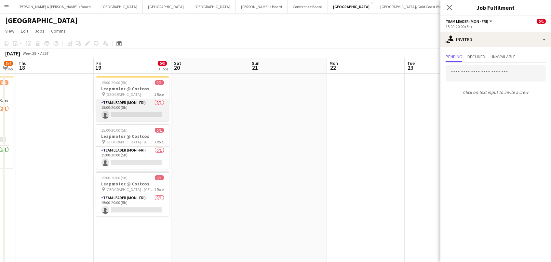
click at [157, 107] on app-card-role "Team Leader (Mon - Fri) 0/1 15:00-20:00 (5h) single-neutral-actions" at bounding box center [132, 110] width 73 height 22
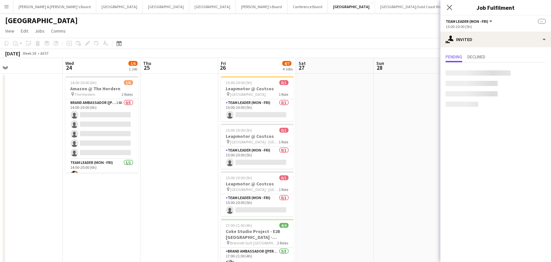
scroll to position [0, 260]
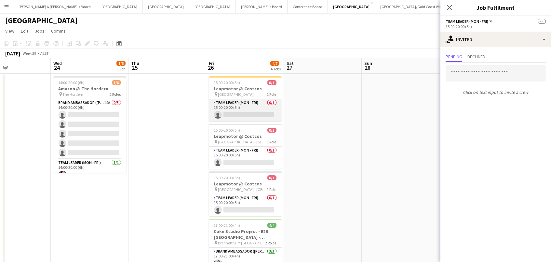
click at [237, 111] on app-card-role "Team Leader (Mon - Fri) 0/1 15:00-20:00 (5h) single-neutral-actions" at bounding box center [245, 110] width 73 height 22
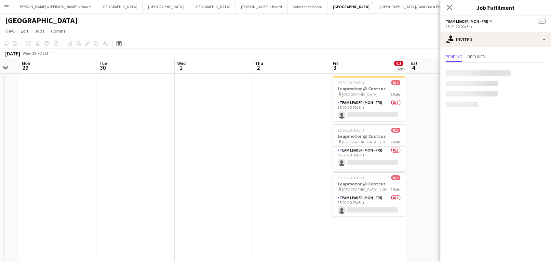
scroll to position [0, 217]
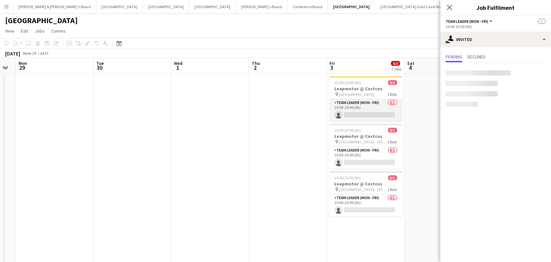
click at [346, 109] on app-card-role "Team Leader (Mon - Fri) 0/1 15:00-20:00 (5h) single-neutral-actions" at bounding box center [366, 110] width 73 height 22
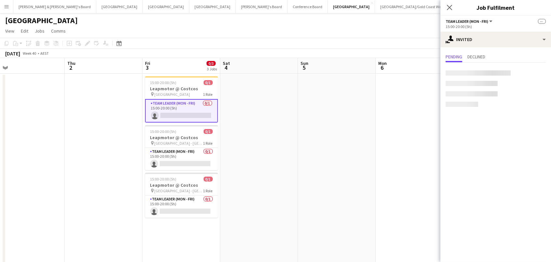
scroll to position [0, 131]
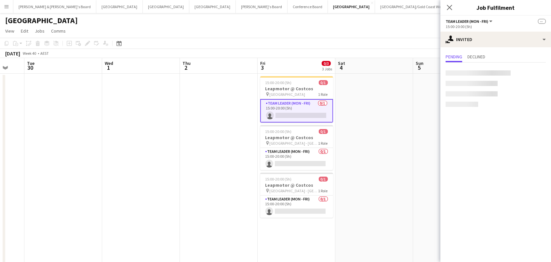
click at [311, 114] on app-card-role "Team Leader (Mon - Fri) 0/1 15:00-20:00 (5h) single-neutral-actions" at bounding box center [296, 110] width 73 height 23
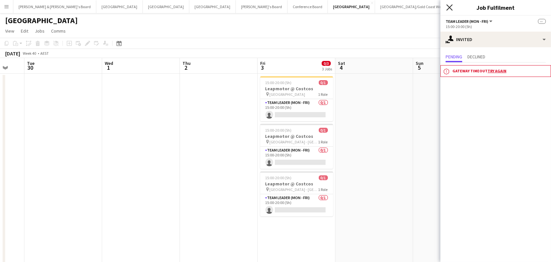
click at [451, 7] on icon "Close pop-in" at bounding box center [450, 7] width 6 height 6
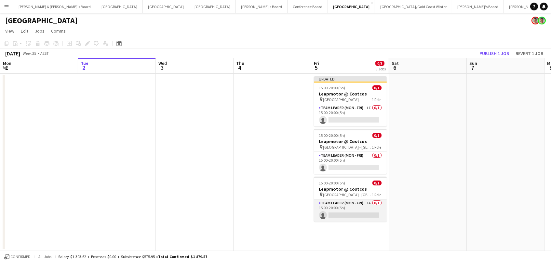
click at [371, 212] on app-card-role "Team Leader (Mon - Fri) 1A 0/1 15:00-20:00 (5h) single-neutral-actions" at bounding box center [350, 210] width 73 height 22
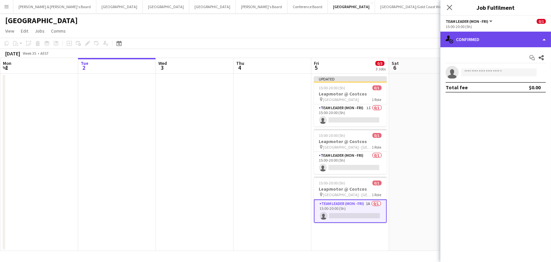
click at [475, 37] on div "single-neutral-actions-check-2 Confirmed" at bounding box center [496, 40] width 111 height 16
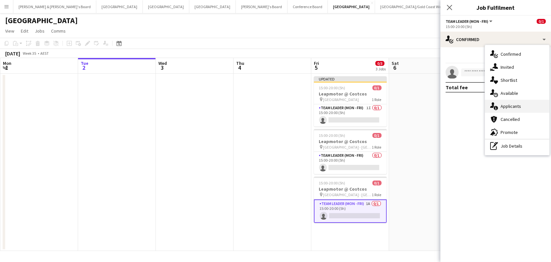
click at [513, 106] on div "single-neutral-actions-information Applicants" at bounding box center [517, 106] width 64 height 13
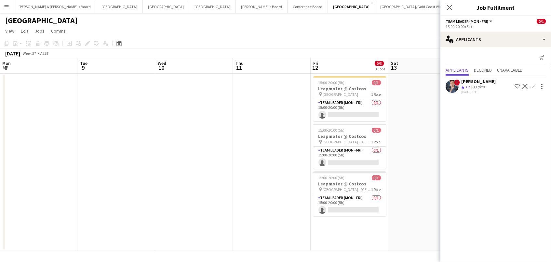
scroll to position [0, 236]
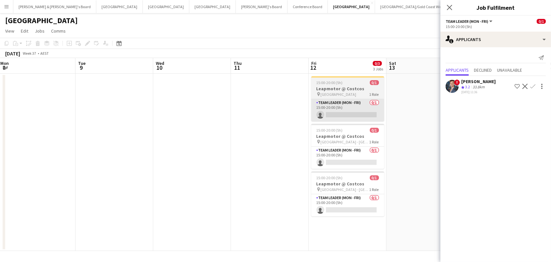
click at [362, 103] on app-card-role "Team Leader (Mon - Fri) 0/1 15:00-20:00 (5h) single-neutral-actions" at bounding box center [348, 110] width 73 height 22
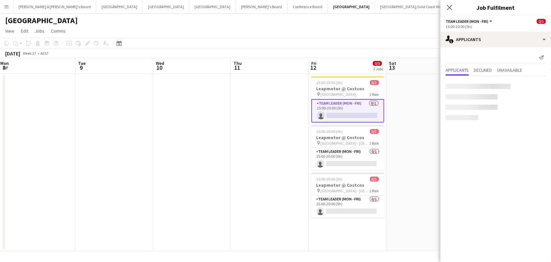
scroll to position [0, 235]
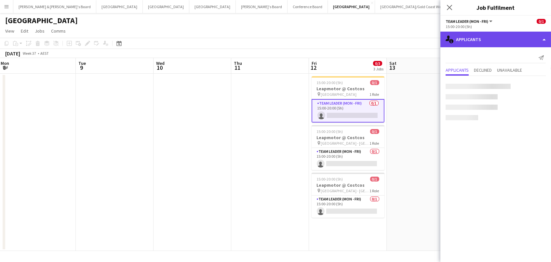
click at [467, 39] on div "single-neutral-actions-information Applicants" at bounding box center [496, 40] width 111 height 16
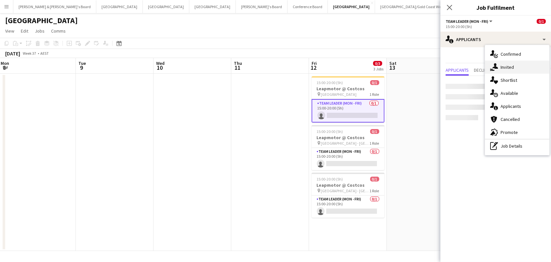
click at [506, 70] on div "single-neutral-actions-share-1 Invited" at bounding box center [517, 67] width 64 height 13
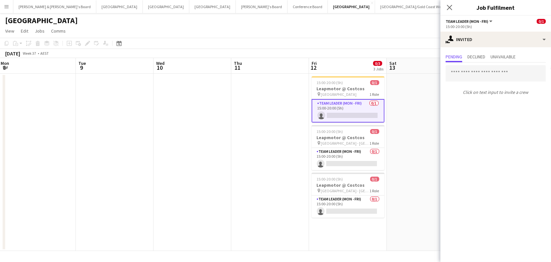
click at [500, 87] on p "Click on text input to invite a crew" at bounding box center [496, 92] width 111 height 11
click at [500, 71] on input "text" at bounding box center [496, 73] width 100 height 16
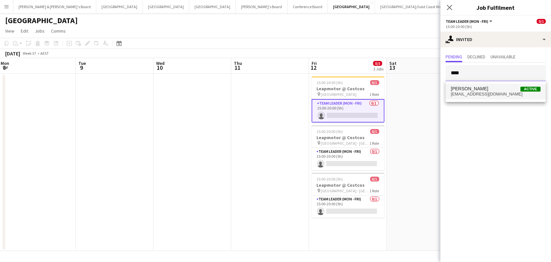
type input "****"
click at [483, 91] on span "[PERSON_NAME] Active" at bounding box center [496, 89] width 90 height 6
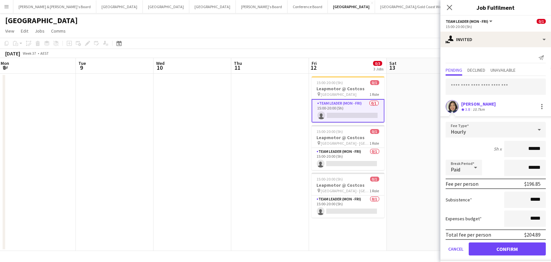
click at [515, 249] on button "Confirm" at bounding box center [507, 248] width 77 height 13
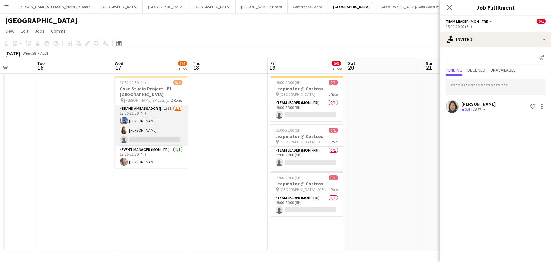
scroll to position [0, 261]
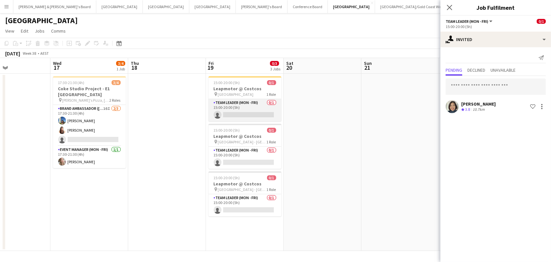
click at [237, 117] on app-card-role "Team Leader (Mon - Fri) 0/1 15:00-20:00 (5h) single-neutral-actions" at bounding box center [245, 110] width 73 height 22
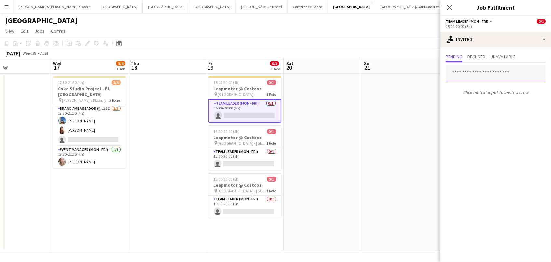
click at [461, 71] on input "text" at bounding box center [496, 73] width 100 height 16
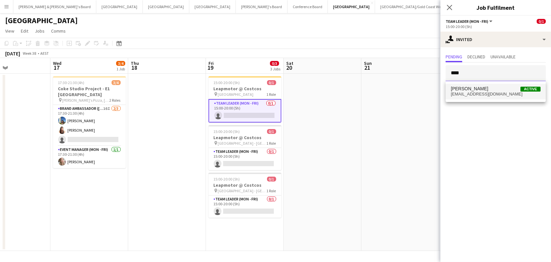
type input "****"
click at [486, 97] on mat-option "Jennifer Chin Active jenchin6684@gmail.com" at bounding box center [496, 92] width 100 height 16
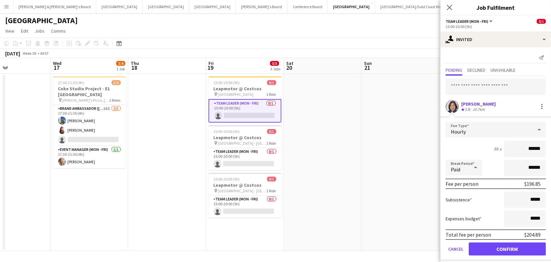
click at [507, 248] on button "Confirm" at bounding box center [507, 248] width 77 height 13
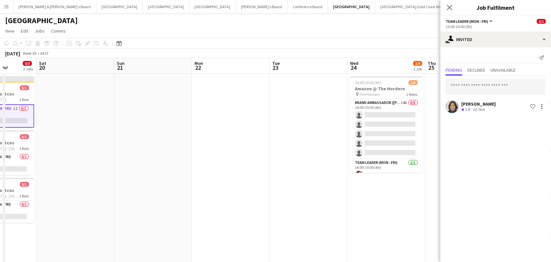
scroll to position [0, 263]
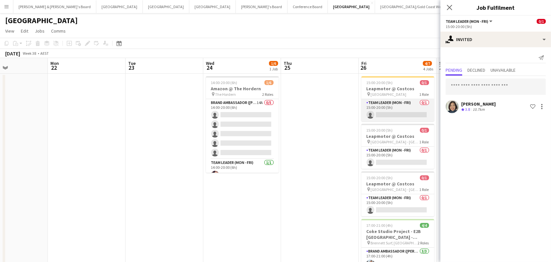
click at [402, 113] on app-card-role "Team Leader (Mon - Fri) 0/1 15:00-20:00 (5h) single-neutral-actions" at bounding box center [398, 110] width 73 height 22
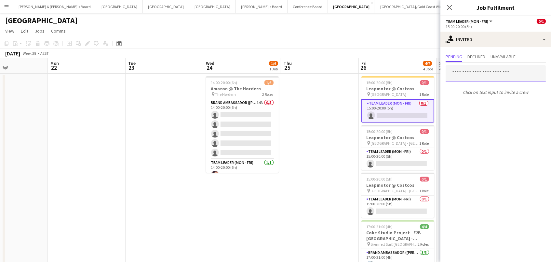
click at [458, 71] on input "text" at bounding box center [496, 73] width 100 height 16
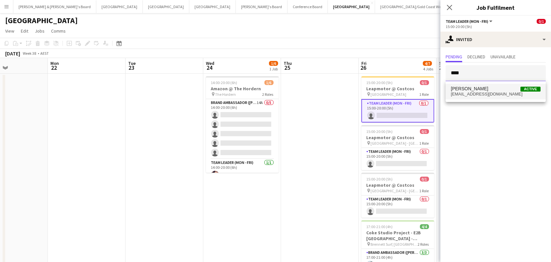
type input "****"
click at [472, 90] on span "Jennifer Chin" at bounding box center [469, 89] width 37 height 6
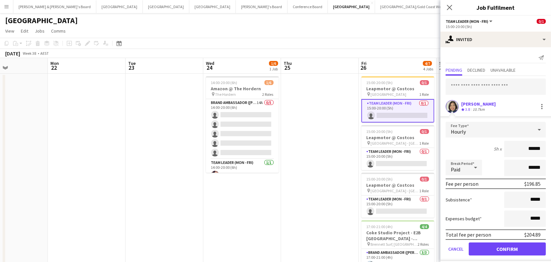
click at [507, 248] on button "Confirm" at bounding box center [507, 248] width 77 height 13
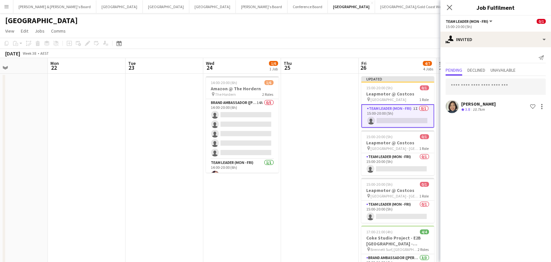
click at [420, 51] on div "September 2025 Week 38 • AEST Publish 1 job Revert 1 job" at bounding box center [275, 53] width 551 height 9
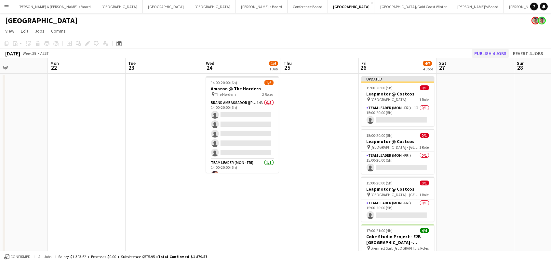
click at [482, 53] on button "Publish 4 jobs" at bounding box center [490, 53] width 37 height 8
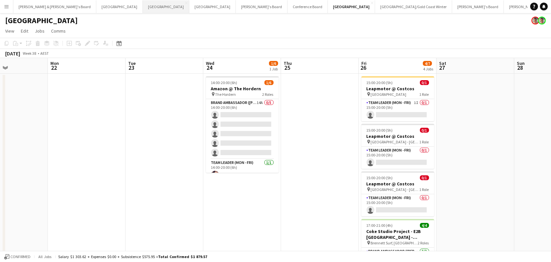
click at [143, 5] on button "Perth Close" at bounding box center [166, 6] width 47 height 13
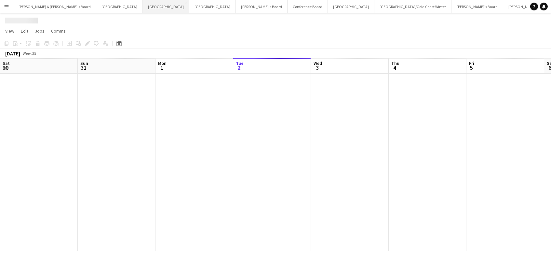
scroll to position [0, 155]
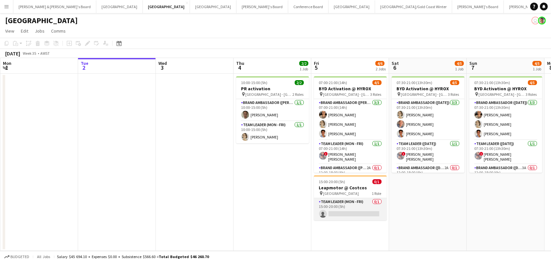
click at [363, 215] on app-card-role "Team Leader (Mon - Fri) 0/1 15:00-20:00 (5h) single-neutral-actions" at bounding box center [350, 209] width 73 height 22
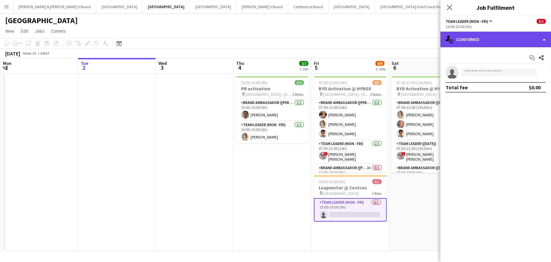
click at [476, 43] on div "single-neutral-actions-check-2 Confirmed" at bounding box center [496, 40] width 111 height 16
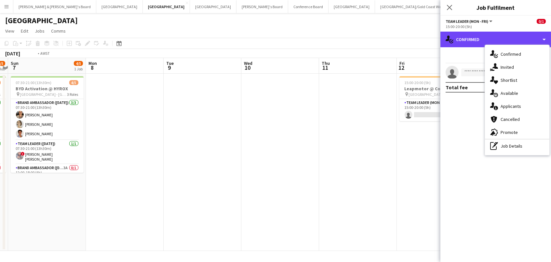
scroll to position [0, 259]
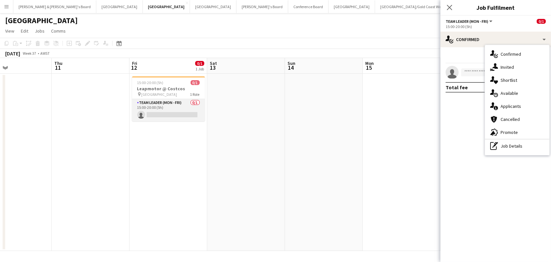
click at [177, 113] on app-card-role "Team Leader (Mon - Fri) 0/1 15:00-20:00 (5h) single-neutral-actions" at bounding box center [168, 110] width 73 height 22
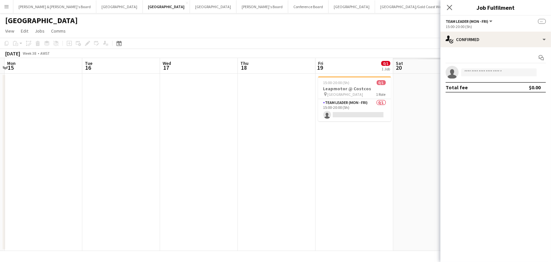
scroll to position [0, 312]
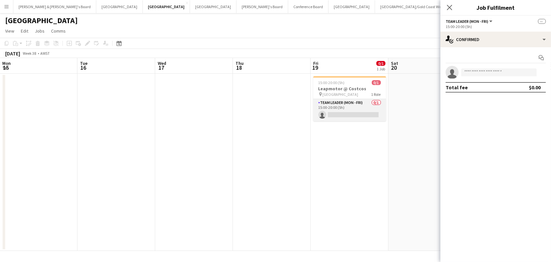
click at [338, 111] on app-card-role "Team Leader (Mon - Fri) 0/1 15:00-20:00 (5h) single-neutral-actions" at bounding box center [349, 110] width 73 height 22
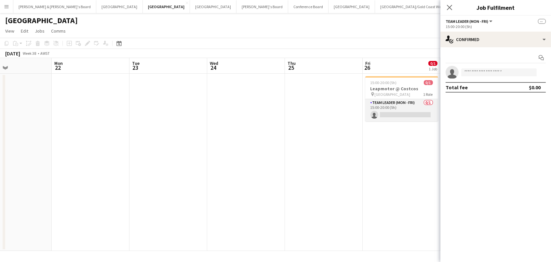
click at [387, 110] on app-card-role "Team Leader (Mon - Fri) 0/1 15:00-20:00 (5h) single-neutral-actions" at bounding box center [402, 110] width 73 height 22
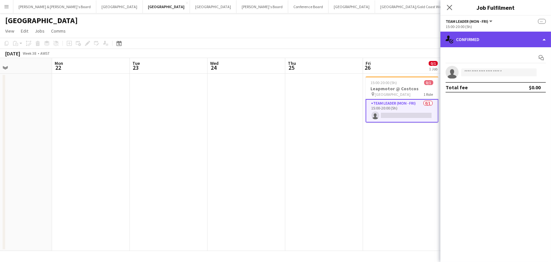
click at [518, 35] on div "single-neutral-actions-check-2 Confirmed" at bounding box center [496, 40] width 111 height 16
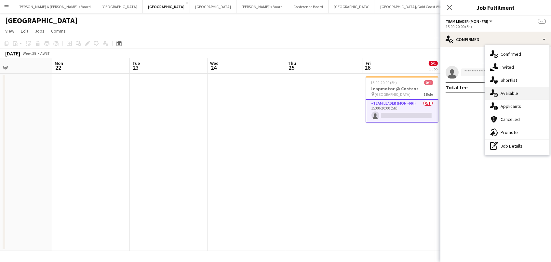
click at [520, 89] on div "single-neutral-actions-upload Available" at bounding box center [517, 93] width 64 height 13
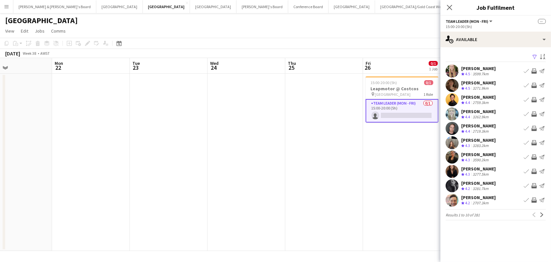
click at [533, 57] on app-icon "Filter" at bounding box center [535, 57] width 5 height 6
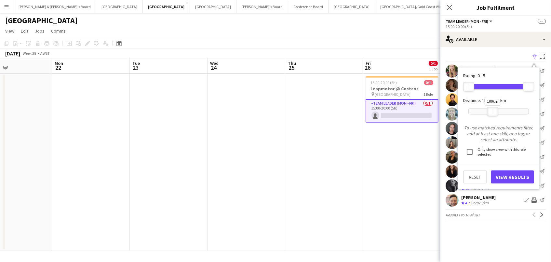
drag, startPoint x: 531, startPoint y: 109, endPoint x: 496, endPoint y: 110, distance: 35.2
click at [496, 110] on div at bounding box center [493, 111] width 10 height 8
click at [513, 177] on button "View Results" at bounding box center [512, 176] width 43 height 13
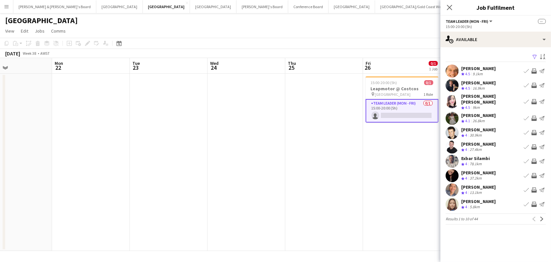
click at [536, 69] on app-icon "Invite crew" at bounding box center [534, 70] width 5 height 5
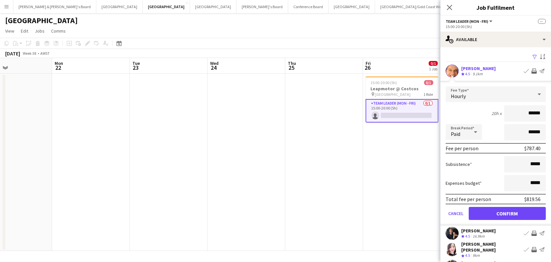
click at [507, 212] on button "Confirm" at bounding box center [507, 213] width 77 height 13
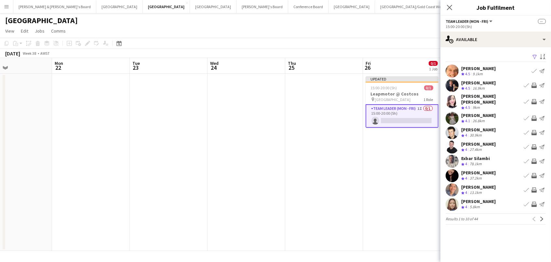
click at [533, 99] on app-icon "Invite crew" at bounding box center [534, 101] width 5 height 5
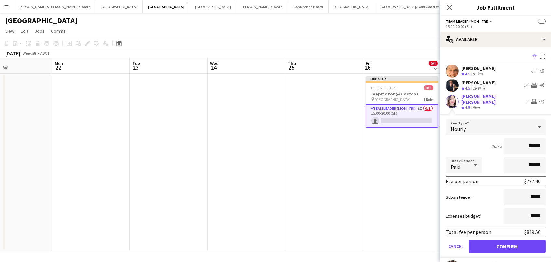
click at [523, 242] on button "Confirm" at bounding box center [507, 246] width 77 height 13
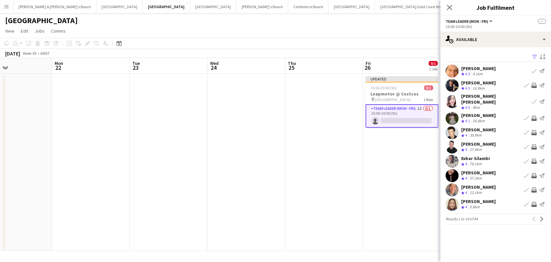
click at [535, 130] on app-icon "Invite crew" at bounding box center [534, 132] width 5 height 5
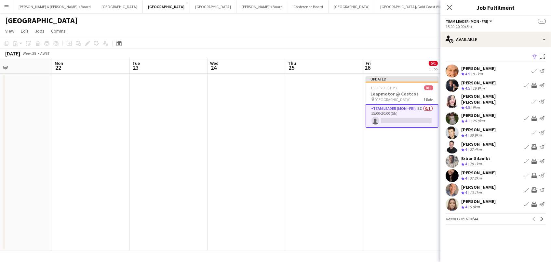
click at [534, 144] on app-icon "Invite crew" at bounding box center [534, 146] width 5 height 5
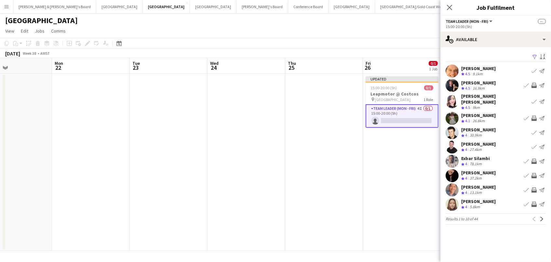
click at [535, 187] on app-icon "Invite crew" at bounding box center [534, 189] width 5 height 5
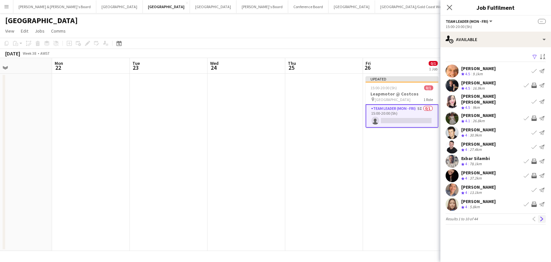
click at [541, 216] on app-icon "Next" at bounding box center [542, 218] width 5 height 5
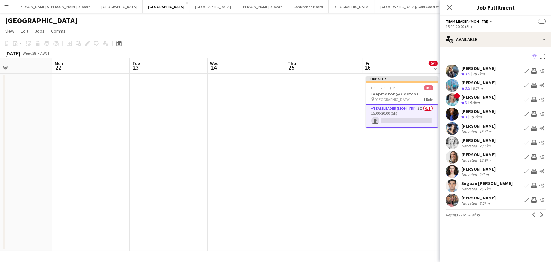
click at [535, 127] on app-icon "Invite crew" at bounding box center [534, 128] width 5 height 5
click at [536, 129] on app-icon "Invite crew" at bounding box center [534, 128] width 5 height 5
click at [536, 128] on app-icon "Invite crew" at bounding box center [534, 128] width 5 height 5
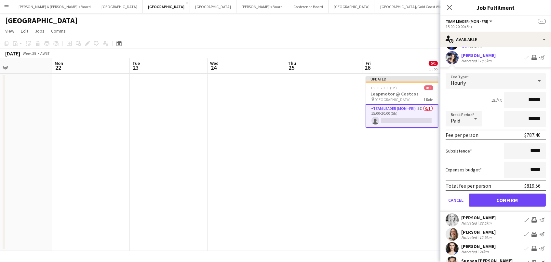
scroll to position [78, 0]
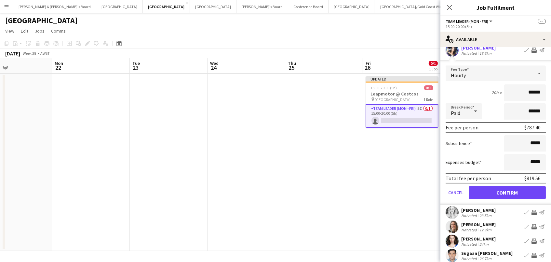
click at [523, 191] on button "Confirm" at bounding box center [507, 192] width 77 height 13
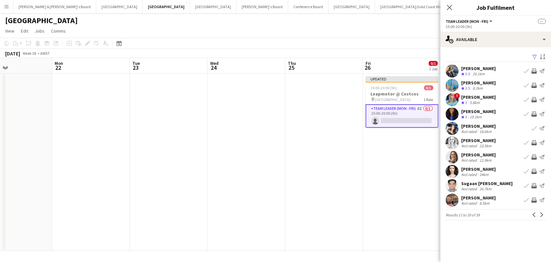
scroll to position [0, 0]
click at [535, 142] on app-icon "Invite crew" at bounding box center [534, 142] width 5 height 5
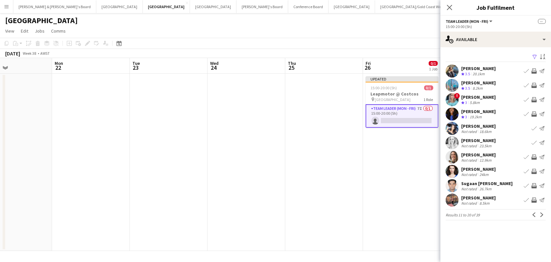
click at [534, 172] on app-icon "Invite crew" at bounding box center [534, 171] width 5 height 5
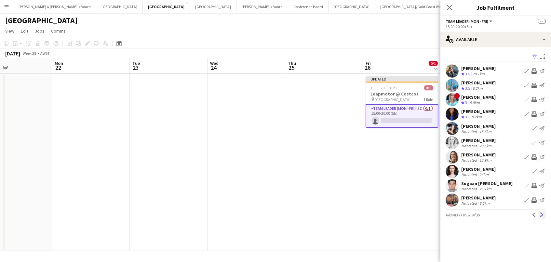
click at [544, 216] on button "Next" at bounding box center [542, 215] width 8 height 8
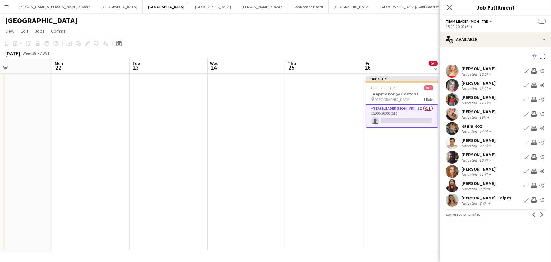
click at [535, 84] on app-icon "Invite crew" at bounding box center [534, 85] width 5 height 5
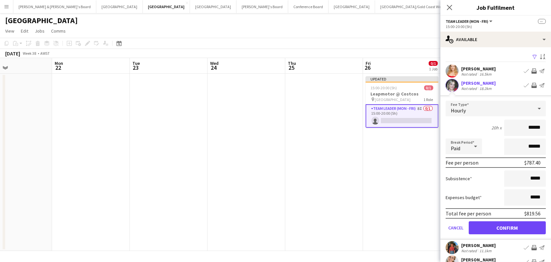
click at [507, 227] on button "Confirm" at bounding box center [507, 227] width 77 height 13
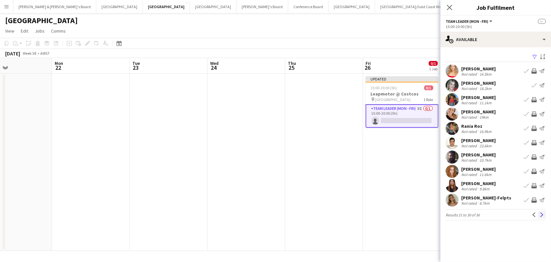
click at [543, 212] on app-icon "Next" at bounding box center [542, 214] width 5 height 5
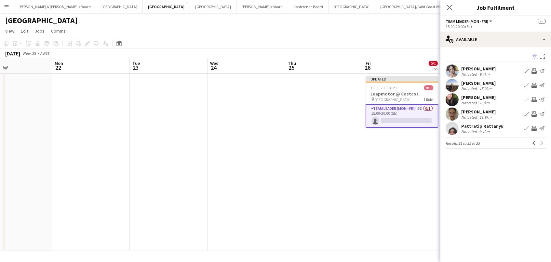
click at [368, 53] on div "September 2025 Week 38 • AWST Publish 4 jobs Revert 4 jobs" at bounding box center [275, 53] width 551 height 9
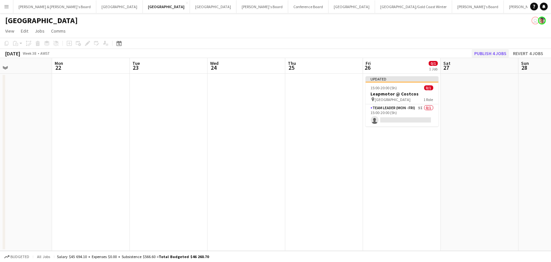
click at [491, 55] on button "Publish 4 jobs" at bounding box center [490, 53] width 37 height 8
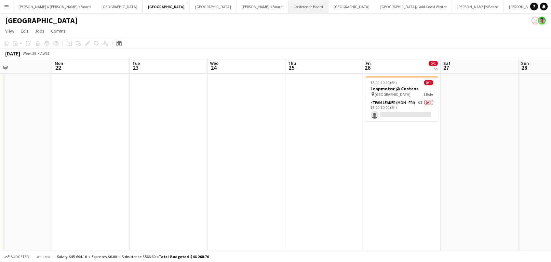
click at [288, 6] on button "Conference Board Close" at bounding box center [308, 6] width 40 height 13
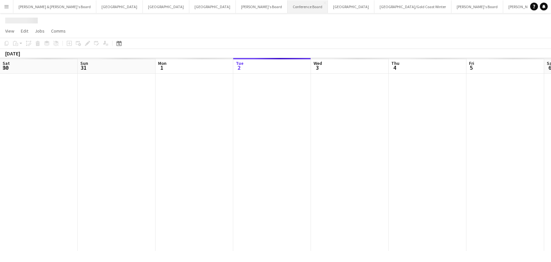
scroll to position [0, 155]
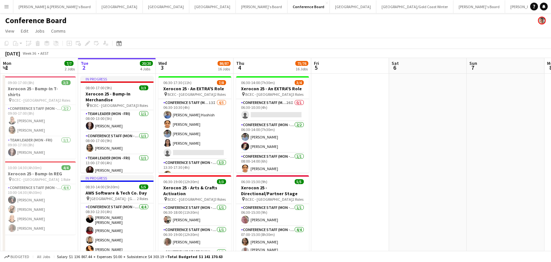
drag, startPoint x: 296, startPoint y: 62, endPoint x: 237, endPoint y: 26, distance: 68.8
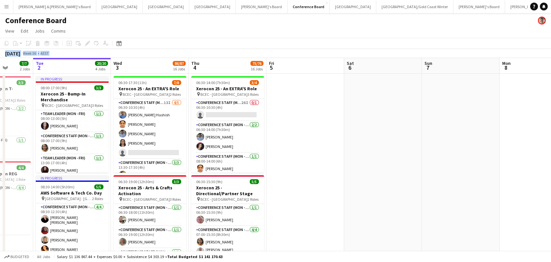
scroll to position [0, 197]
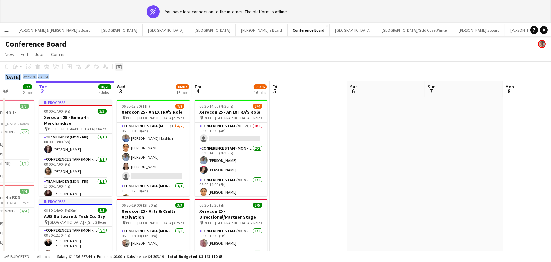
click at [120, 68] on icon "Date picker" at bounding box center [119, 66] width 5 height 5
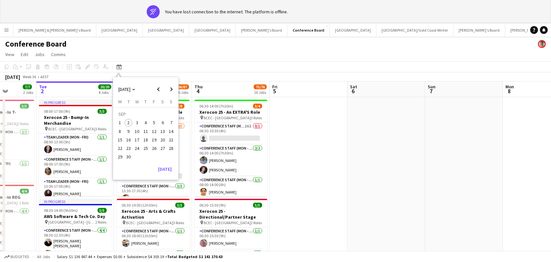
click at [302, 74] on div "September 2025 Week 36 • AEST" at bounding box center [275, 76] width 551 height 9
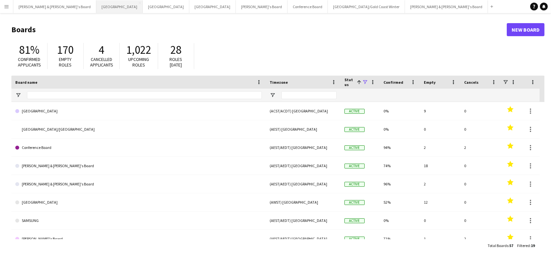
click at [96, 1] on button "Adelaide Close" at bounding box center [119, 6] width 47 height 13
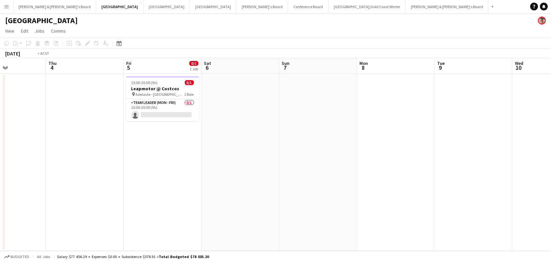
scroll to position [0, 320]
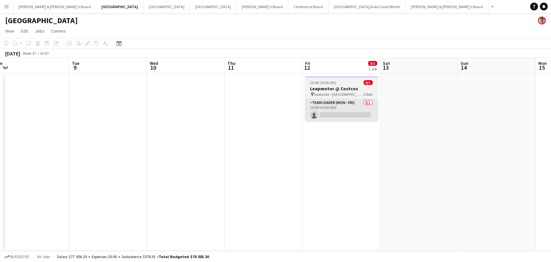
click at [350, 100] on app-card-role "Team Leader (Mon - Fri) 0/1 15:00-20:00 (5h) single-neutral-actions" at bounding box center [341, 110] width 73 height 22
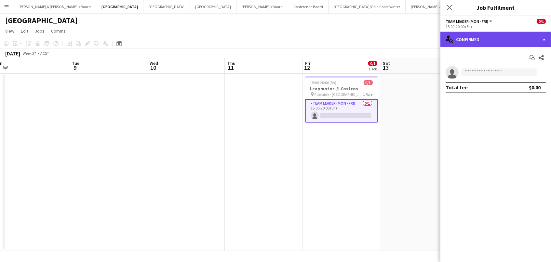
click at [499, 36] on div "single-neutral-actions-check-2 Confirmed" at bounding box center [496, 40] width 111 height 16
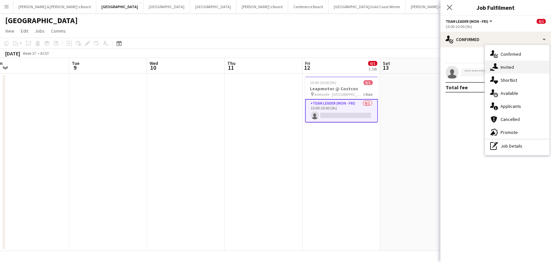
click at [512, 68] on div "single-neutral-actions-share-1 Invited" at bounding box center [517, 67] width 64 height 13
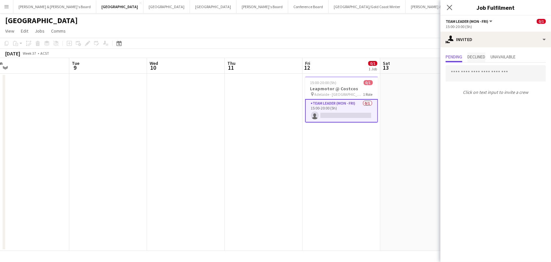
click at [477, 55] on span "Declined" at bounding box center [477, 56] width 18 height 5
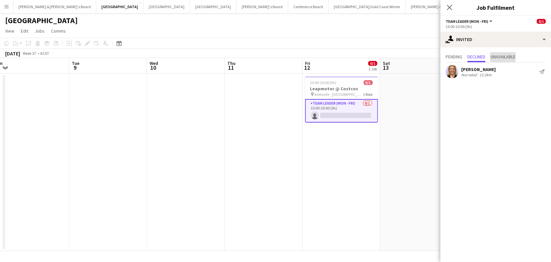
click at [510, 54] on span "Unavailable" at bounding box center [503, 56] width 25 height 5
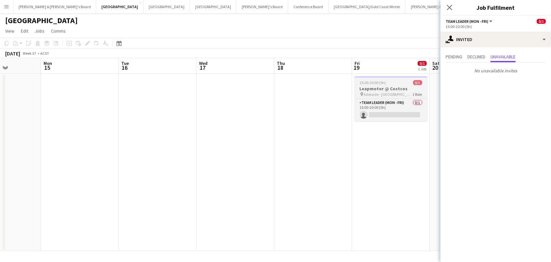
click at [378, 95] on span "Adelaide - [GEOGRAPHIC_DATA]" at bounding box center [388, 94] width 49 height 5
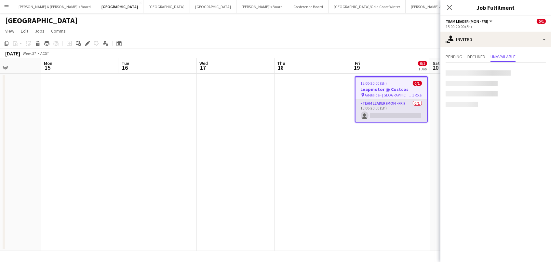
click at [379, 109] on app-card-role "Team Leader (Mon - Fri) 0/1 15:00-20:00 (5h) single-neutral-actions" at bounding box center [392, 111] width 72 height 22
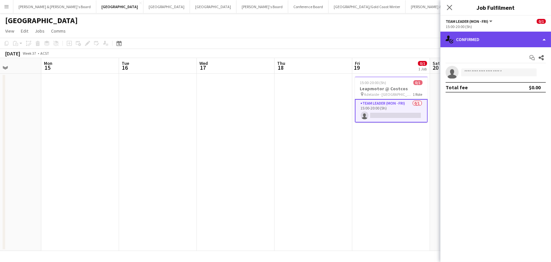
click at [489, 44] on div "single-neutral-actions-check-2 Confirmed" at bounding box center [496, 40] width 111 height 16
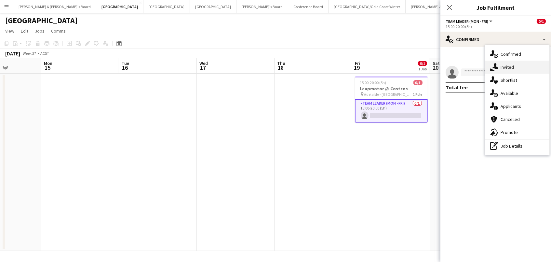
click at [498, 68] on icon at bounding box center [496, 66] width 6 height 6
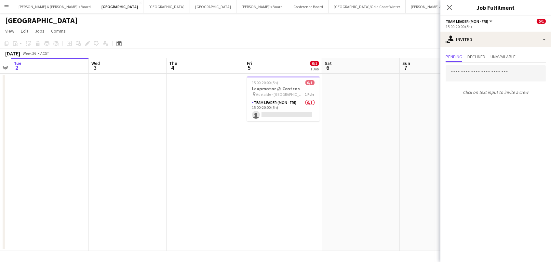
scroll to position [0, 143]
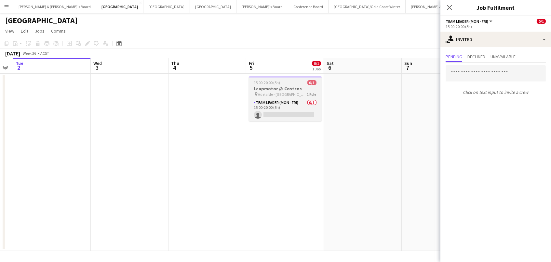
click at [276, 83] on span "15:00-20:00 (5h)" at bounding box center [267, 82] width 26 height 5
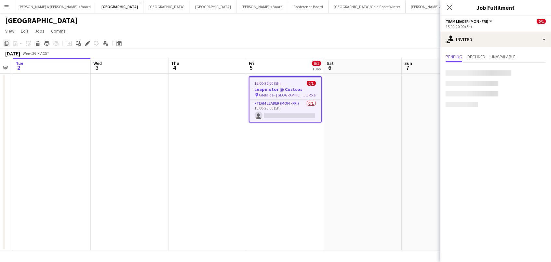
click at [5, 44] on icon at bounding box center [7, 43] width 4 height 5
click at [450, 6] on icon "Close pop-in" at bounding box center [450, 7] width 6 height 6
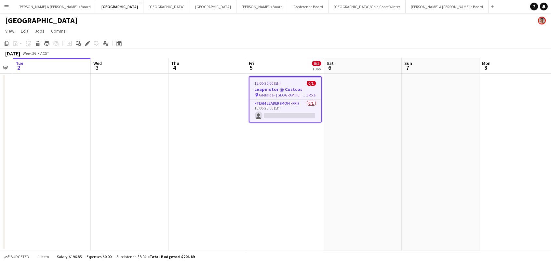
click at [276, 94] on span "Adelaide - [GEOGRAPHIC_DATA]" at bounding box center [283, 94] width 48 height 5
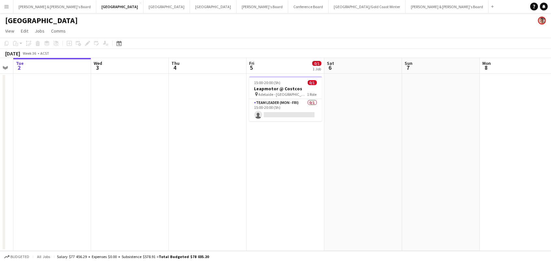
click at [332, 92] on app-date-cell at bounding box center [364, 162] width 78 height 177
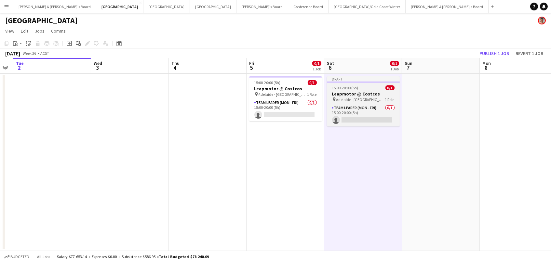
click at [343, 95] on h3 "Leapmotor @ Costcos" at bounding box center [363, 94] width 73 height 6
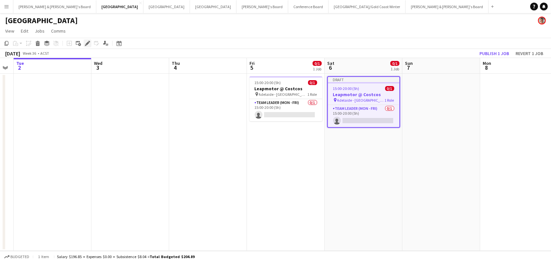
click at [85, 42] on icon "Edit" at bounding box center [87, 43] width 5 height 5
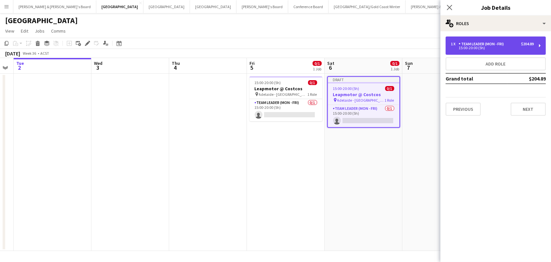
click at [521, 45] on div "$204.89" at bounding box center [527, 44] width 13 height 5
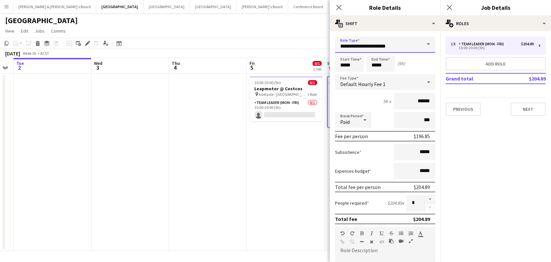
click at [412, 47] on input "**********" at bounding box center [385, 44] width 100 height 16
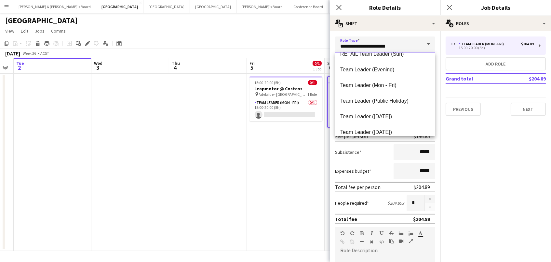
scroll to position [629, 0]
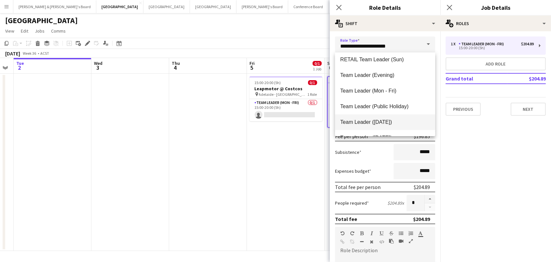
click at [407, 122] on span "Team Leader ([DATE])" at bounding box center [385, 122] width 90 height 6
type input "**********"
type input "******"
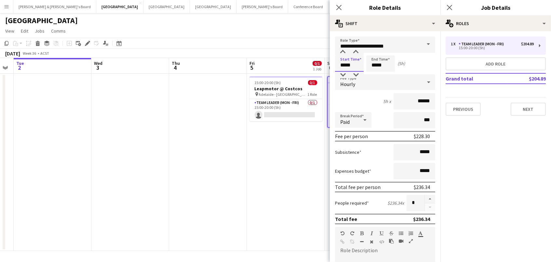
click at [350, 64] on input "*****" at bounding box center [349, 63] width 29 height 16
click at [303, 145] on app-date-cell "15:00-20:00 (5h) 0/1 Leapmotor @ Costcos pin Adelaide - SA 1 Role Team Leader (…" at bounding box center [286, 162] width 78 height 177
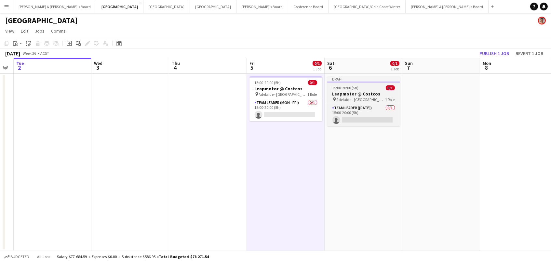
click at [337, 93] on h3 "Leapmotor @ Costcos" at bounding box center [363, 94] width 73 height 6
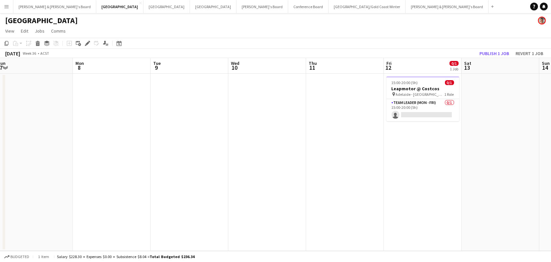
click at [481, 87] on app-date-cell at bounding box center [501, 162] width 78 height 177
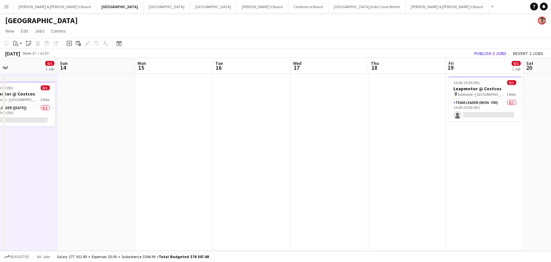
scroll to position [0, 187]
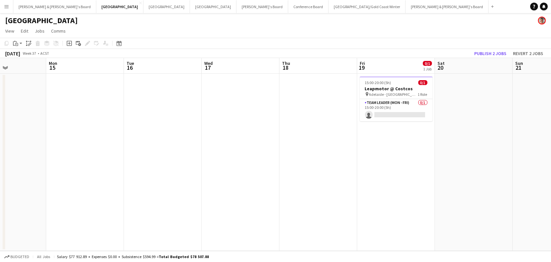
click at [482, 81] on app-date-cell at bounding box center [474, 162] width 78 height 177
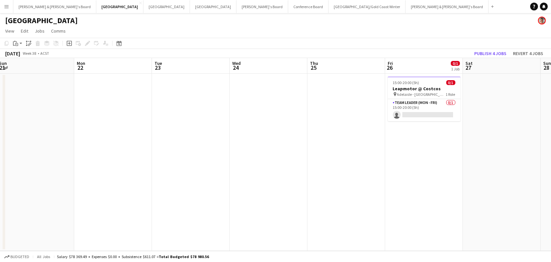
scroll to position [0, 290]
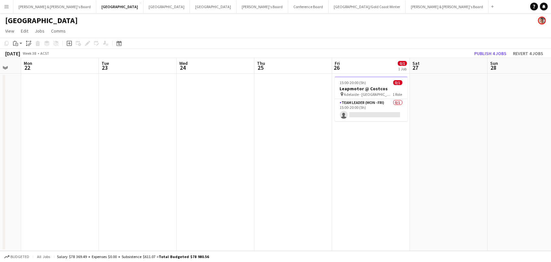
click at [434, 85] on app-date-cell at bounding box center [449, 162] width 78 height 177
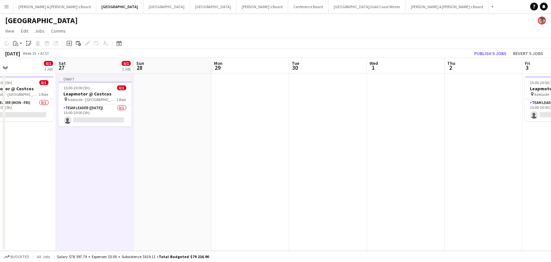
scroll to position [0, 178]
click at [495, 53] on button "Publish 5 jobs" at bounding box center [490, 53] width 37 height 8
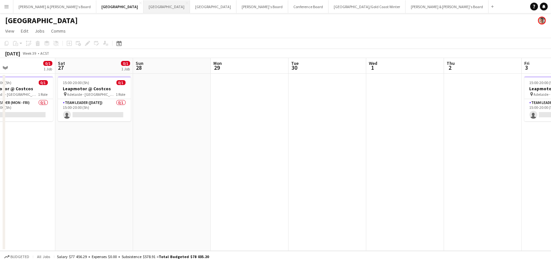
click at [144, 6] on button "Perth Close" at bounding box center [167, 6] width 47 height 13
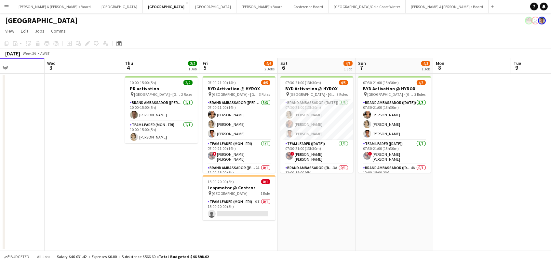
scroll to position [0, 162]
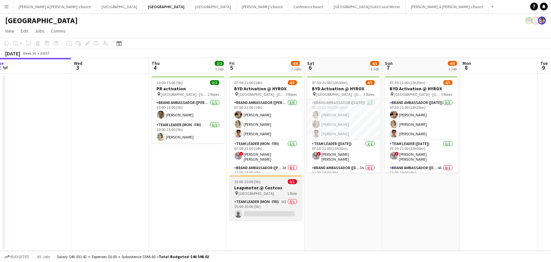
click at [270, 183] on div "15:00-20:00 (5h) 0/1" at bounding box center [265, 181] width 73 height 5
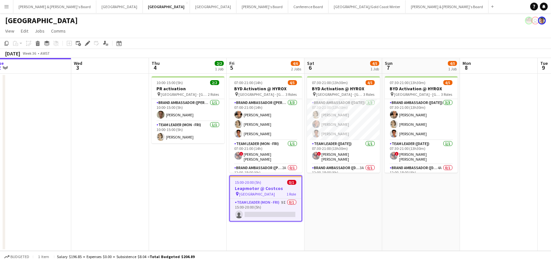
scroll to position [0, 162]
click at [309, 182] on app-date-cell "07:30-21:00 (13h30m) 4/5 BYD Activation @ HYROX pin Perth - WA 3 Roles Brand Am…" at bounding box center [344, 162] width 78 height 177
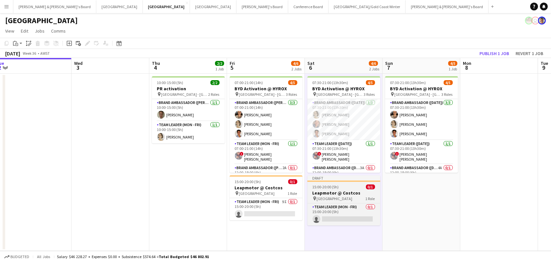
click at [356, 189] on app-job-card "Draft 15:00-20:00 (5h) 0/1 Leapmotor @ Costcos pin Perth Airport 1 Role Team Le…" at bounding box center [344, 200] width 73 height 50
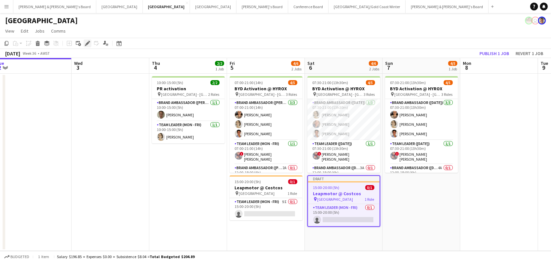
click at [89, 43] on icon "Edit" at bounding box center [87, 43] width 5 height 5
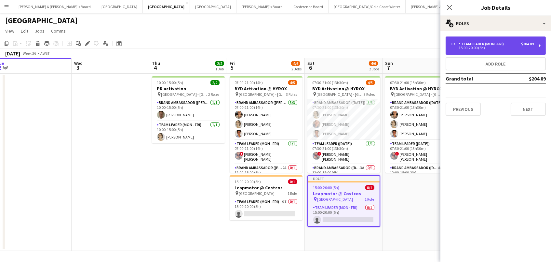
click at [468, 49] on div "15:00-20:00 (5h)" at bounding box center [492, 47] width 83 height 3
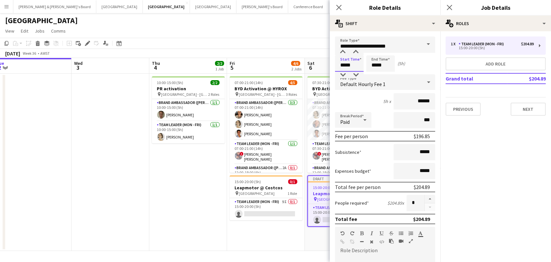
click at [351, 64] on input "*****" at bounding box center [349, 63] width 29 height 16
click at [343, 73] on div at bounding box center [343, 75] width 13 height 7
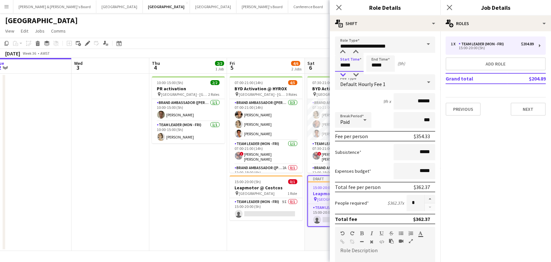
type input "*****"
click at [343, 73] on div at bounding box center [343, 75] width 13 height 7
click at [390, 62] on input "*****" at bounding box center [381, 63] width 29 height 16
click at [378, 72] on div at bounding box center [374, 75] width 13 height 7
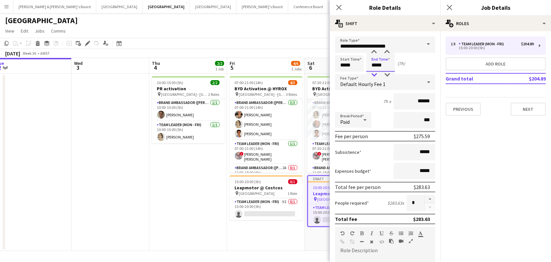
click at [378, 72] on div at bounding box center [374, 75] width 13 height 7
type input "*****"
click at [375, 74] on div at bounding box center [374, 75] width 13 height 7
click at [409, 45] on input "**********" at bounding box center [385, 44] width 100 height 16
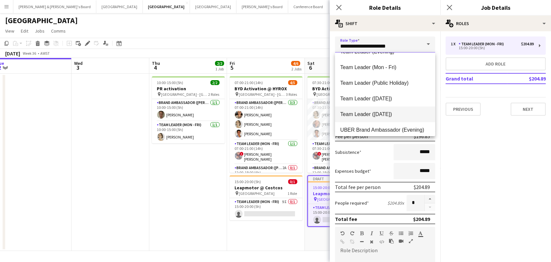
scroll to position [653, 0]
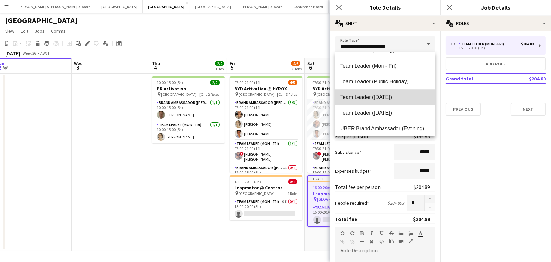
click at [410, 99] on span "Team Leader (Saturday)" at bounding box center [385, 97] width 90 height 6
type input "**********"
type input "******"
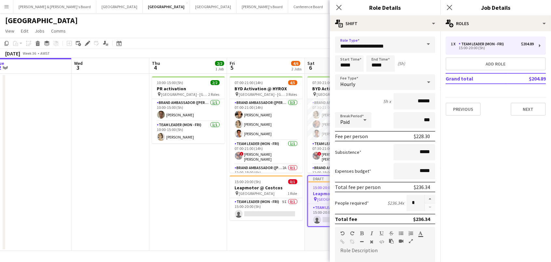
click at [306, 38] on app-toolbar "Copy Paste Paste Command V Paste with crew Command Shift V Paste linked Job Del…" at bounding box center [275, 43] width 551 height 11
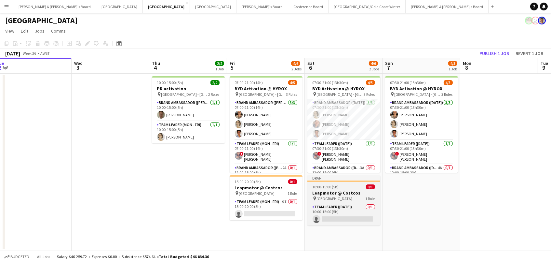
click at [363, 190] on h3 "Leapmotor @ Costcos" at bounding box center [344, 193] width 73 height 6
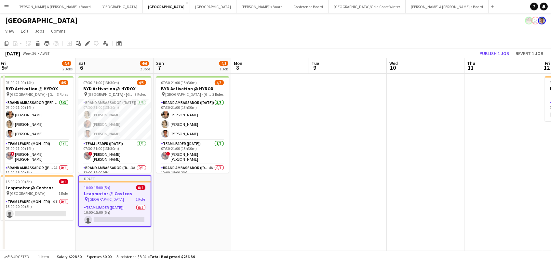
scroll to position [0, 254]
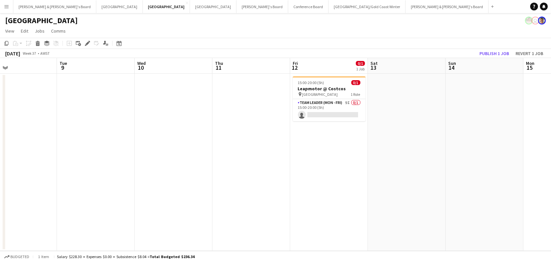
click at [388, 88] on app-date-cell at bounding box center [407, 162] width 78 height 177
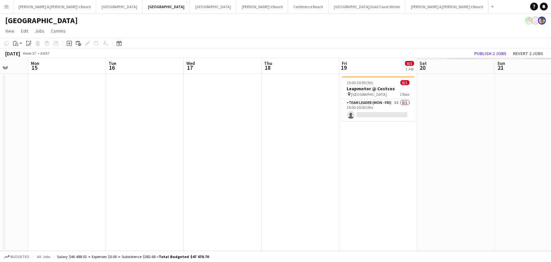
scroll to position [0, 221]
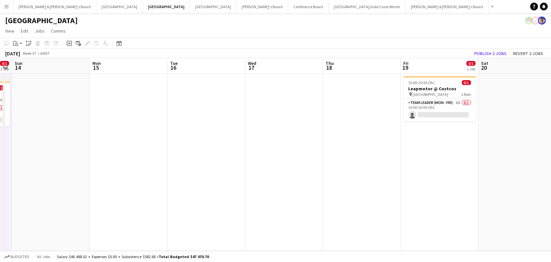
click at [517, 83] on app-date-cell at bounding box center [518, 162] width 78 height 177
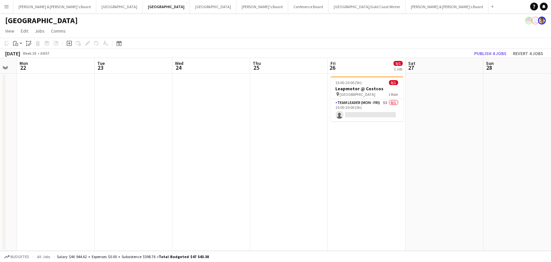
scroll to position [0, 233]
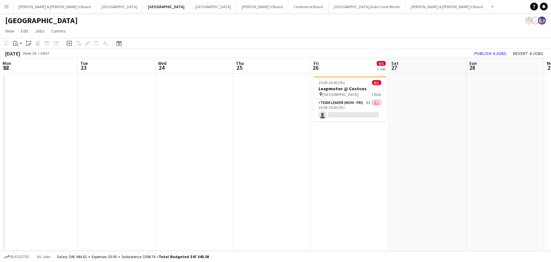
click at [409, 90] on app-date-cell at bounding box center [428, 162] width 78 height 177
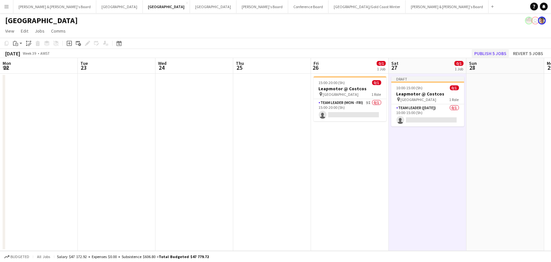
click at [489, 51] on button "Publish 5 jobs" at bounding box center [490, 53] width 37 height 8
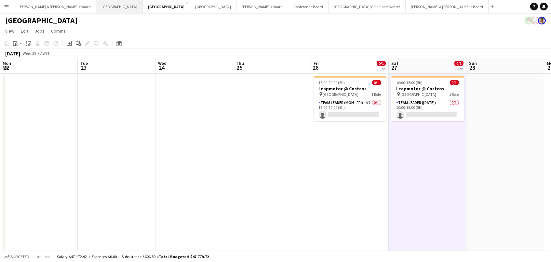
click at [96, 6] on button "Adelaide Close" at bounding box center [119, 6] width 47 height 13
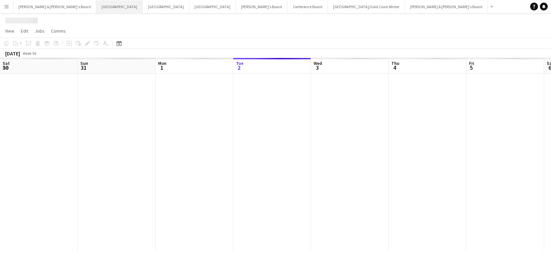
scroll to position [0, 155]
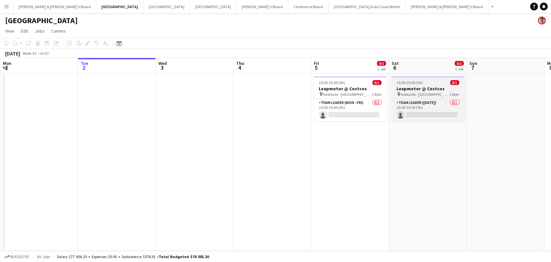
click at [430, 86] on h3 "Leapmotor @ Costcos" at bounding box center [428, 89] width 73 height 6
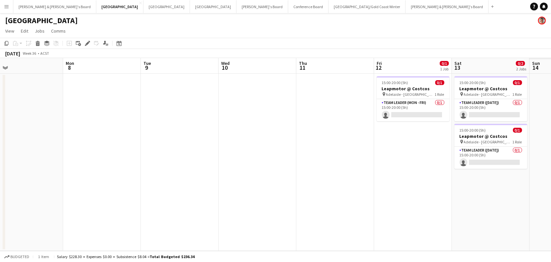
scroll to position [0, 327]
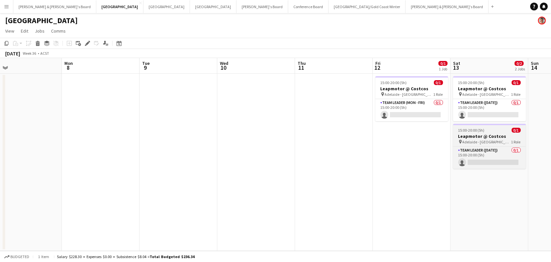
click at [498, 133] on h3 "Leapmotor @ Costcos" at bounding box center [489, 136] width 73 height 6
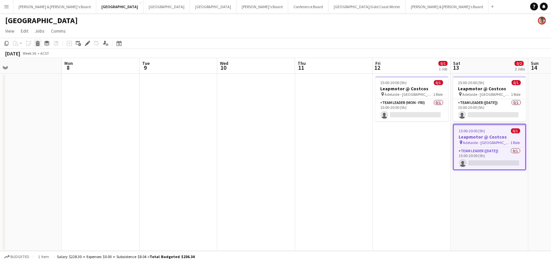
click at [38, 41] on icon "Delete" at bounding box center [37, 43] width 5 height 5
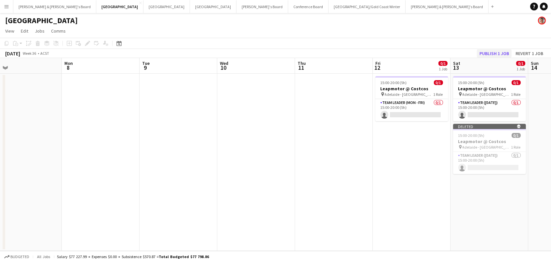
click at [491, 51] on button "Publish 1 job" at bounding box center [494, 53] width 35 height 8
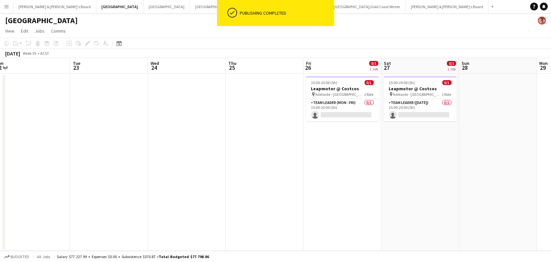
scroll to position [0, 243]
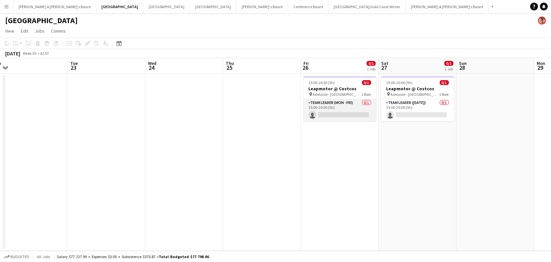
click at [365, 115] on app-card-role "Team Leader (Mon - Fri) 0/1 15:00-20:00 (5h) single-neutral-actions" at bounding box center [340, 110] width 73 height 22
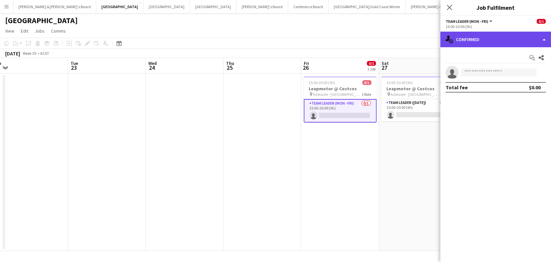
click at [513, 38] on div "single-neutral-actions-check-2 Confirmed" at bounding box center [496, 40] width 111 height 16
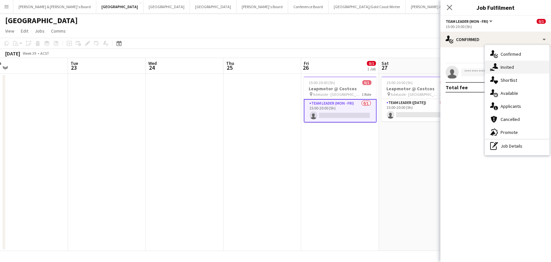
click at [514, 61] on div "single-neutral-actions-share-1 Invited" at bounding box center [517, 67] width 64 height 13
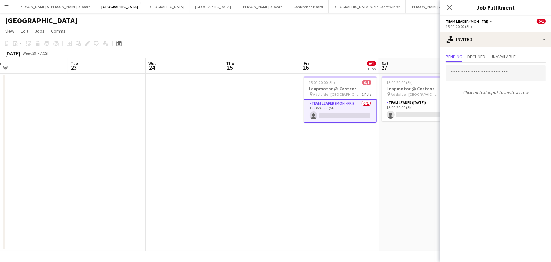
click at [490, 58] on div "Pending Declined Unavailable" at bounding box center [496, 57] width 100 height 10
click at [483, 57] on span "Declined" at bounding box center [477, 56] width 18 height 5
click at [450, 9] on icon "Close pop-in" at bounding box center [450, 7] width 6 height 6
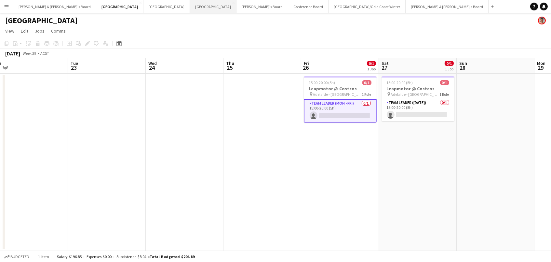
click at [190, 7] on button "Melbourne Close" at bounding box center [213, 6] width 47 height 13
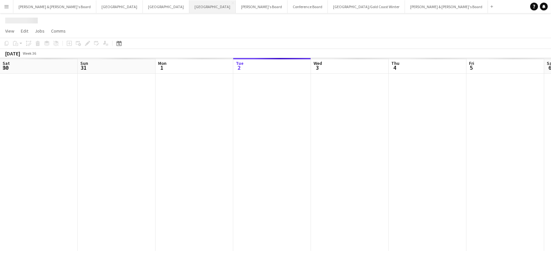
scroll to position [0, 155]
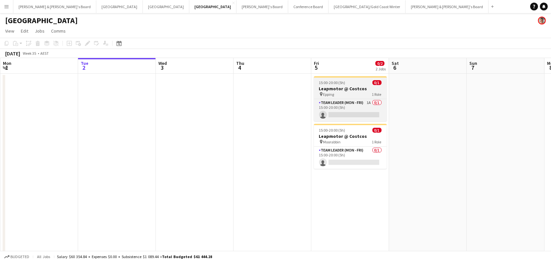
click at [365, 94] on div "pin Epping 1 Role" at bounding box center [350, 93] width 73 height 5
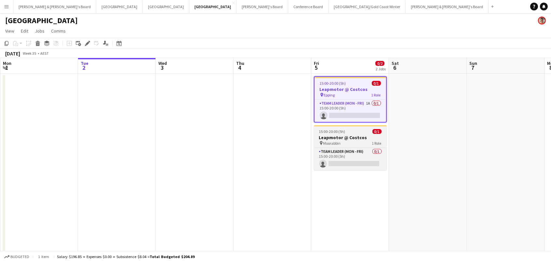
click at [367, 130] on div "15:00-20:00 (5h) 0/1" at bounding box center [350, 131] width 73 height 5
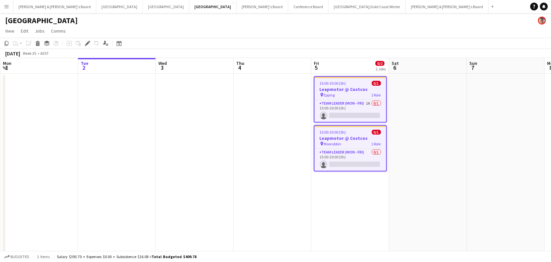
click at [405, 91] on app-date-cell at bounding box center [428, 204] width 78 height 261
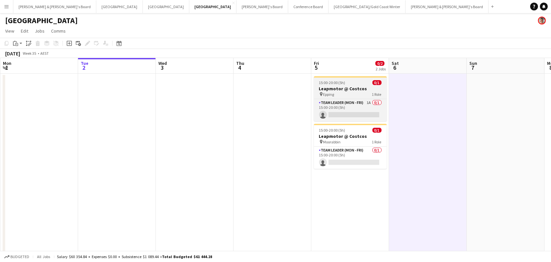
click at [351, 89] on h3 "Leapmotor @ Costcos" at bounding box center [350, 89] width 73 height 6
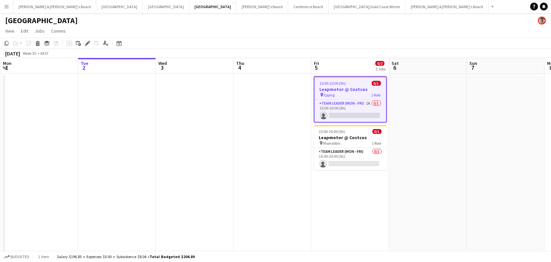
scroll to position [0, 155]
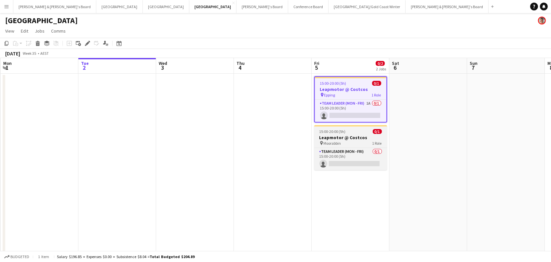
click at [344, 135] on h3 "Leapmotor @ Costcos" at bounding box center [350, 137] width 73 height 6
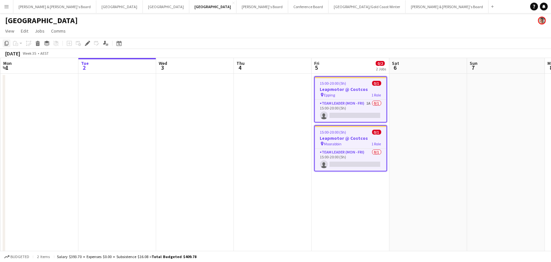
click at [7, 41] on icon "Copy" at bounding box center [6, 43] width 5 height 5
click at [407, 94] on app-date-cell at bounding box center [429, 204] width 78 height 261
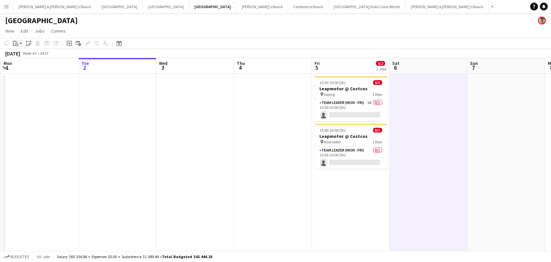
click at [16, 42] on icon at bounding box center [16, 41] width 1 height 1
click at [22, 53] on link "Paste Command V" at bounding box center [42, 56] width 51 height 6
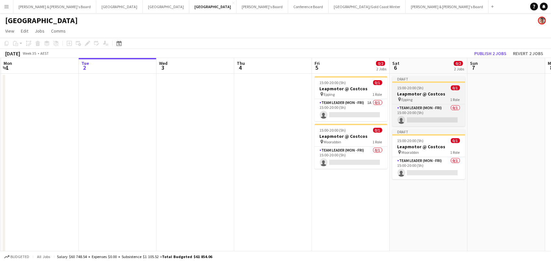
click at [411, 93] on h3 "Leapmotor @ Costcos" at bounding box center [429, 94] width 73 height 6
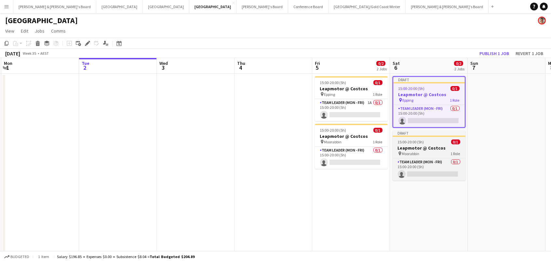
click at [413, 146] on h3 "Leapmotor @ Costcos" at bounding box center [429, 148] width 73 height 6
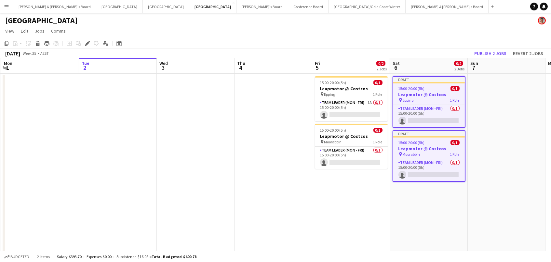
scroll to position [0, 154]
click at [86, 43] on icon at bounding box center [88, 44] width 4 height 4
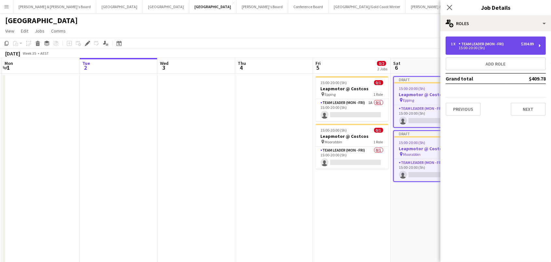
click at [478, 41] on div "1 x Team Leader (Mon - Fri) $204.89 15:00-20:00 (5h)" at bounding box center [496, 45] width 100 height 18
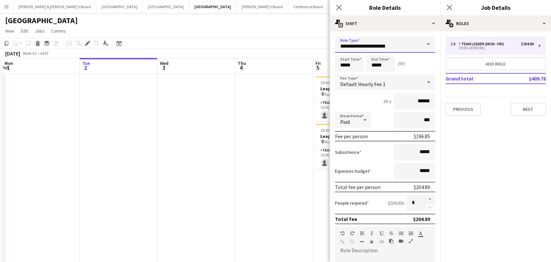
click at [389, 48] on input "**********" at bounding box center [385, 44] width 100 height 16
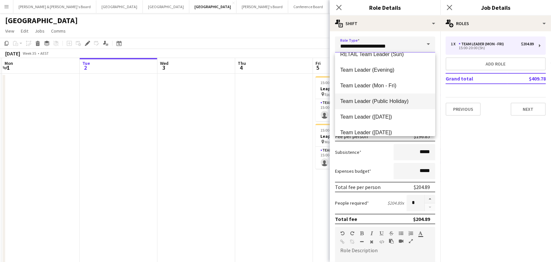
scroll to position [634, 0]
click at [388, 114] on span "Team Leader (Saturday)" at bounding box center [385, 116] width 90 height 6
type input "**********"
type input "******"
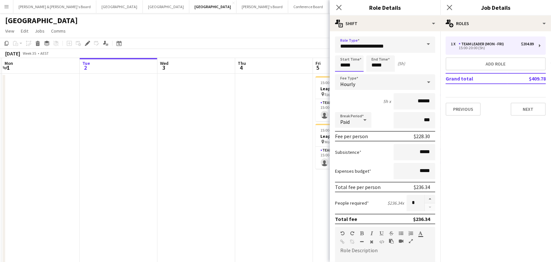
click at [350, 67] on input "*****" at bounding box center [349, 63] width 29 height 16
click at [343, 75] on div at bounding box center [343, 75] width 13 height 7
type input "*****"
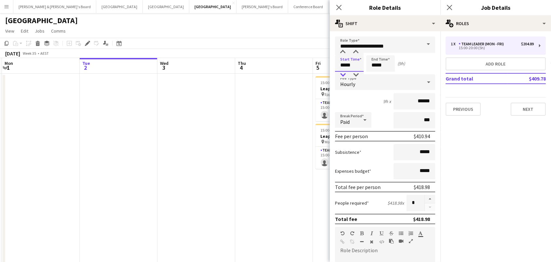
click at [343, 75] on div at bounding box center [343, 75] width 13 height 7
click at [380, 64] on input "*****" at bounding box center [381, 63] width 29 height 16
click at [374, 74] on div at bounding box center [374, 75] width 13 height 7
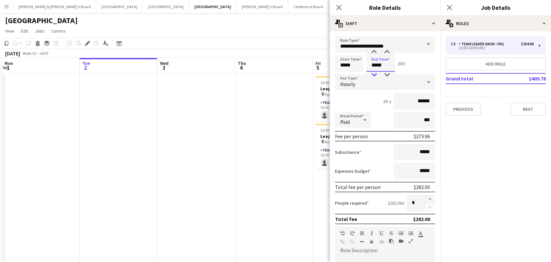
click at [374, 74] on div at bounding box center [374, 75] width 13 height 7
type input "*****"
click at [374, 74] on div at bounding box center [374, 75] width 13 height 7
click at [220, 90] on app-date-cell at bounding box center [197, 204] width 78 height 261
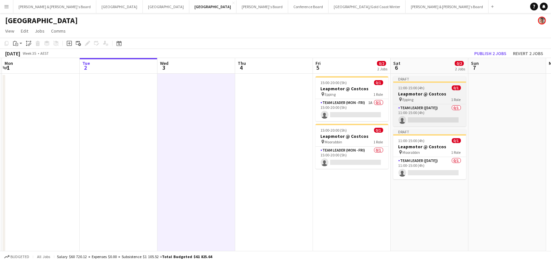
click at [418, 97] on div "pin Epping 1 Role" at bounding box center [430, 99] width 73 height 5
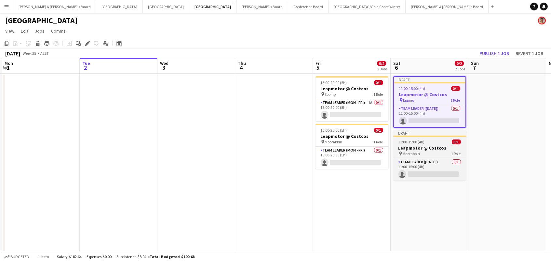
click at [416, 146] on h3 "Leapmotor @ Costcos" at bounding box center [430, 148] width 73 height 6
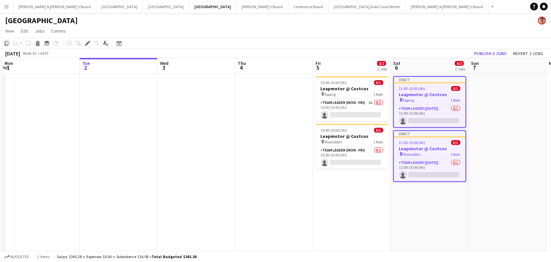
click at [8, 44] on icon "Copy" at bounding box center [6, 43] width 5 height 5
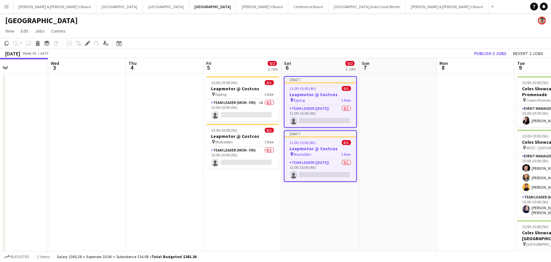
scroll to position [0, 263]
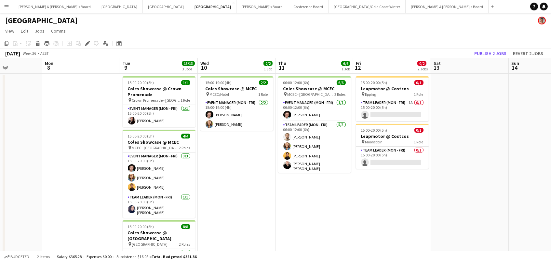
click at [456, 86] on app-date-cell at bounding box center [470, 204] width 78 height 261
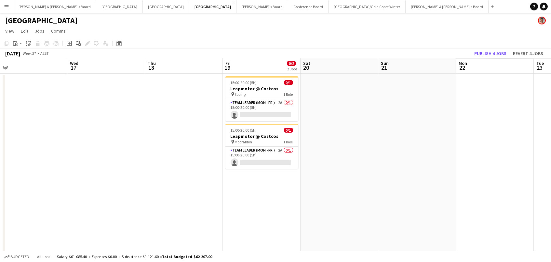
scroll to position [0, 253]
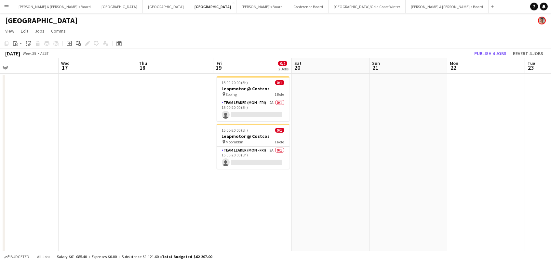
click at [344, 99] on app-date-cell at bounding box center [331, 204] width 78 height 261
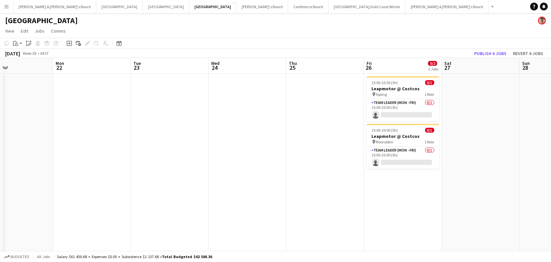
click at [453, 83] on app-date-cell at bounding box center [481, 204] width 78 height 261
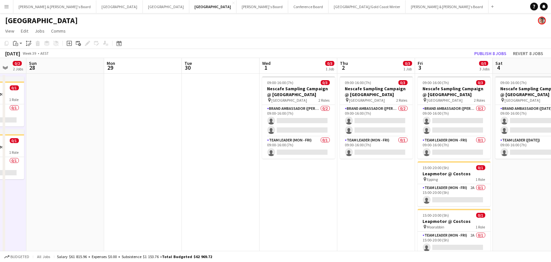
scroll to position [0, 208]
click at [494, 52] on button "Publish 8 jobs" at bounding box center [490, 53] width 37 height 8
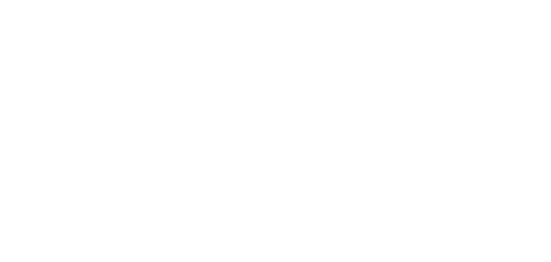
click at [85, 28] on div at bounding box center [275, 131] width 551 height 262
